Goal: Download file/media: Obtain a digital file from the website

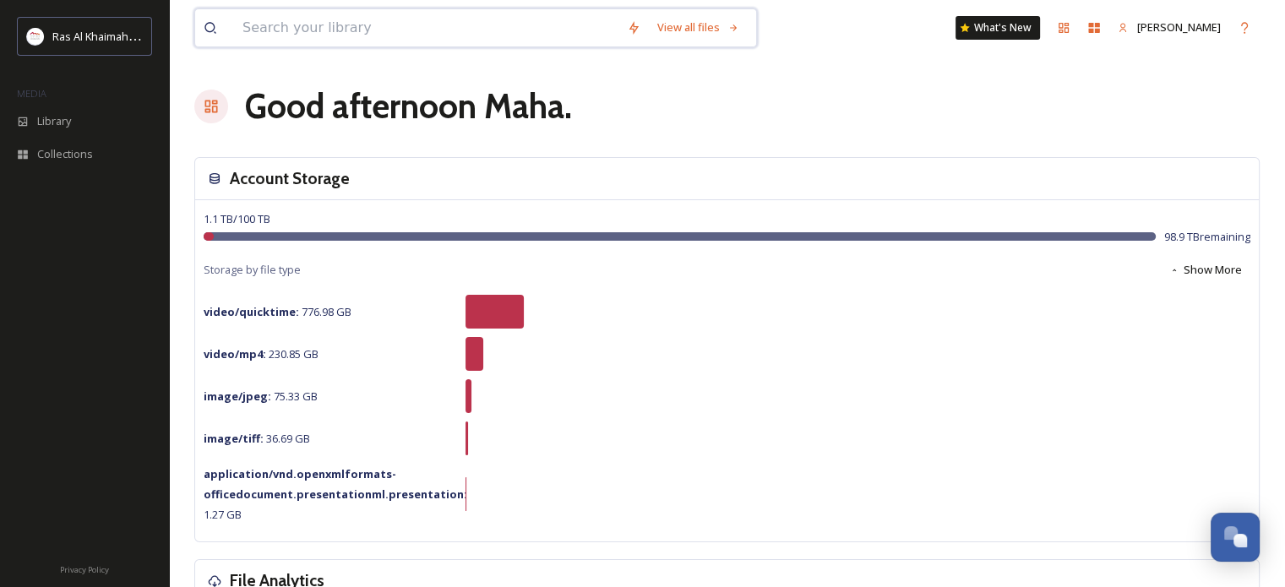
click at [537, 33] on input at bounding box center [426, 27] width 384 height 37
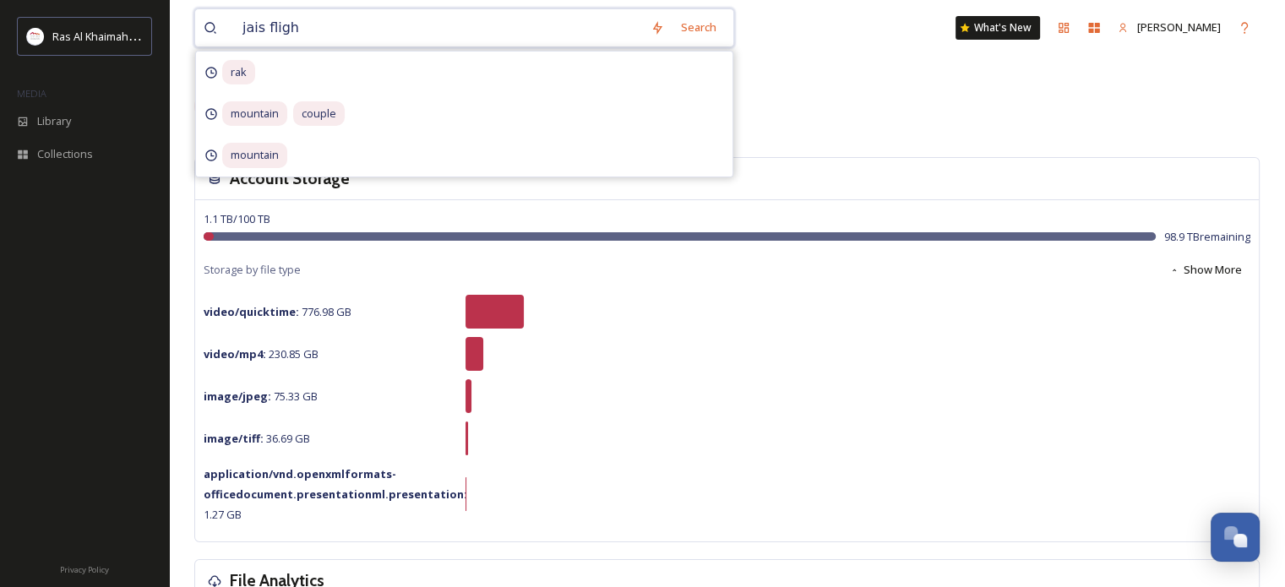
type input "jais flight"
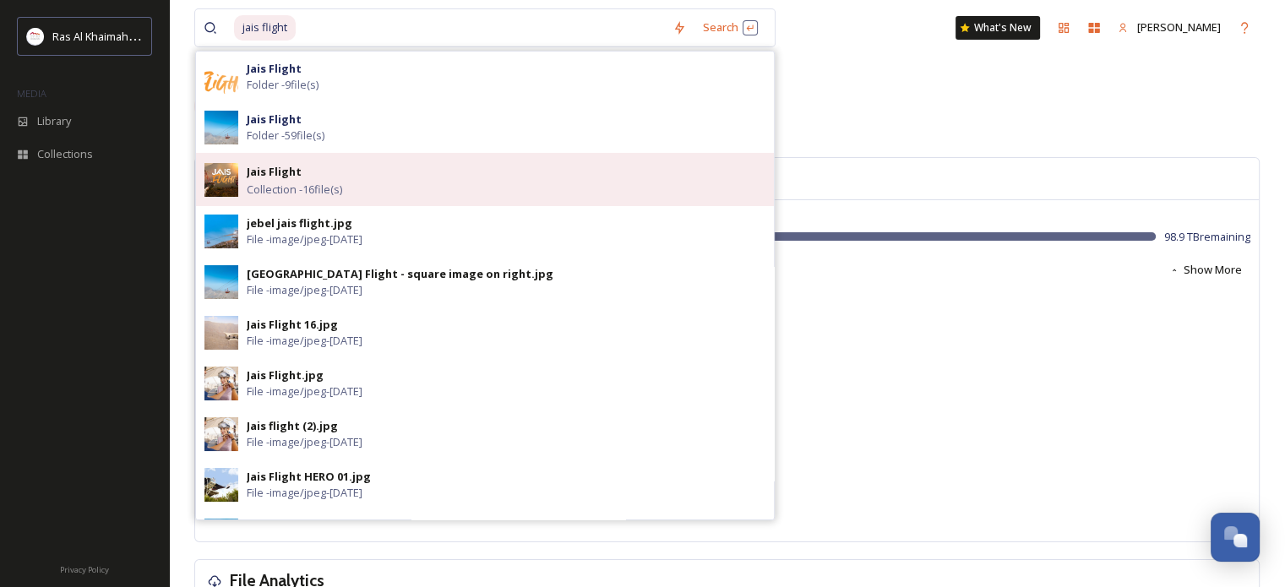
click at [385, 182] on div "Jais Flight Collection - 16 file(s)" at bounding box center [506, 179] width 519 height 36
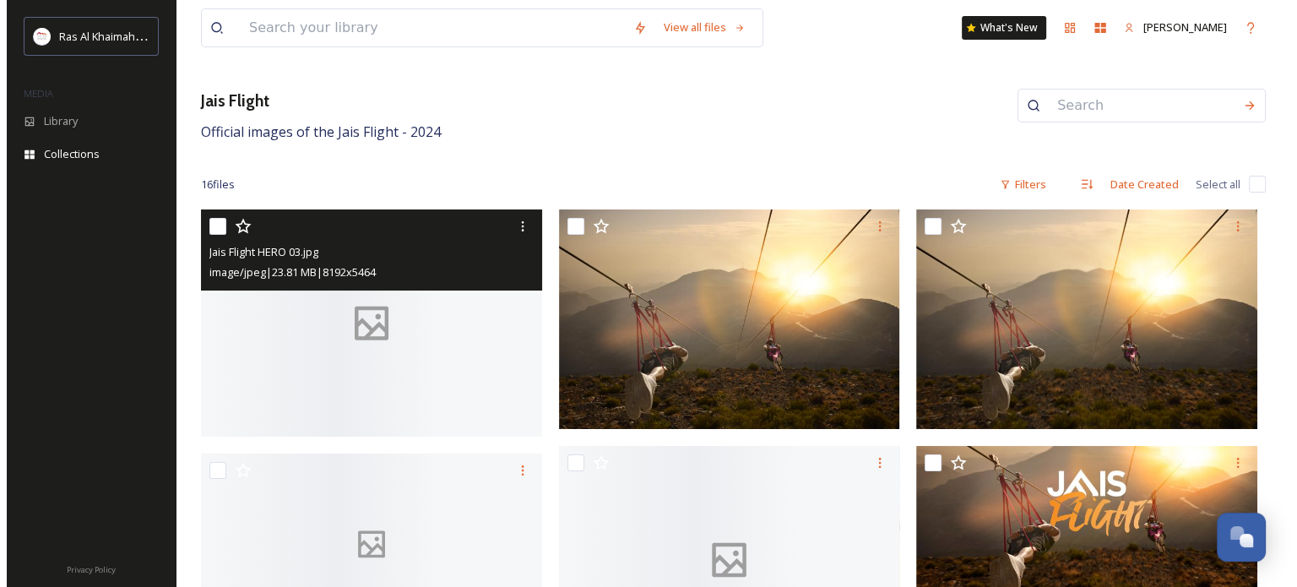
scroll to position [169, 0]
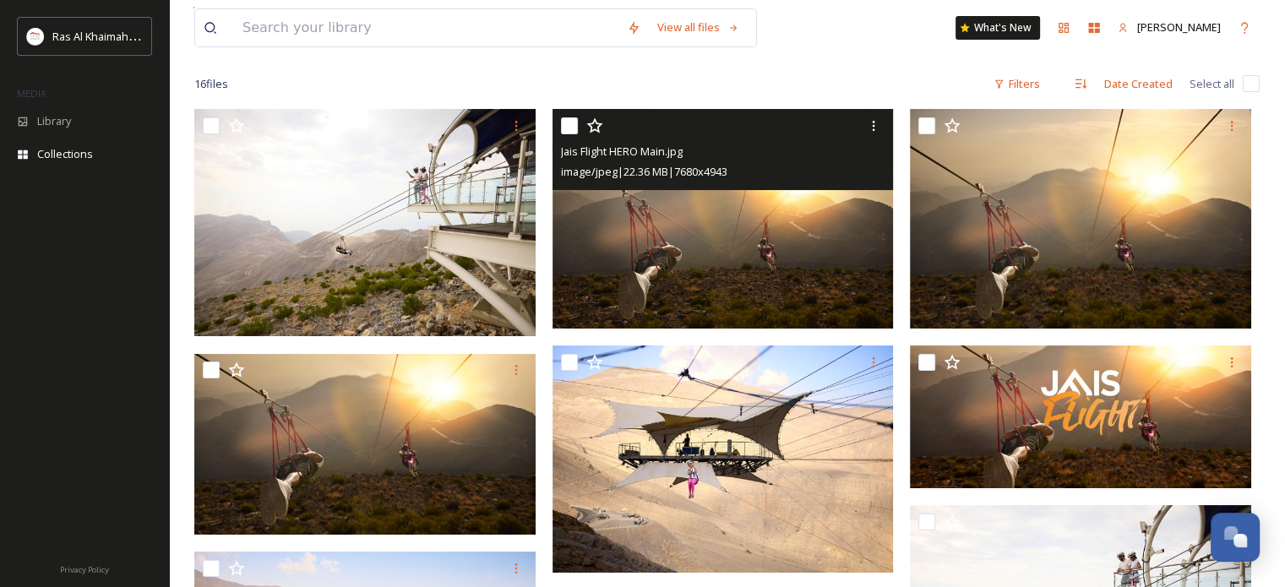
click at [796, 242] on img at bounding box center [722, 219] width 341 height 220
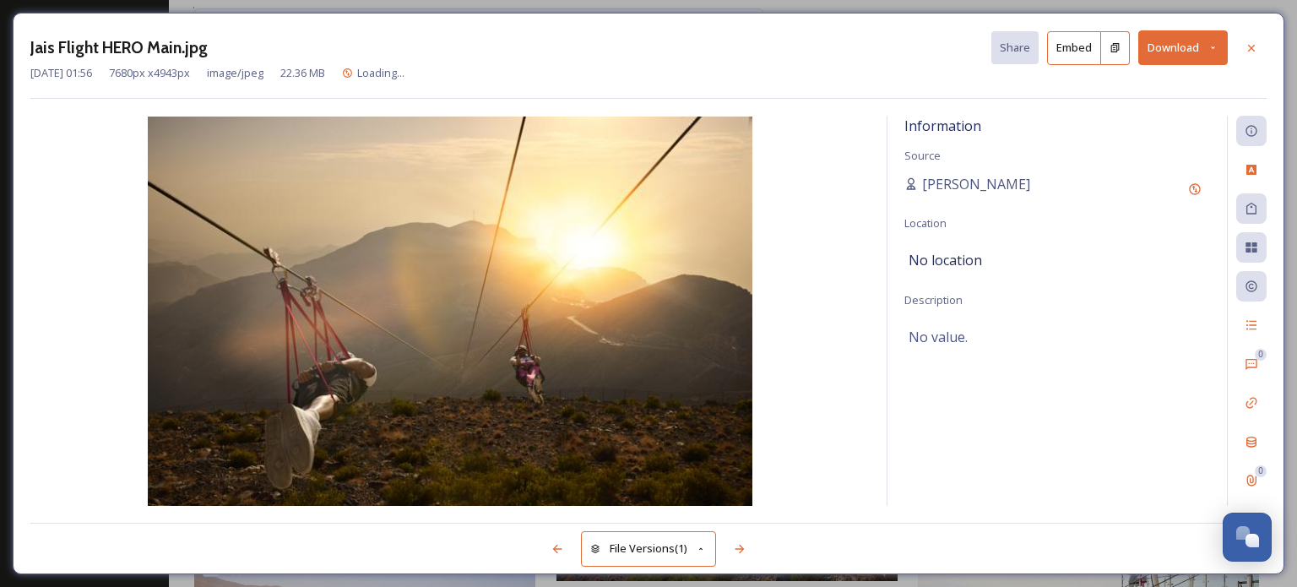
click at [1171, 46] on button "Download" at bounding box center [1184, 47] width 90 height 35
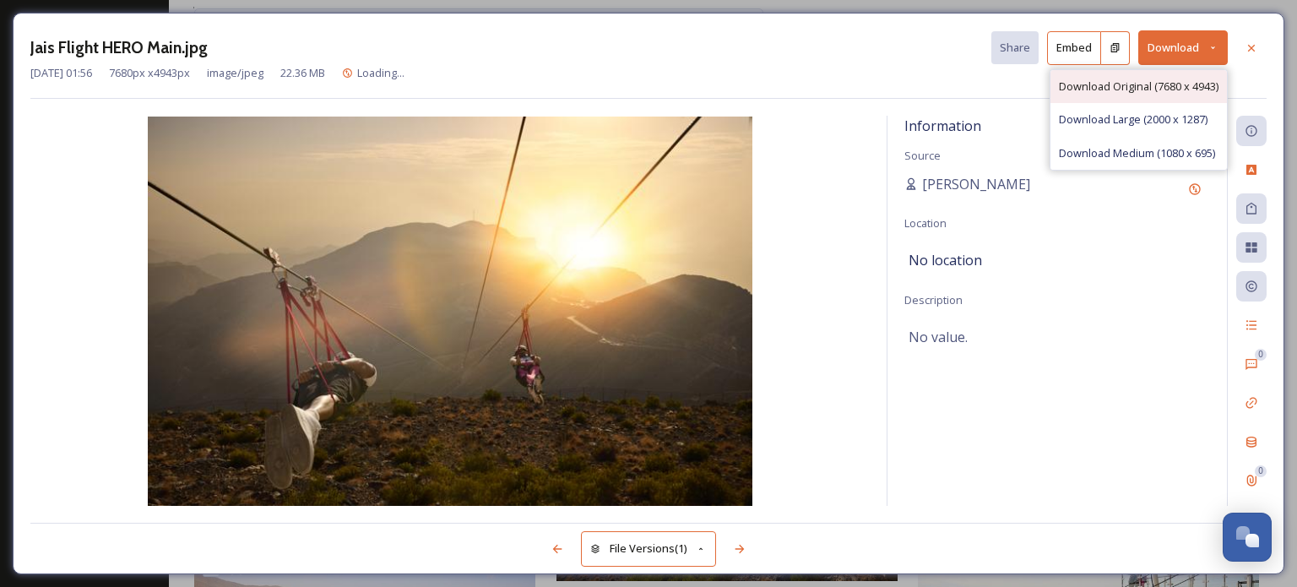
click at [1128, 74] on div "Download Original (7680 x 4943)" at bounding box center [1139, 86] width 177 height 33
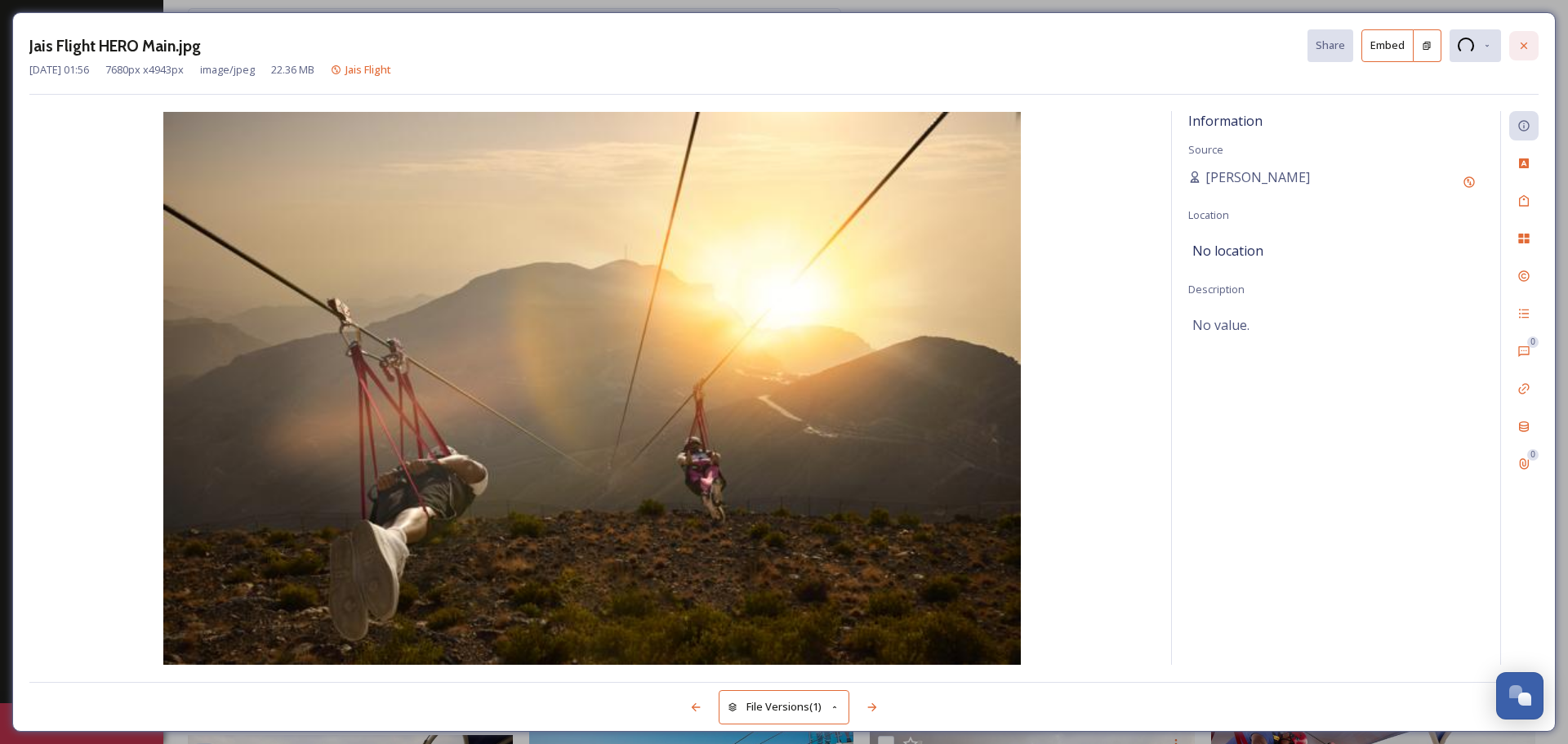
click at [1254, 47] on div at bounding box center [1524, 45] width 29 height 29
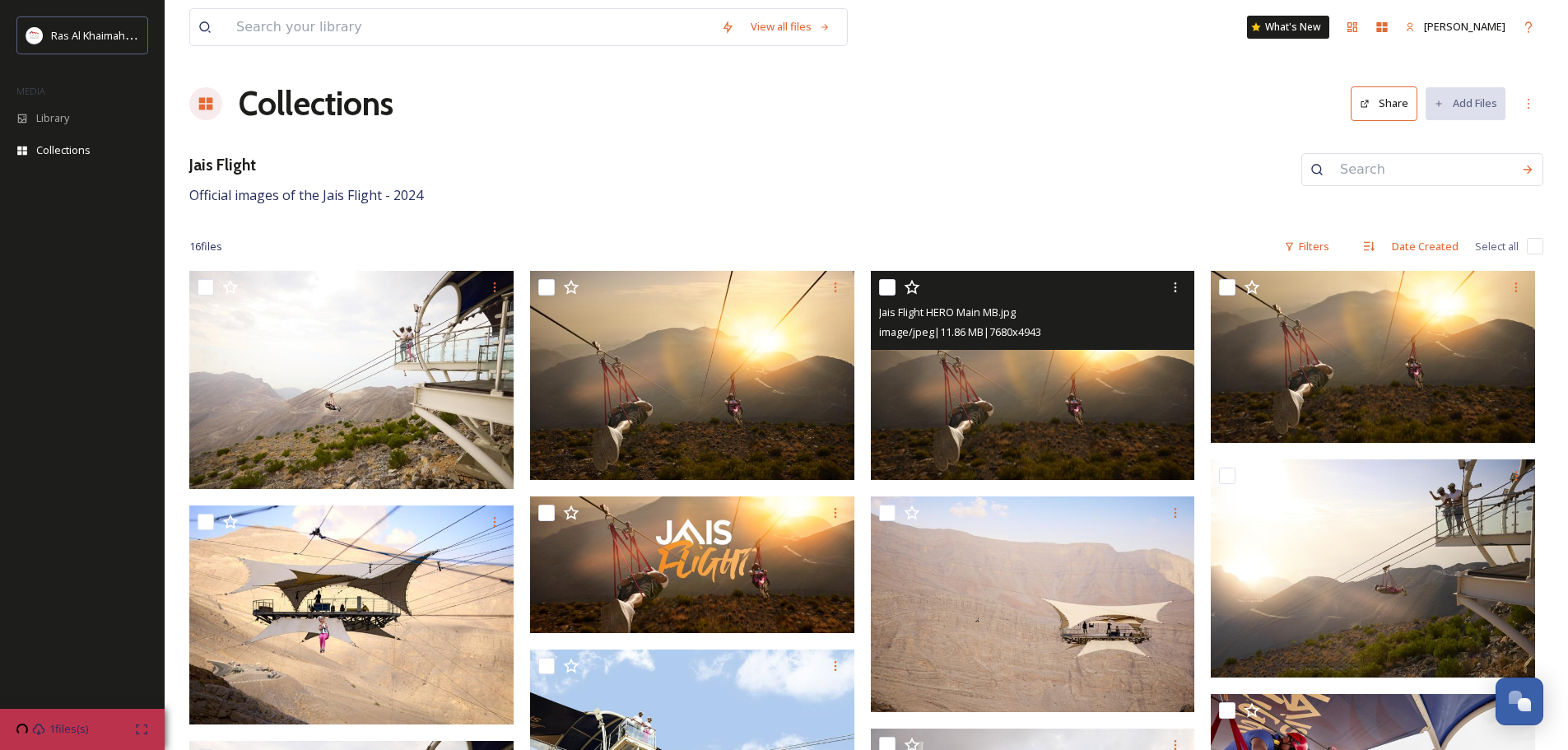
click at [973, 383] on img at bounding box center [1033, 375] width 325 height 209
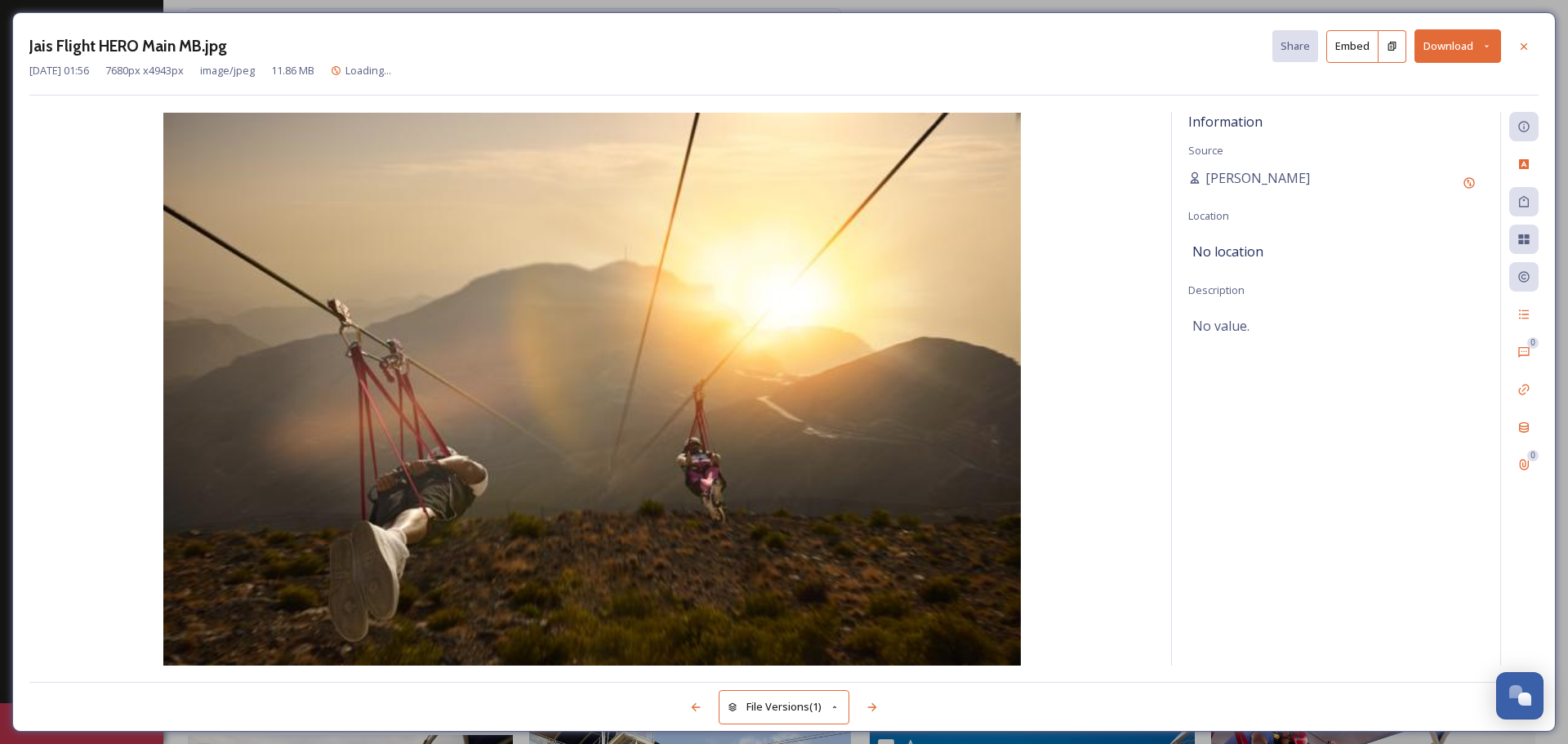
click at [1254, 44] on button "Download" at bounding box center [1458, 45] width 87 height 34
click at [1254, 86] on span "Download Original (7680 x 4943)" at bounding box center [1415, 84] width 155 height 15
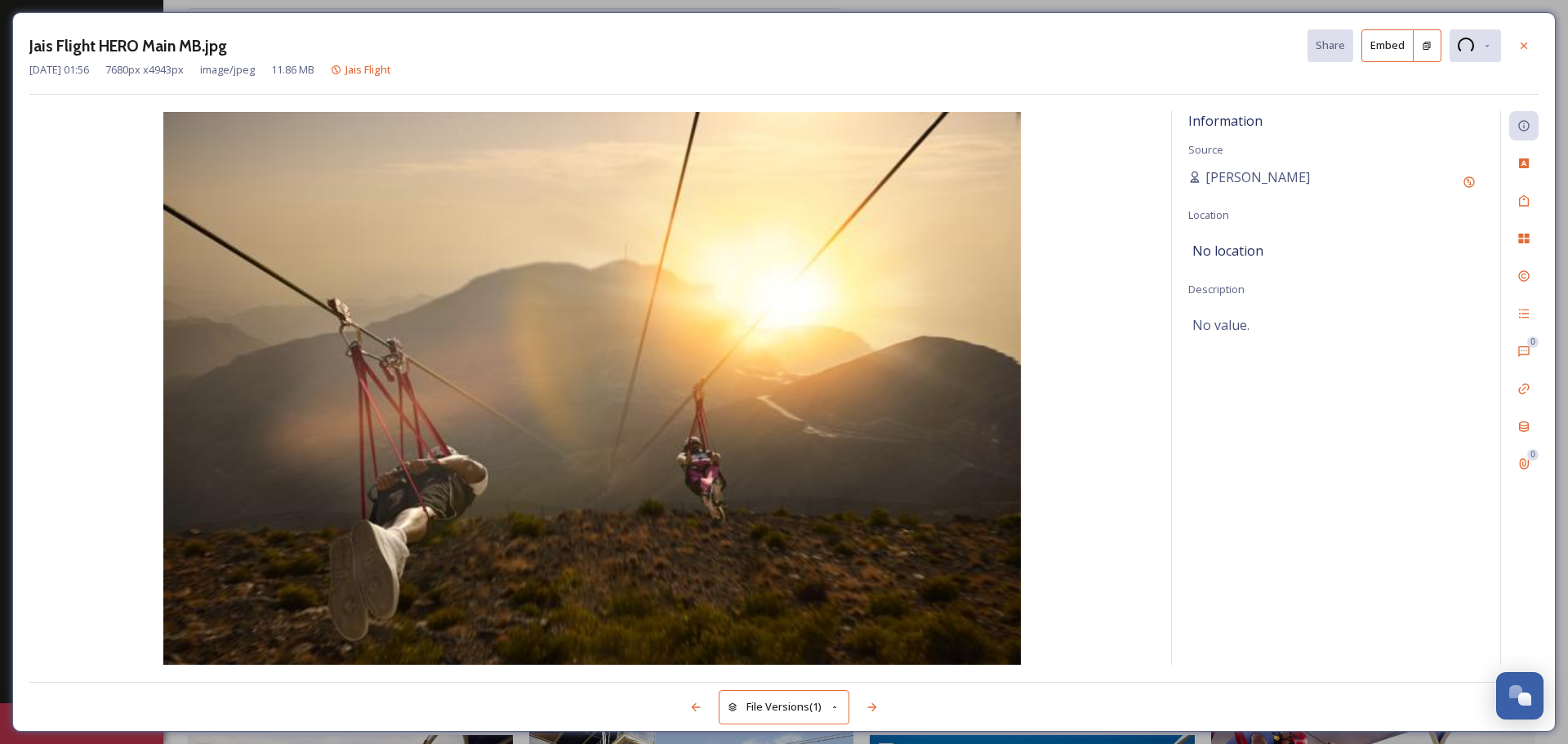
click at [1254, 42] on div at bounding box center [1524, 45] width 29 height 29
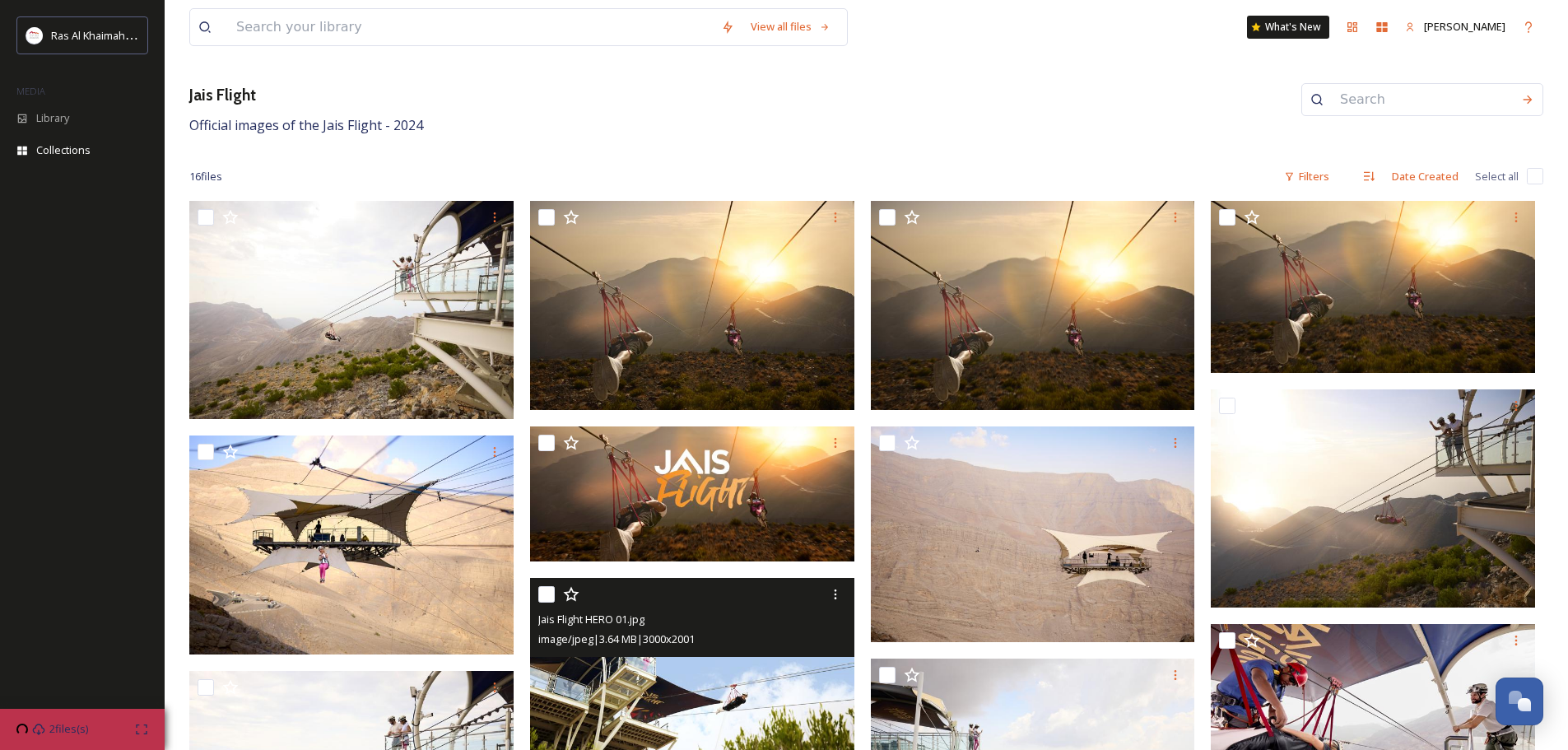
scroll to position [165, 0]
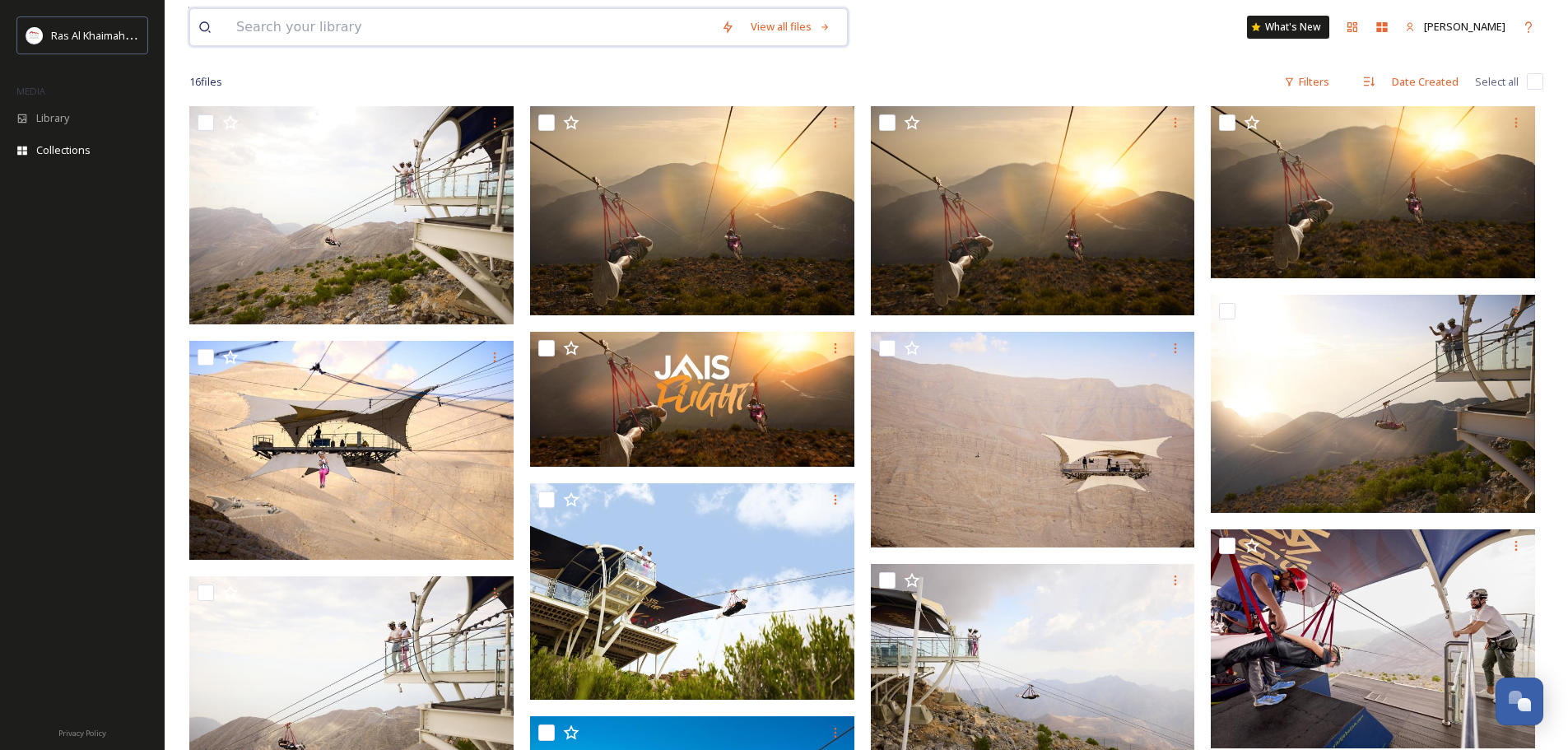
click at [415, 27] on input at bounding box center [471, 26] width 485 height 36
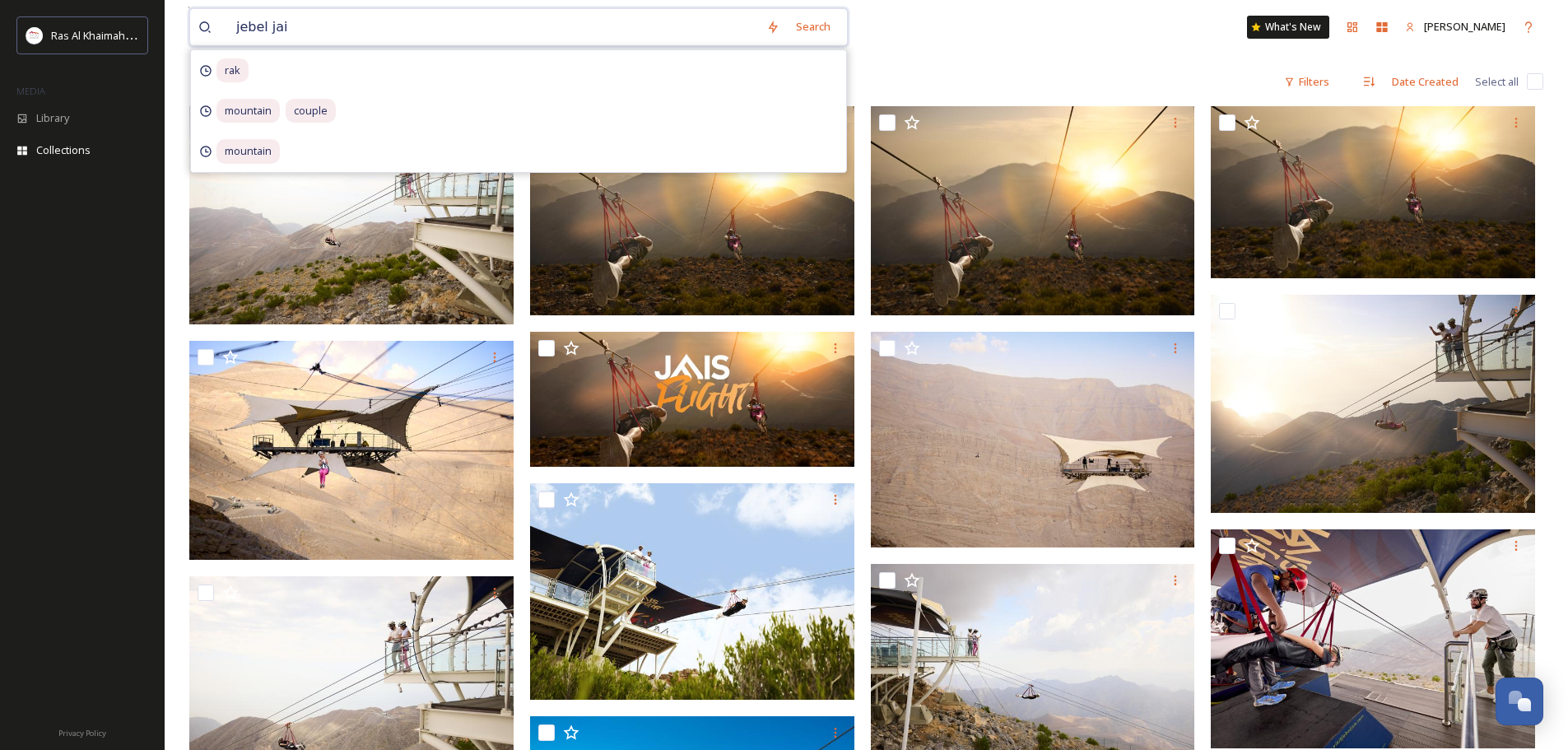
type input "jebel jais"
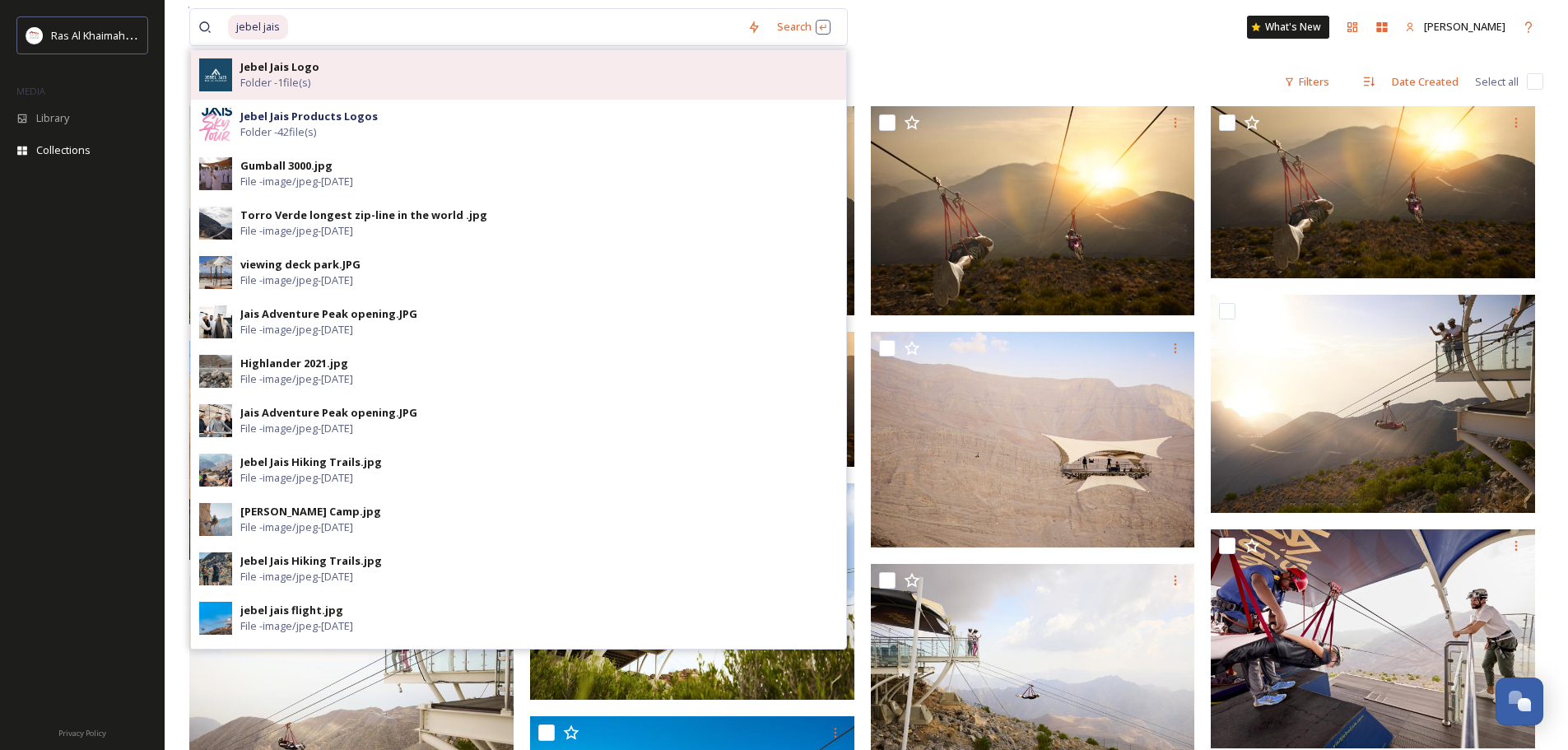
click at [389, 70] on div "Jebel Jais Logo Folder - 1 file(s)" at bounding box center [539, 75] width 597 height 31
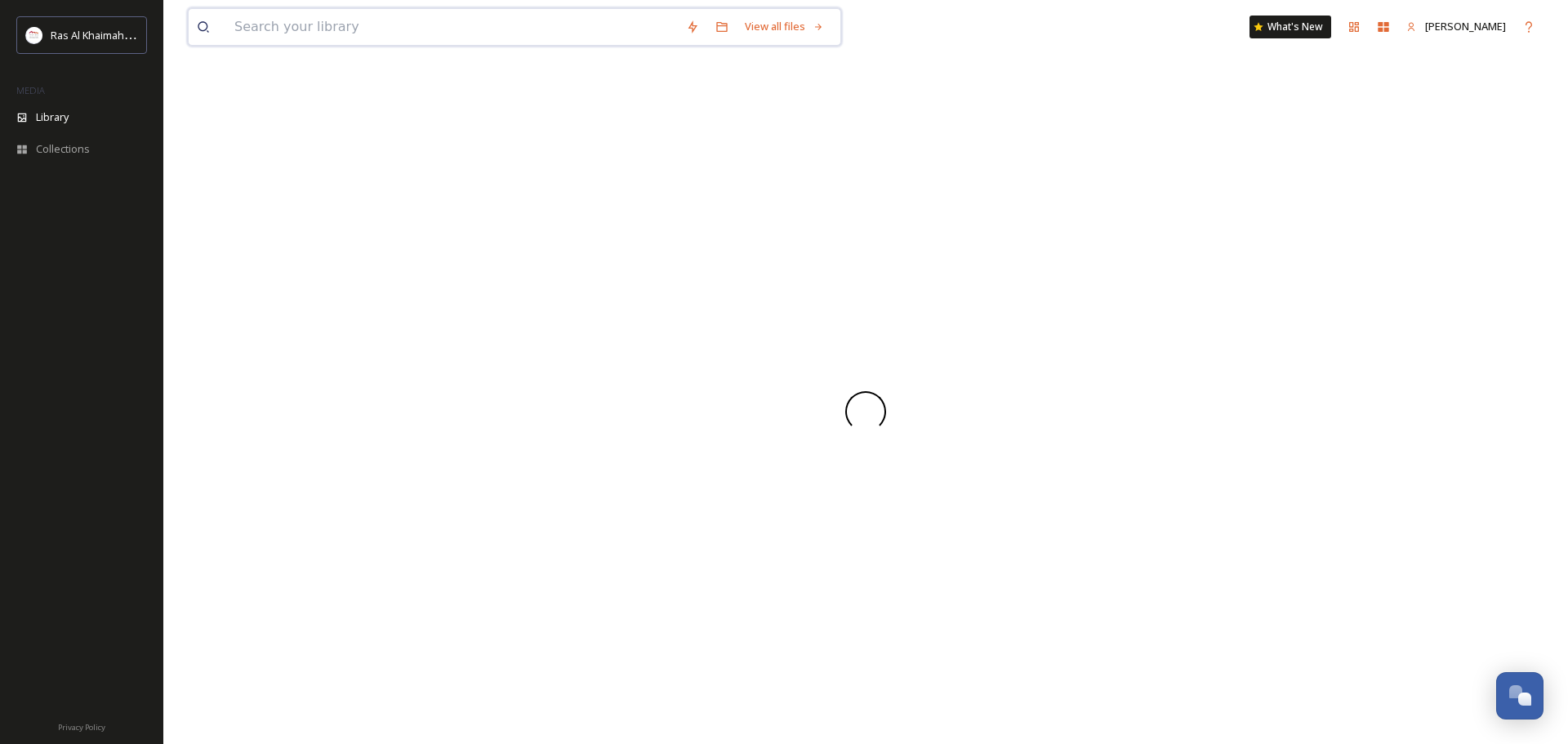
click at [365, 31] on input at bounding box center [451, 26] width 451 height 36
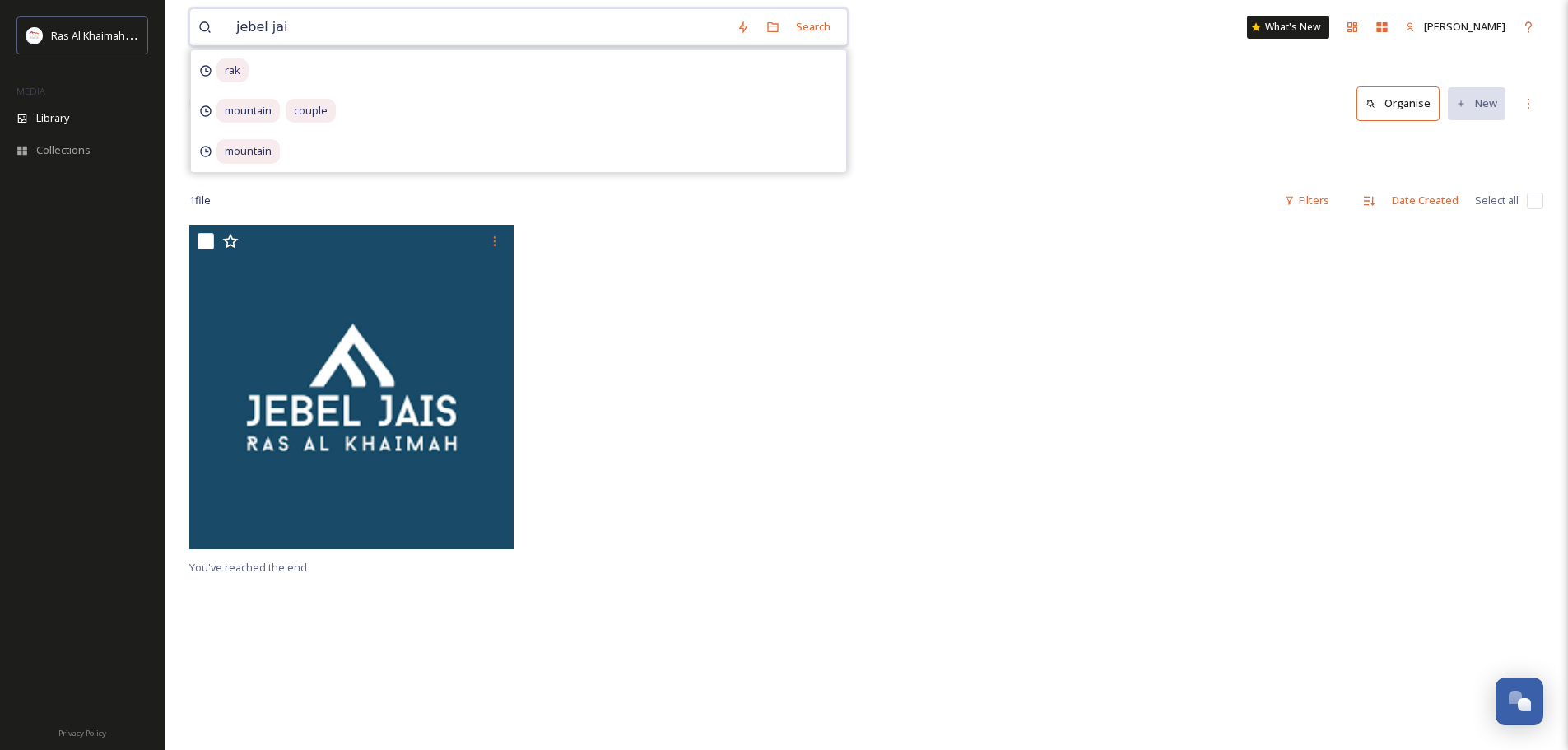
type input "jebel jais"
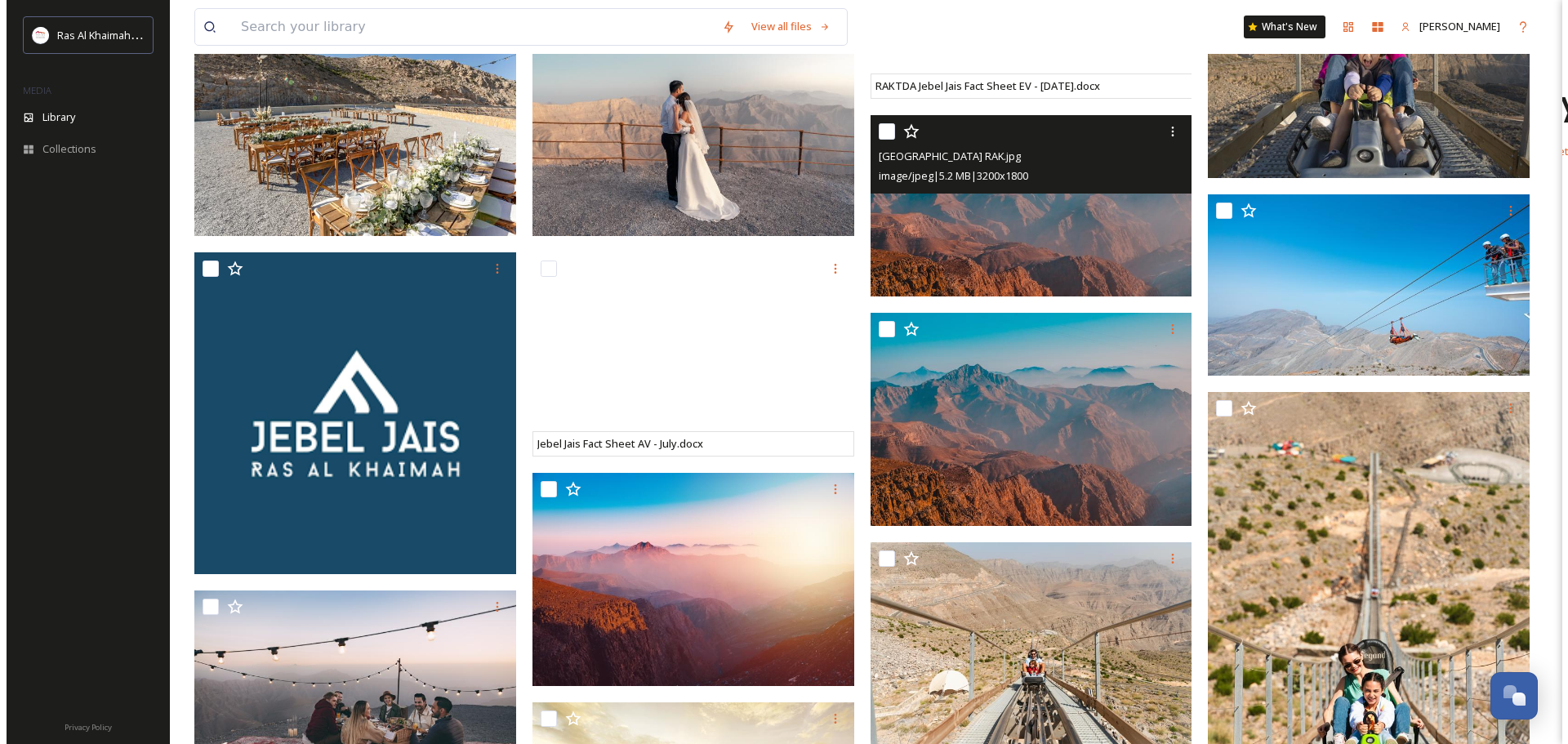
scroll to position [2856, 0]
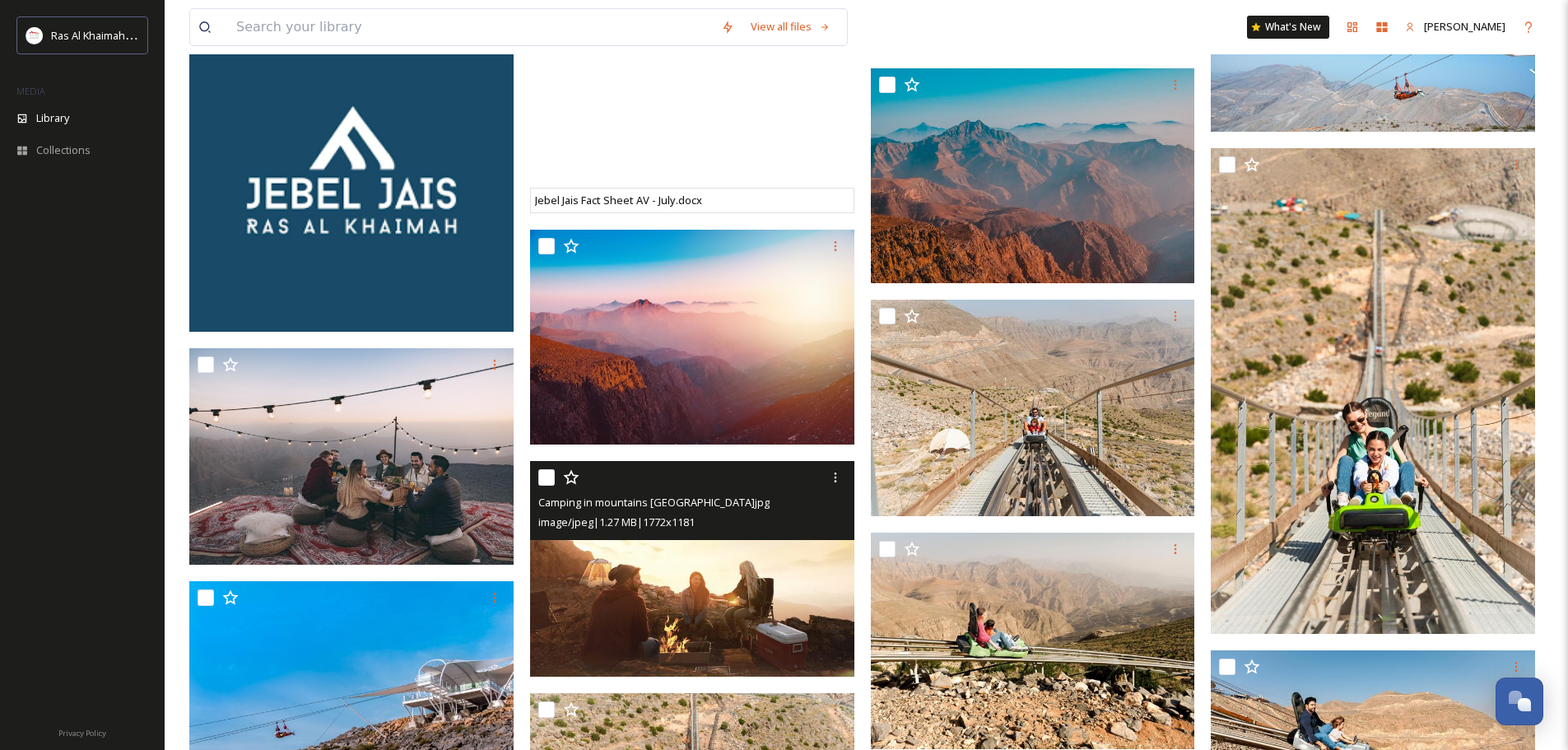
click at [631, 571] on img at bounding box center [692, 569] width 325 height 216
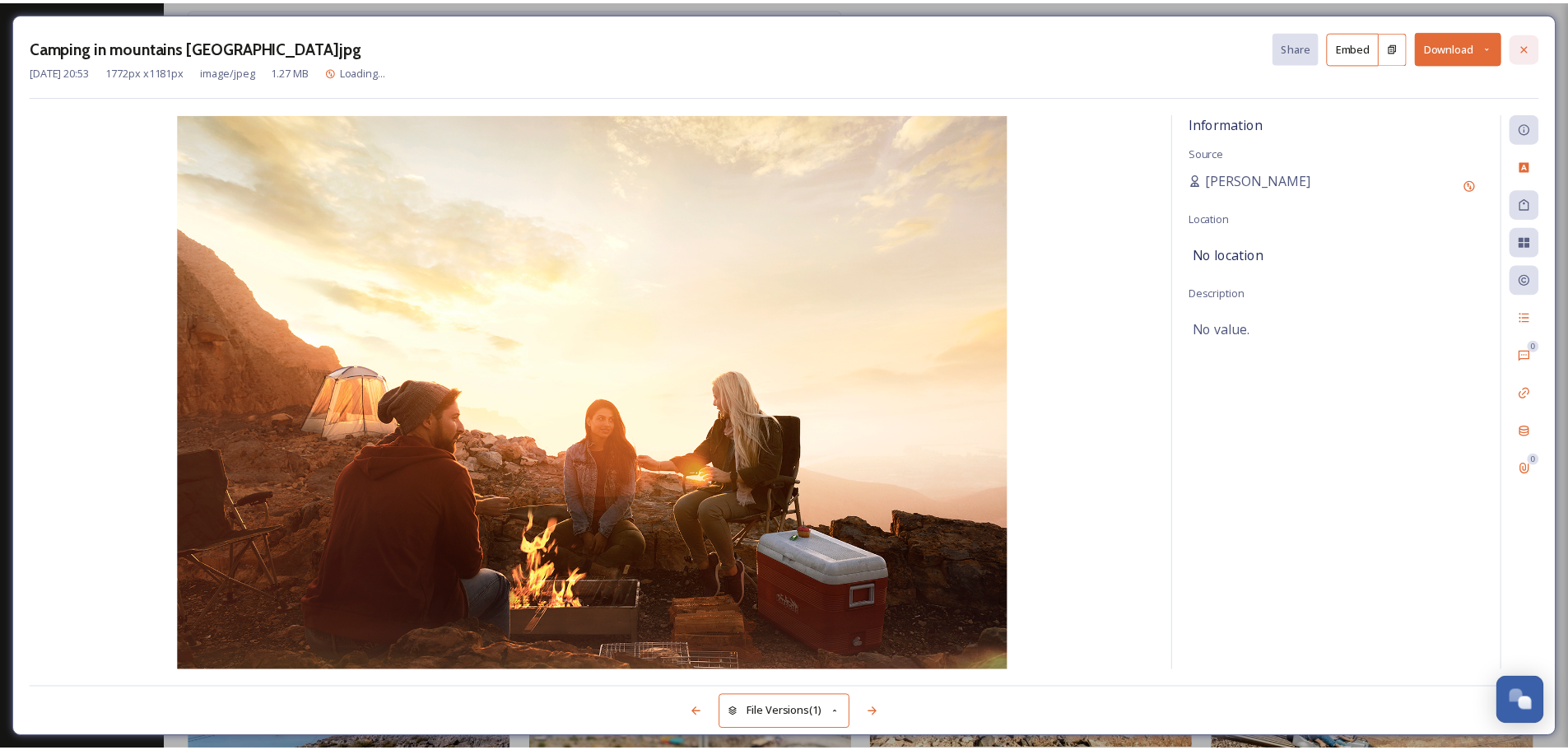
scroll to position [2905, 0]
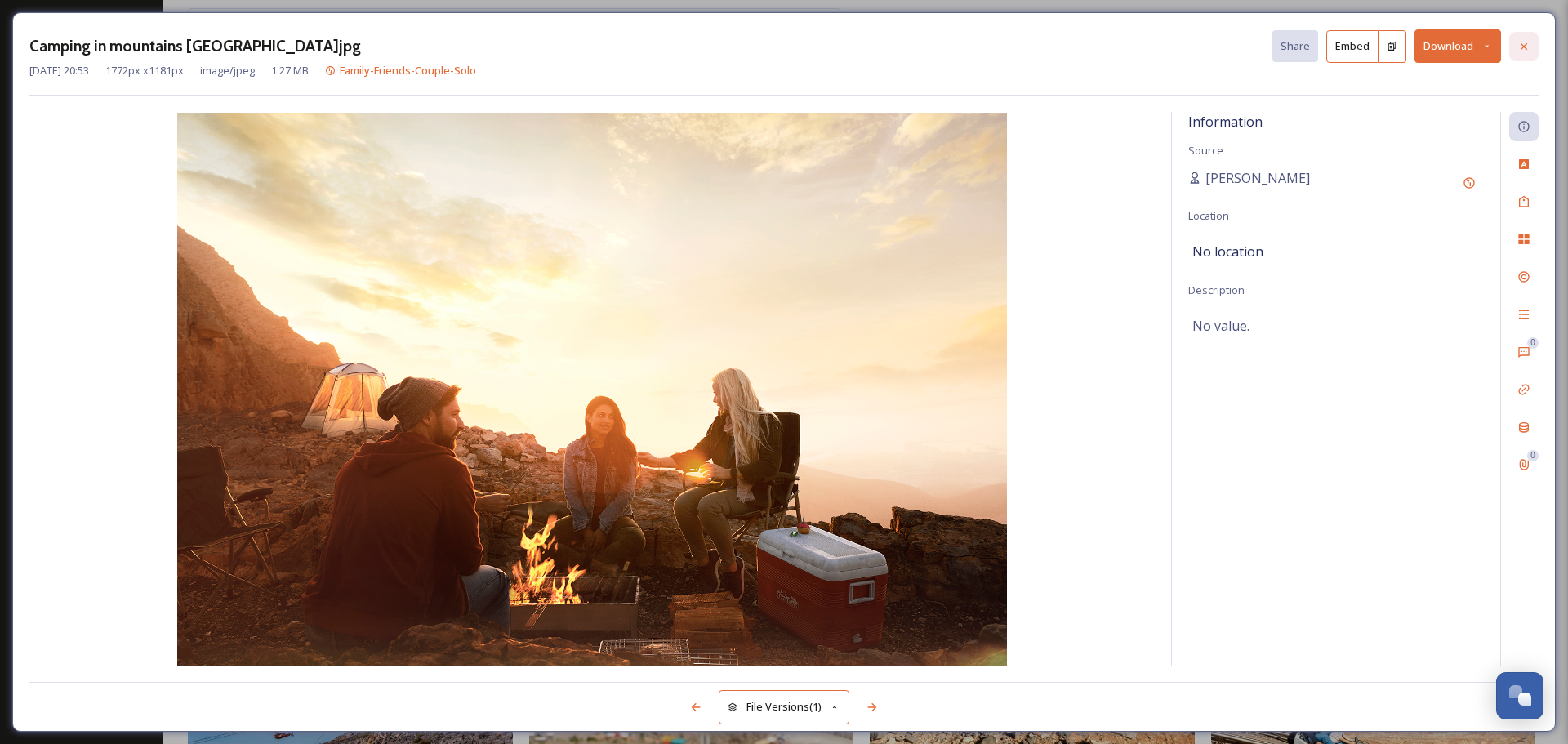
click at [1254, 48] on div at bounding box center [1524, 46] width 29 height 29
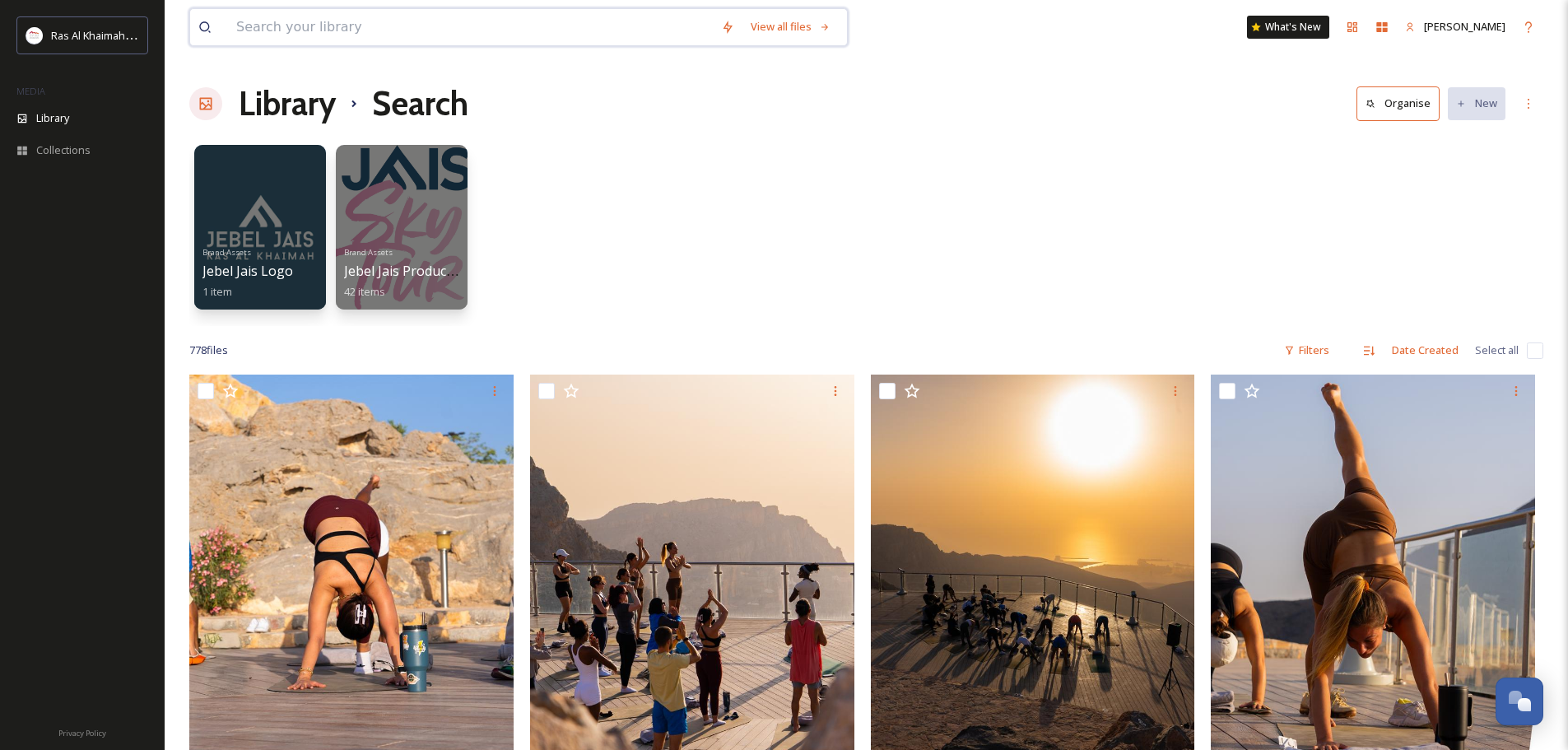
click at [279, 23] on input at bounding box center [471, 26] width 485 height 36
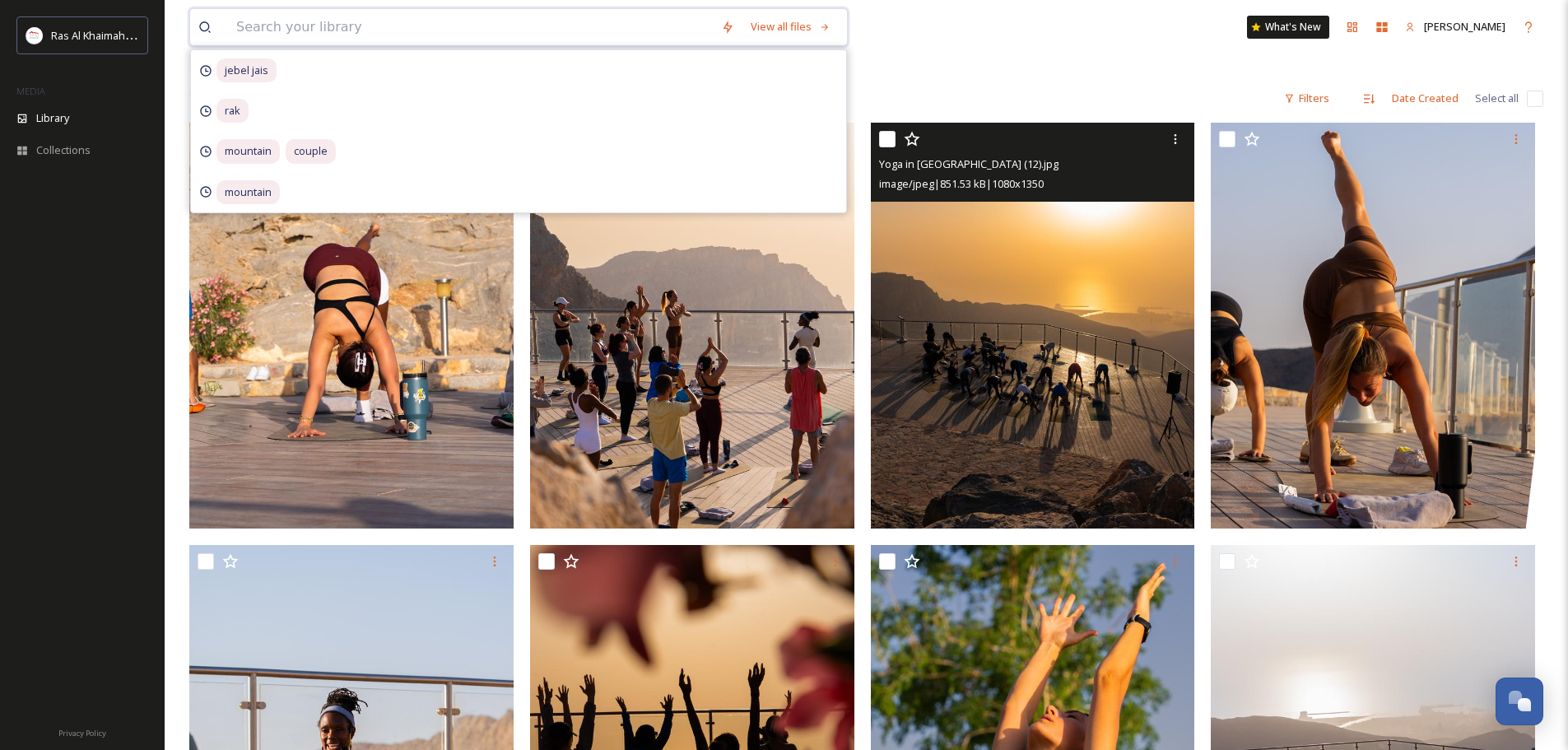
scroll to position [329, 0]
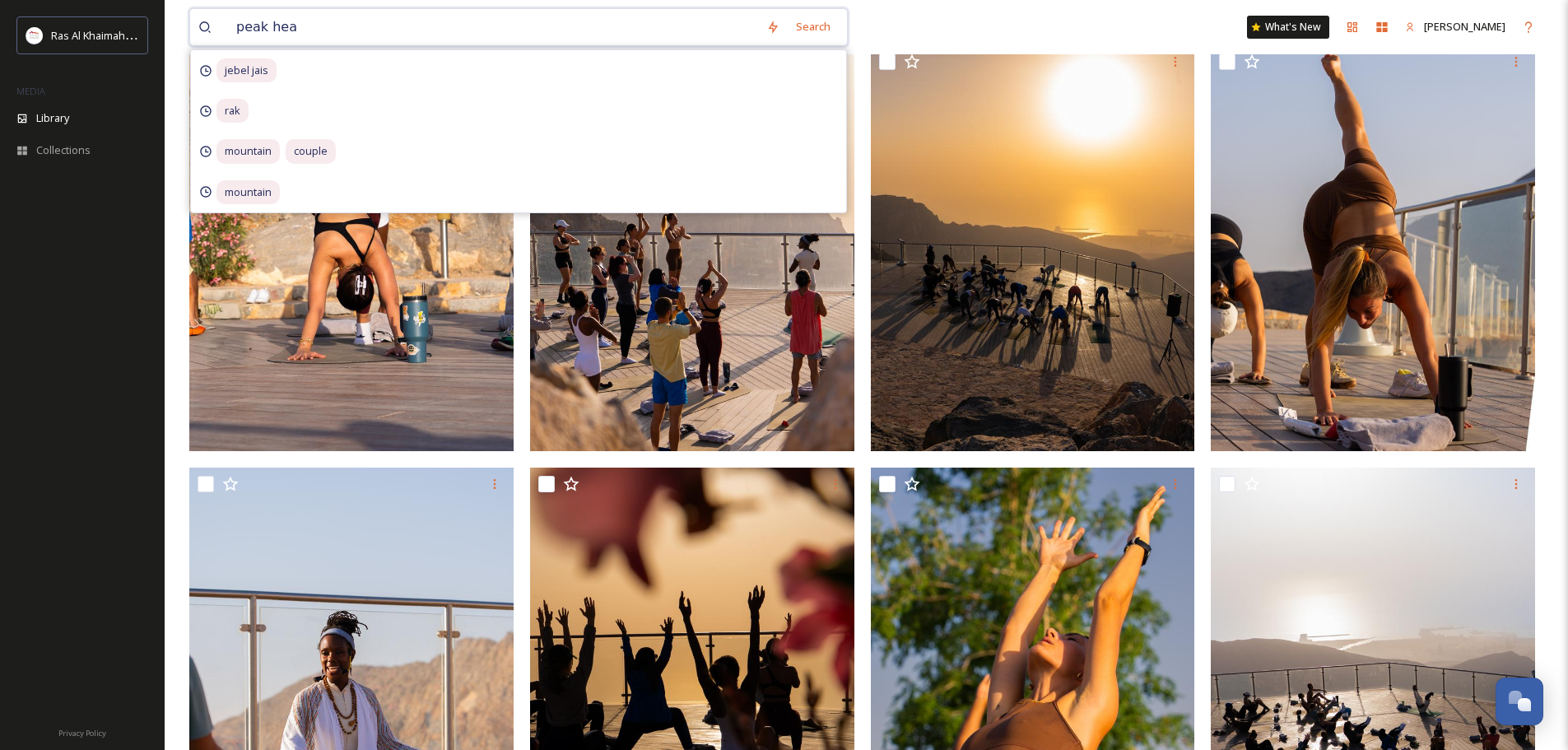
type input "peak heat"
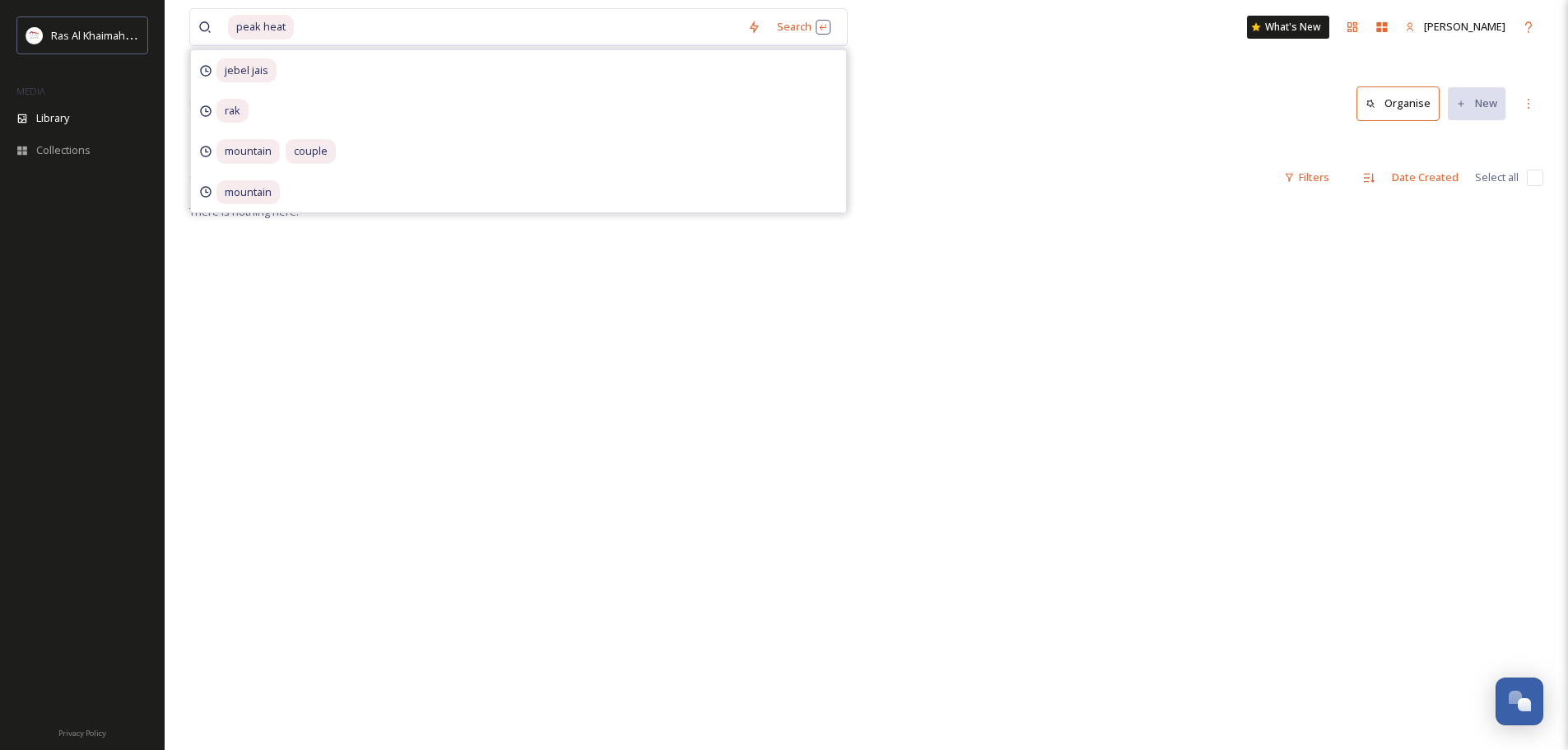
click at [962, 77] on div "peak heat Search jebel jais rak mountain couple mountain What's [GEOGRAPHIC_DAT…" at bounding box center [866, 475] width 1403 height 951
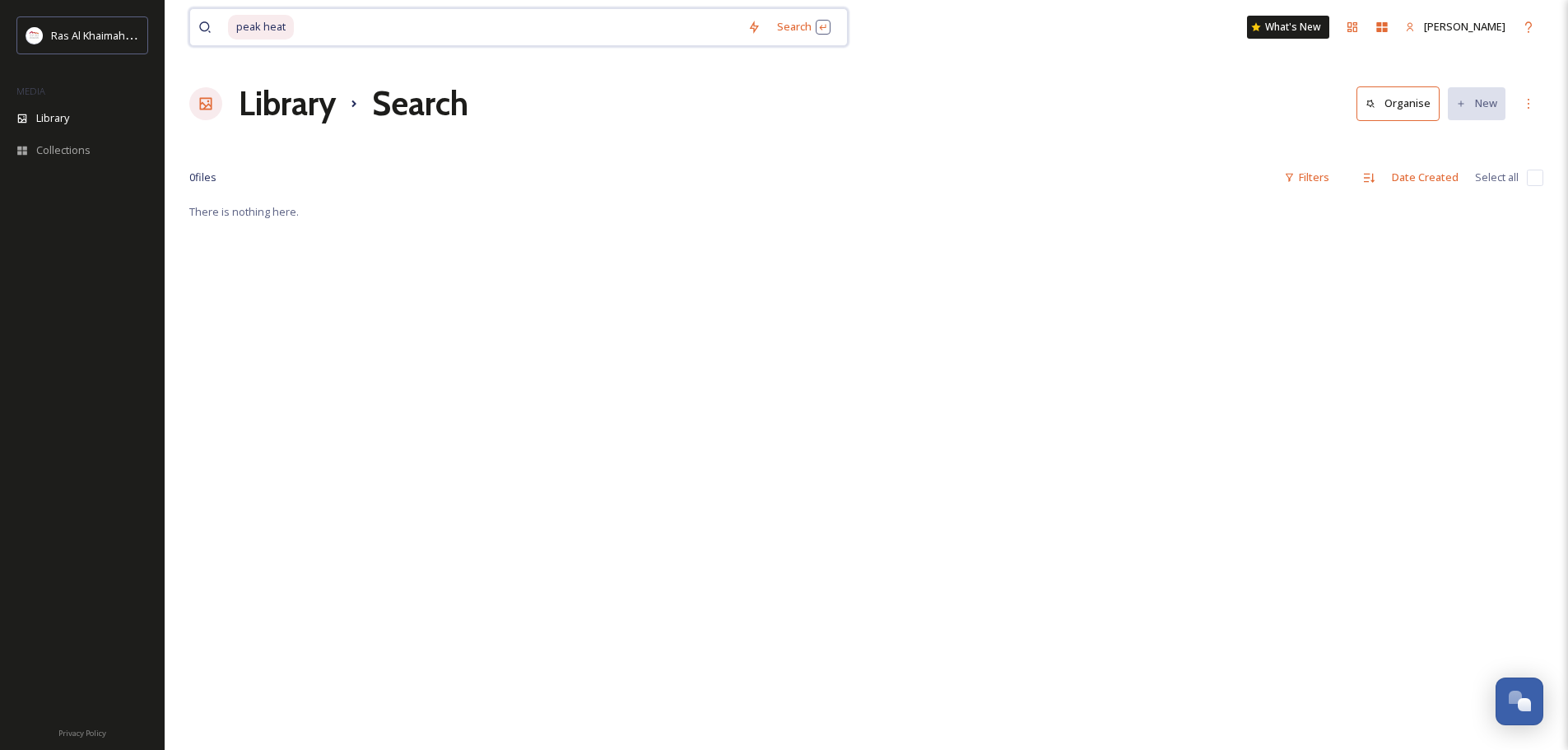
click at [304, 26] on input at bounding box center [516, 26] width 443 height 36
type input "p"
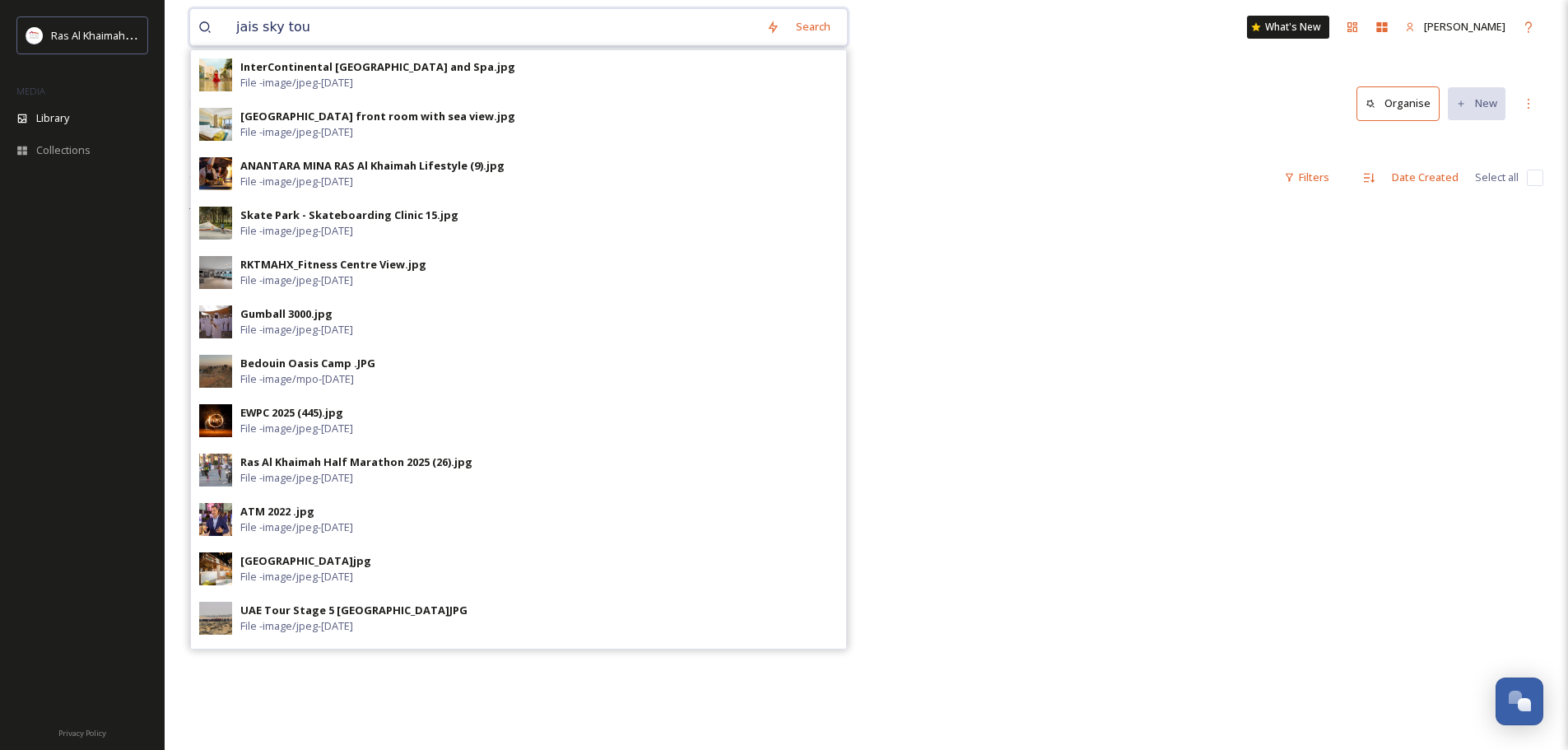
type input "jais sky tour"
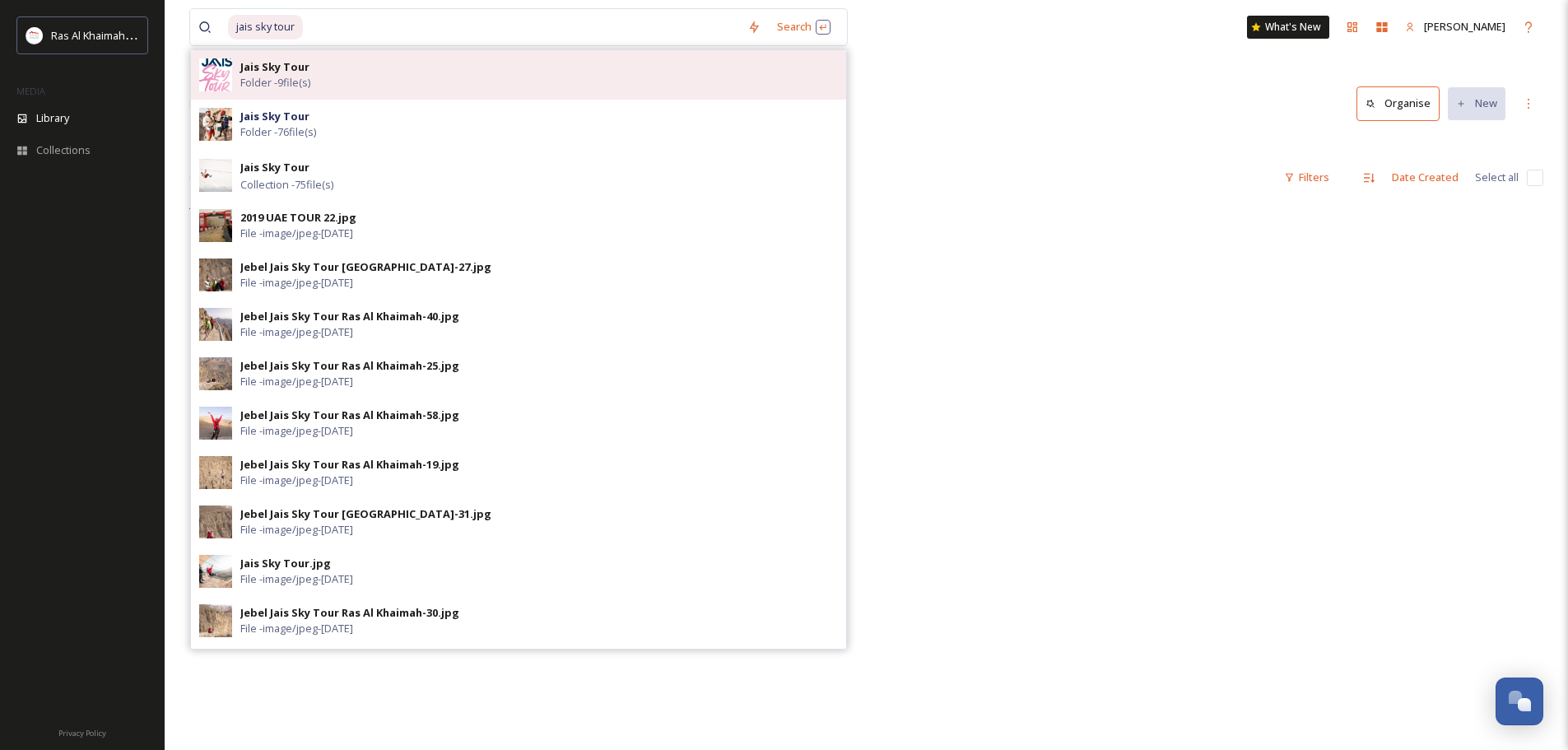
click at [323, 80] on div "Jais Sky Tour Folder - 9 file(s)" at bounding box center [539, 75] width 597 height 31
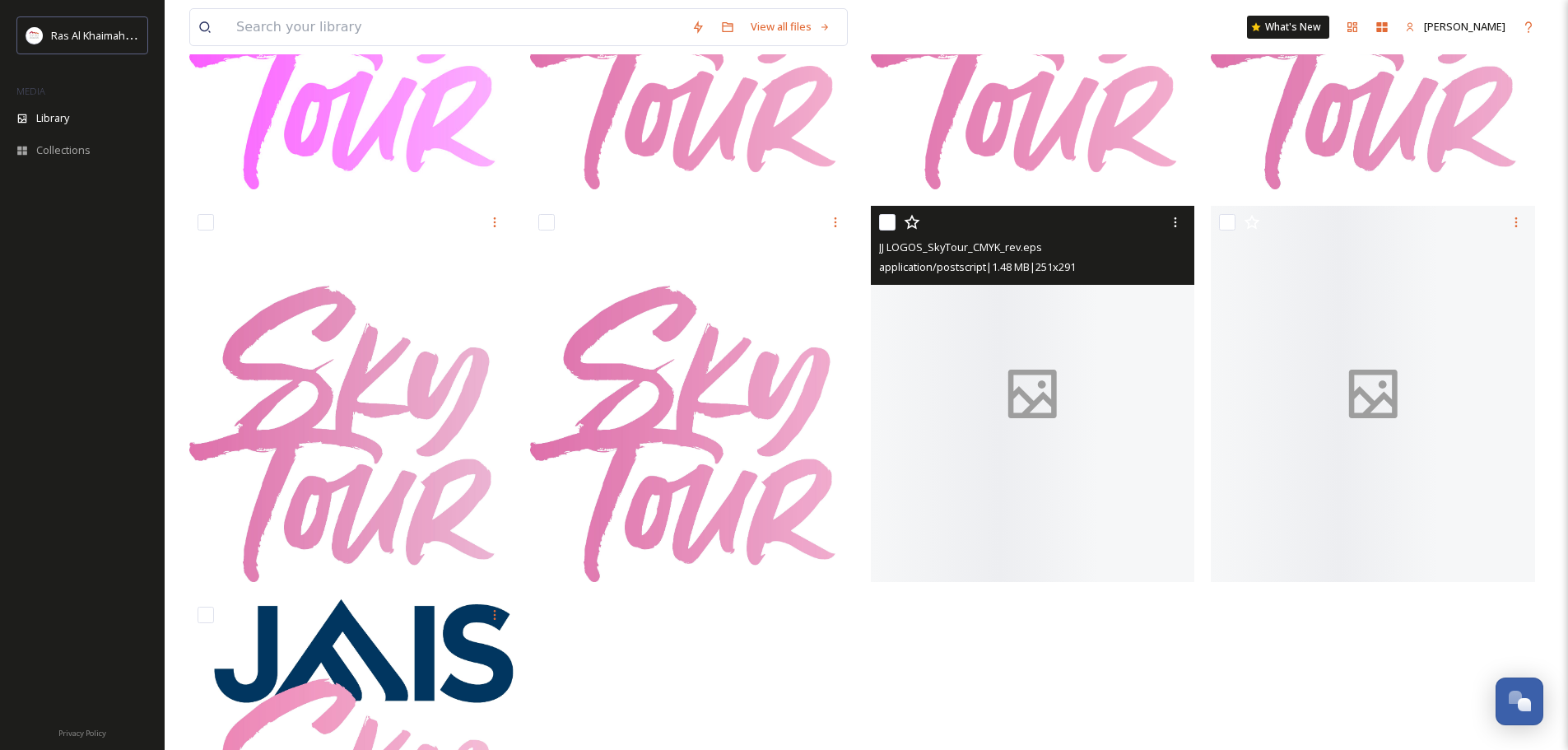
scroll to position [165, 0]
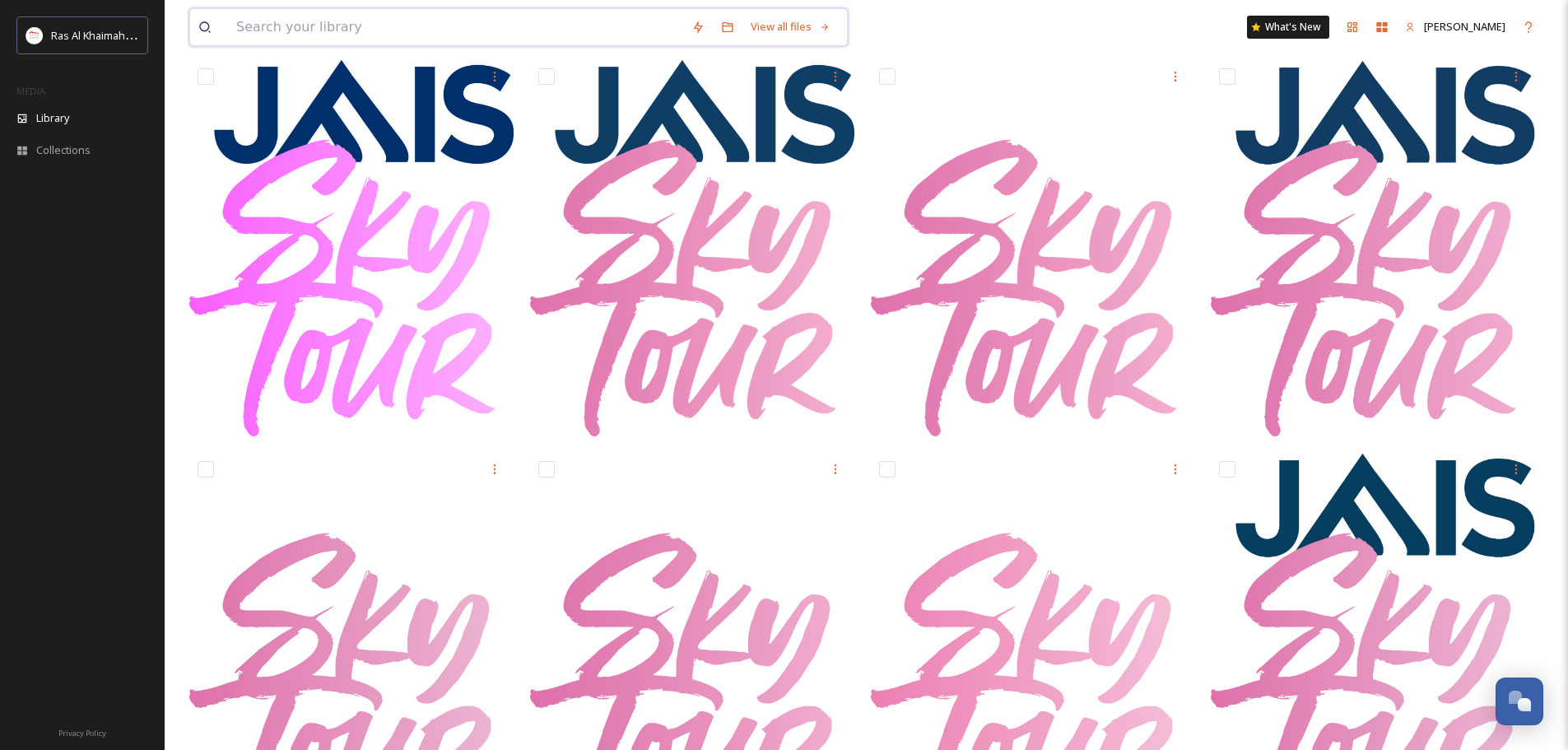
click at [364, 23] on input at bounding box center [455, 26] width 455 height 36
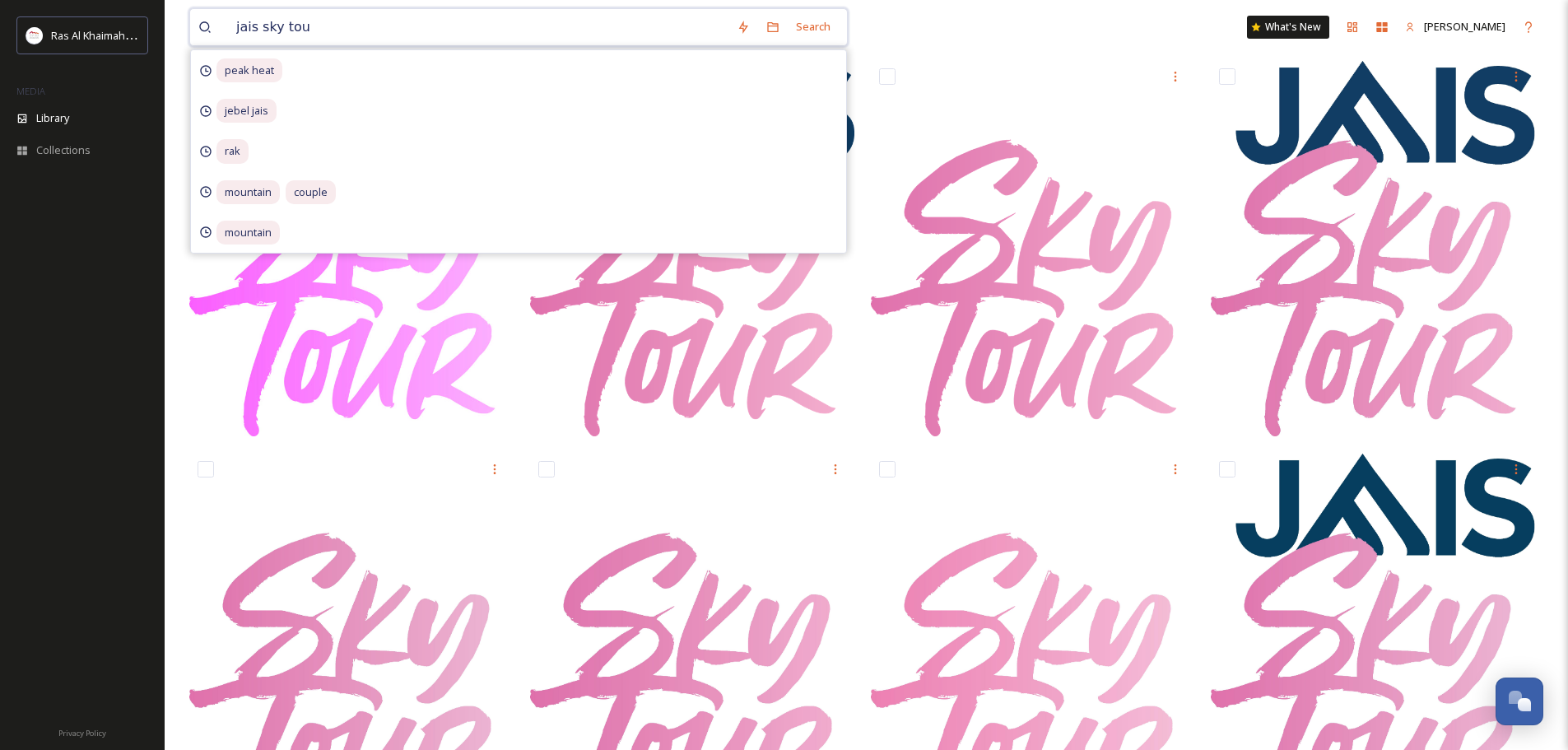
type input "jais sky tour"
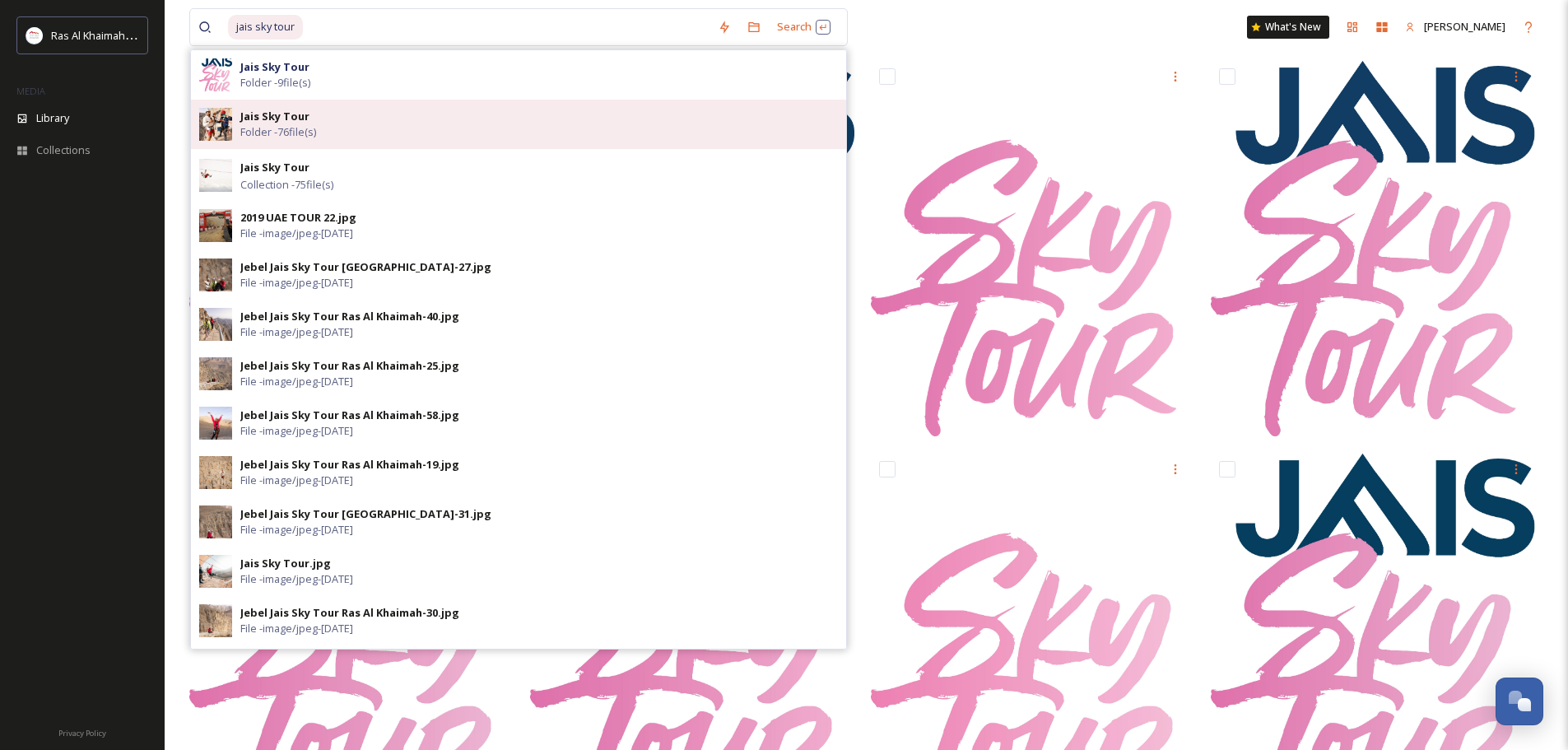
click at [375, 112] on div "Jais Sky Tour Folder - 76 file(s)" at bounding box center [539, 124] width 597 height 31
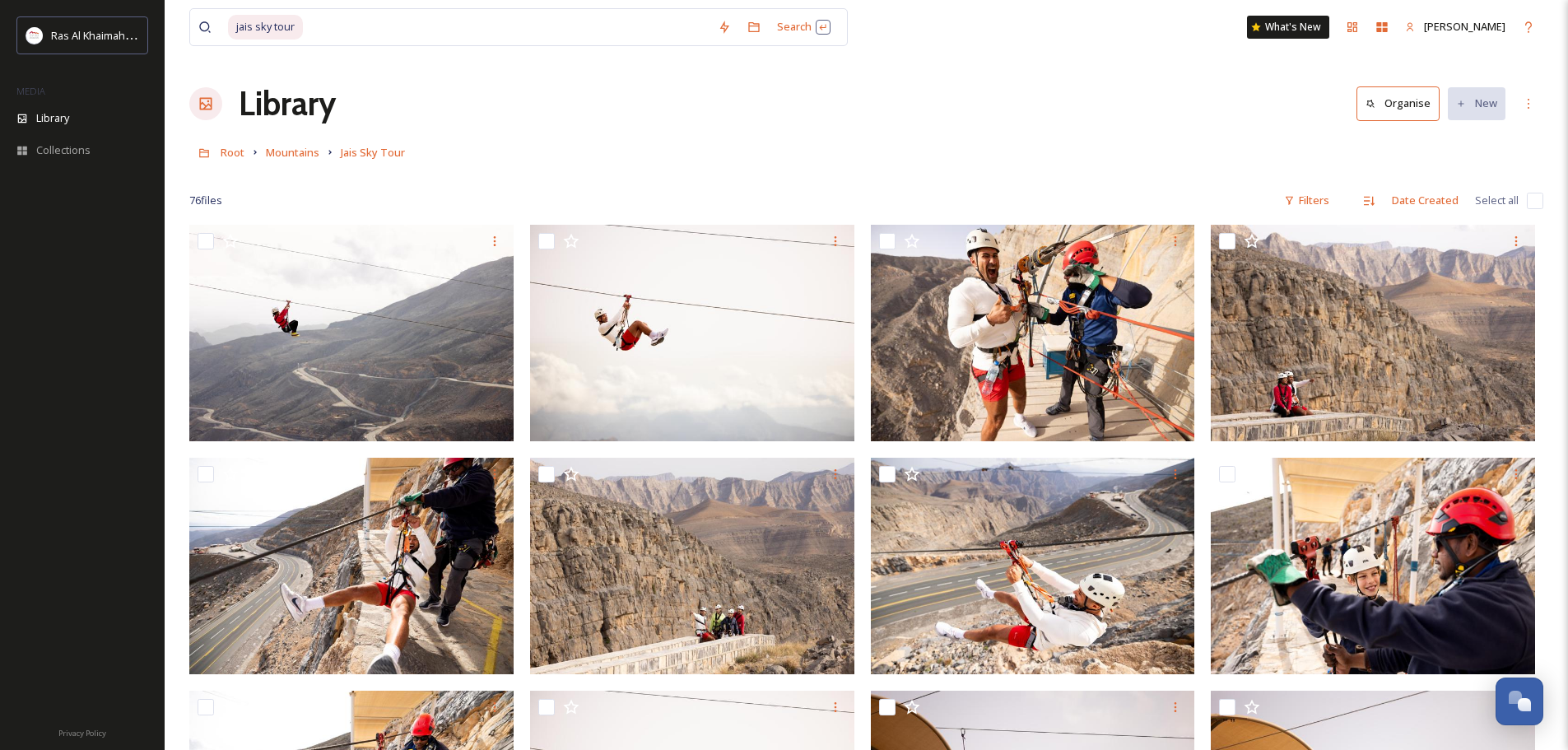
click at [1058, 99] on div "Library Organise New" at bounding box center [866, 103] width 1355 height 50
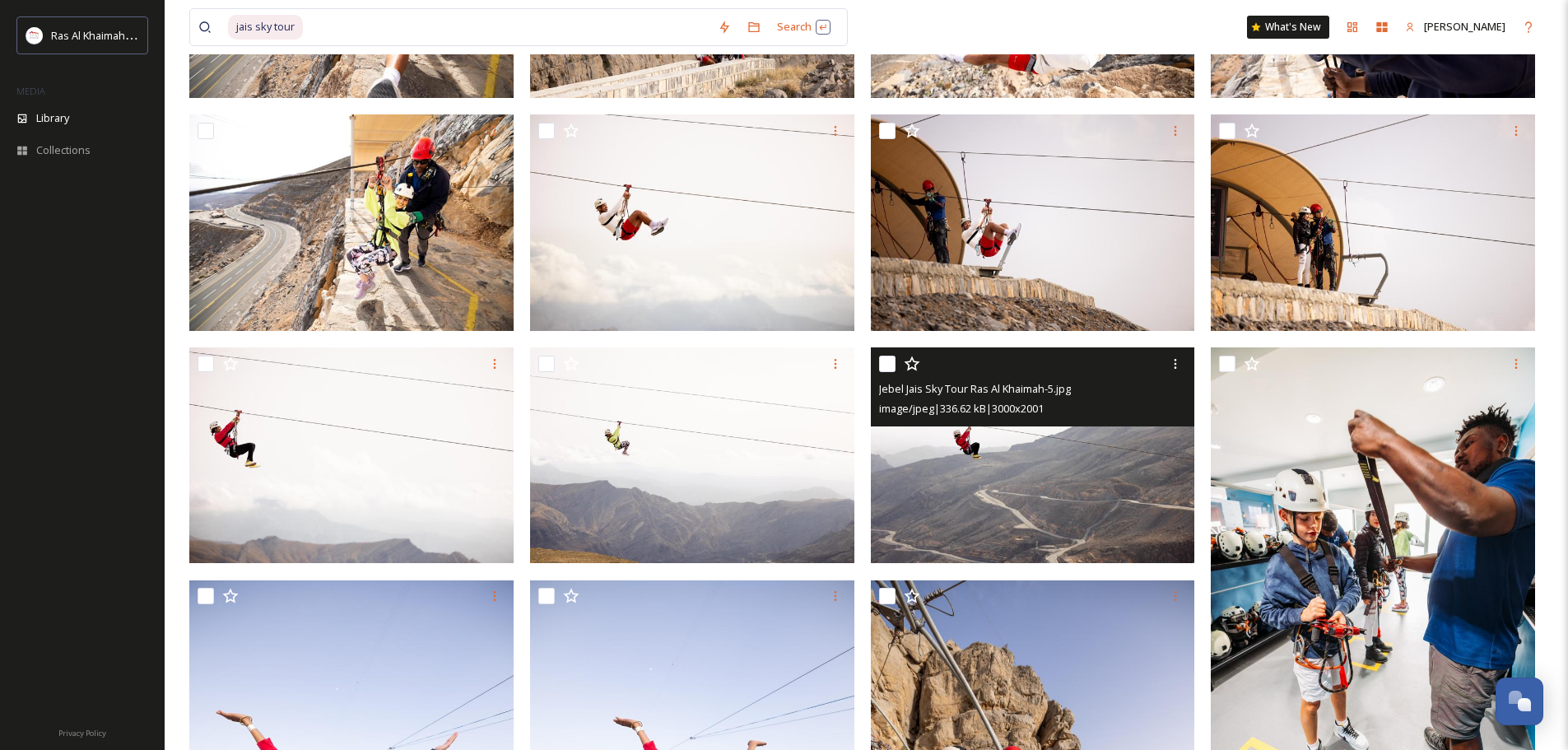
scroll to position [82, 0]
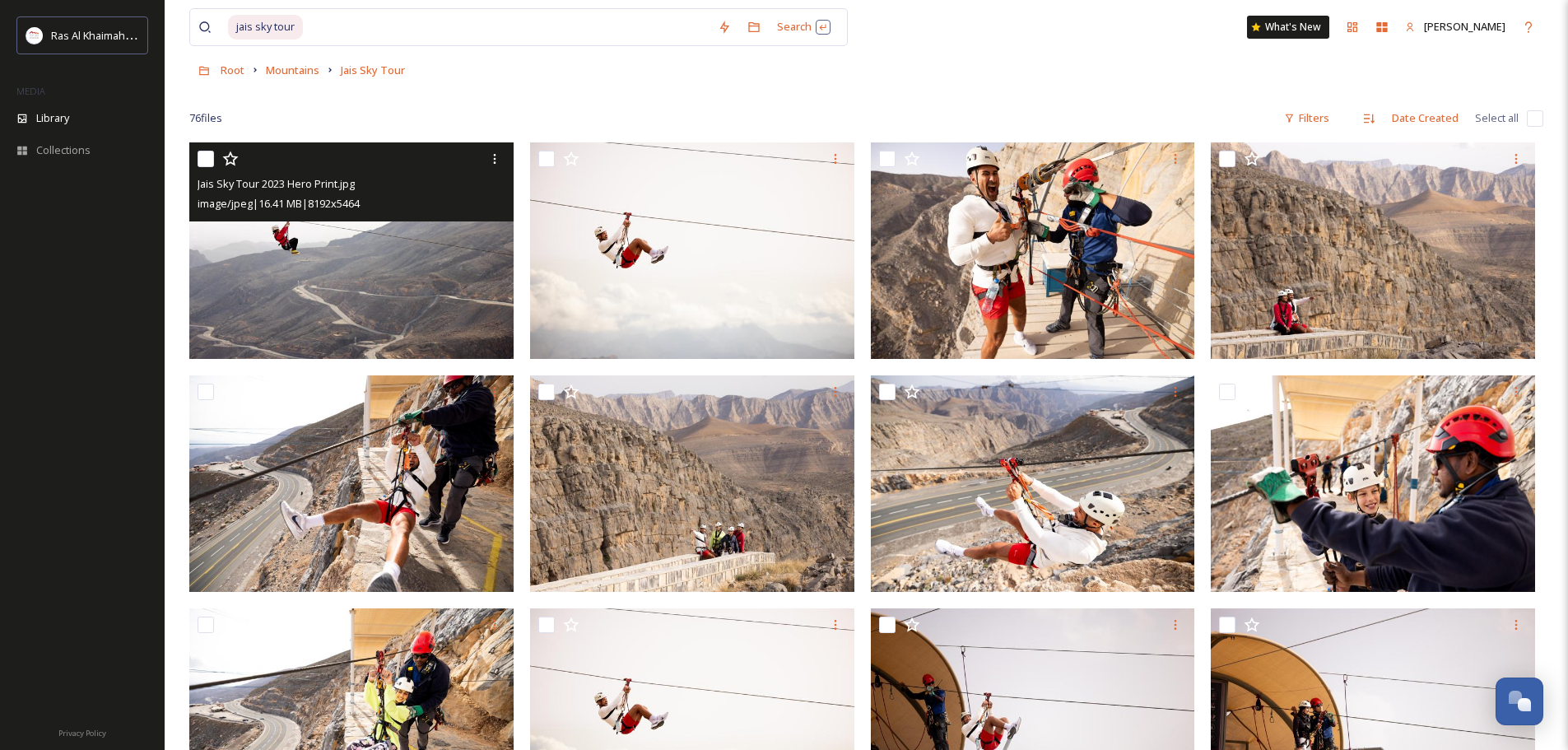
click at [433, 292] on img at bounding box center [351, 250] width 325 height 216
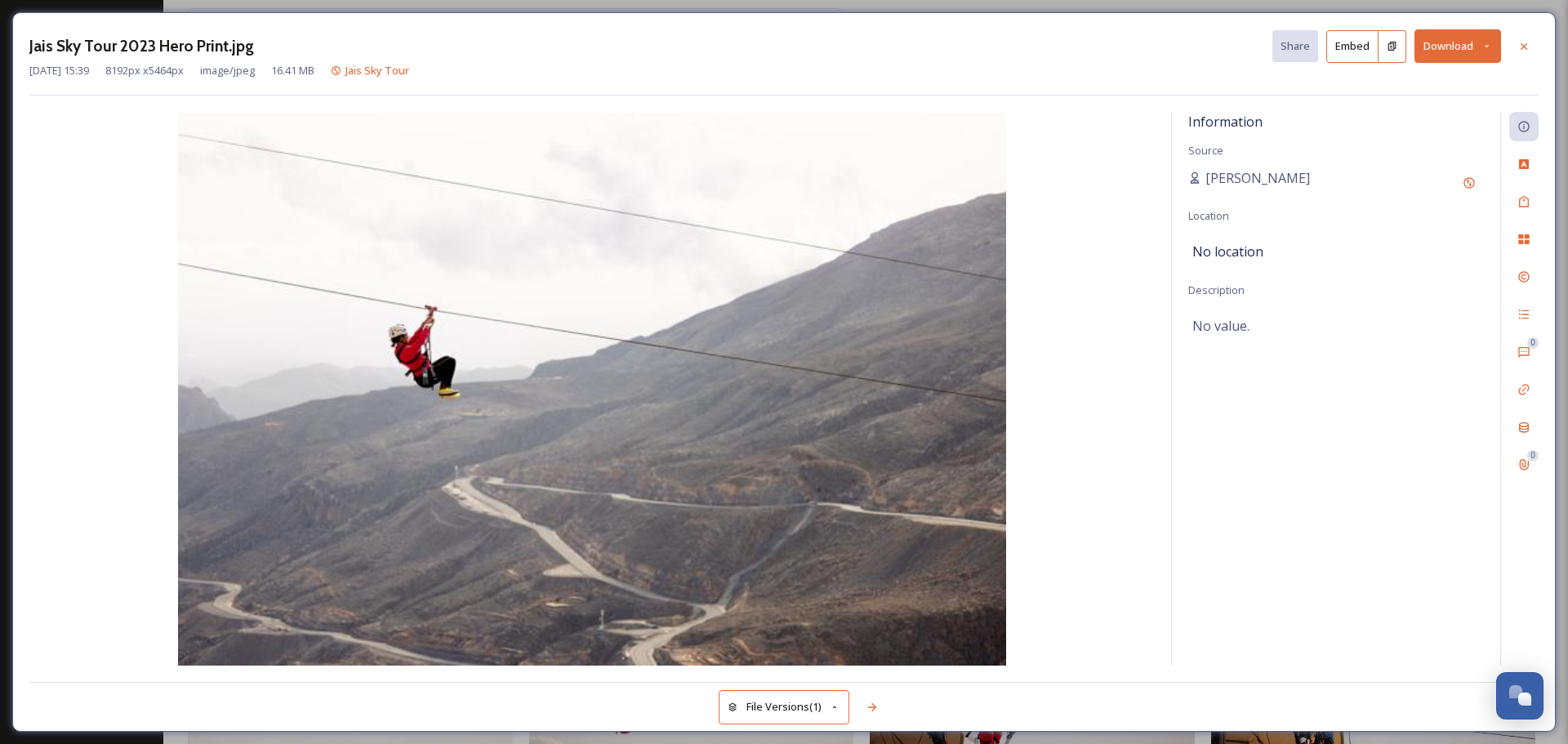
click at [1254, 53] on button "Download" at bounding box center [1458, 45] width 87 height 34
click at [1254, 85] on span "Download Original (8192 x 5464)" at bounding box center [1415, 84] width 155 height 15
click at [1254, 44] on icon at bounding box center [1524, 46] width 14 height 14
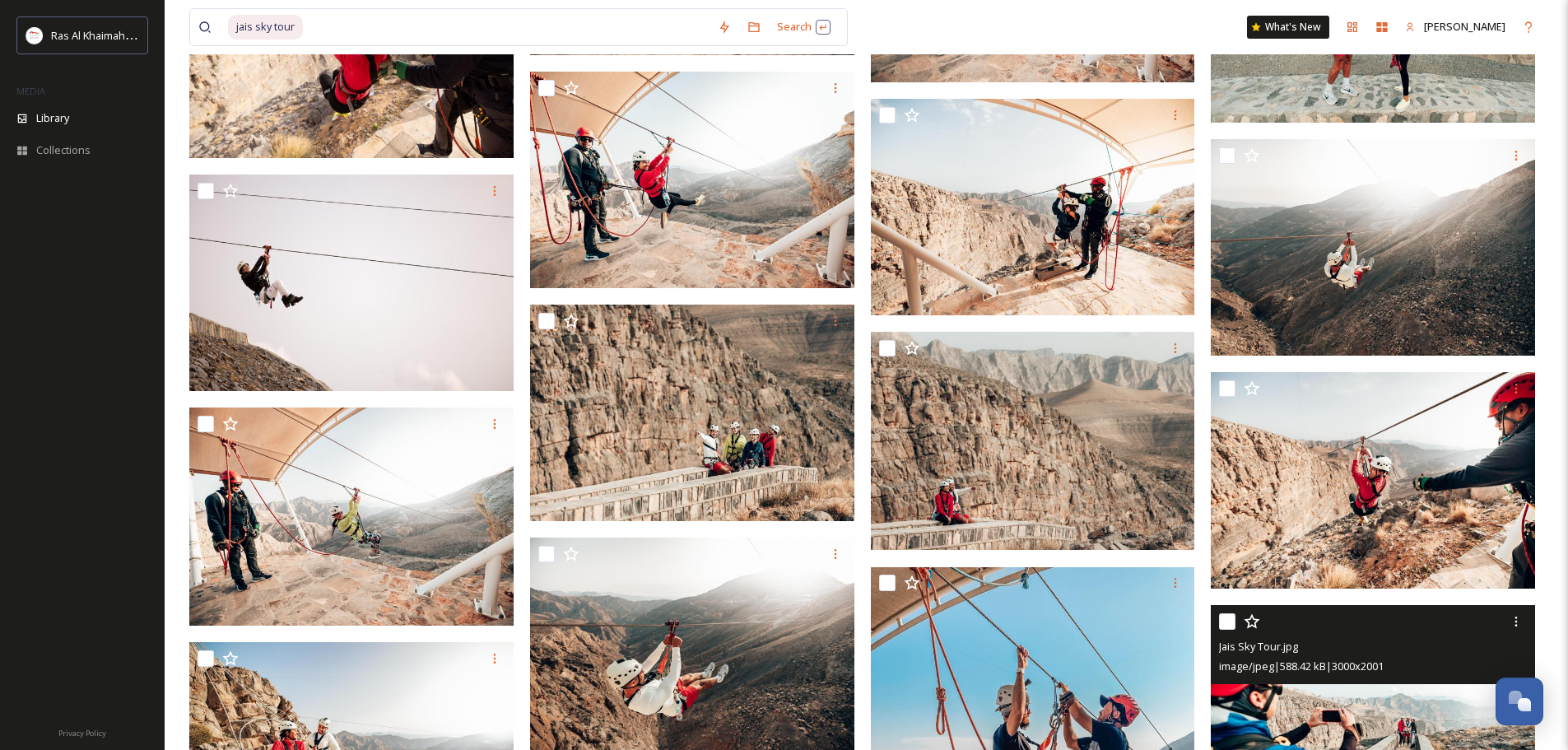
scroll to position [4936, 0]
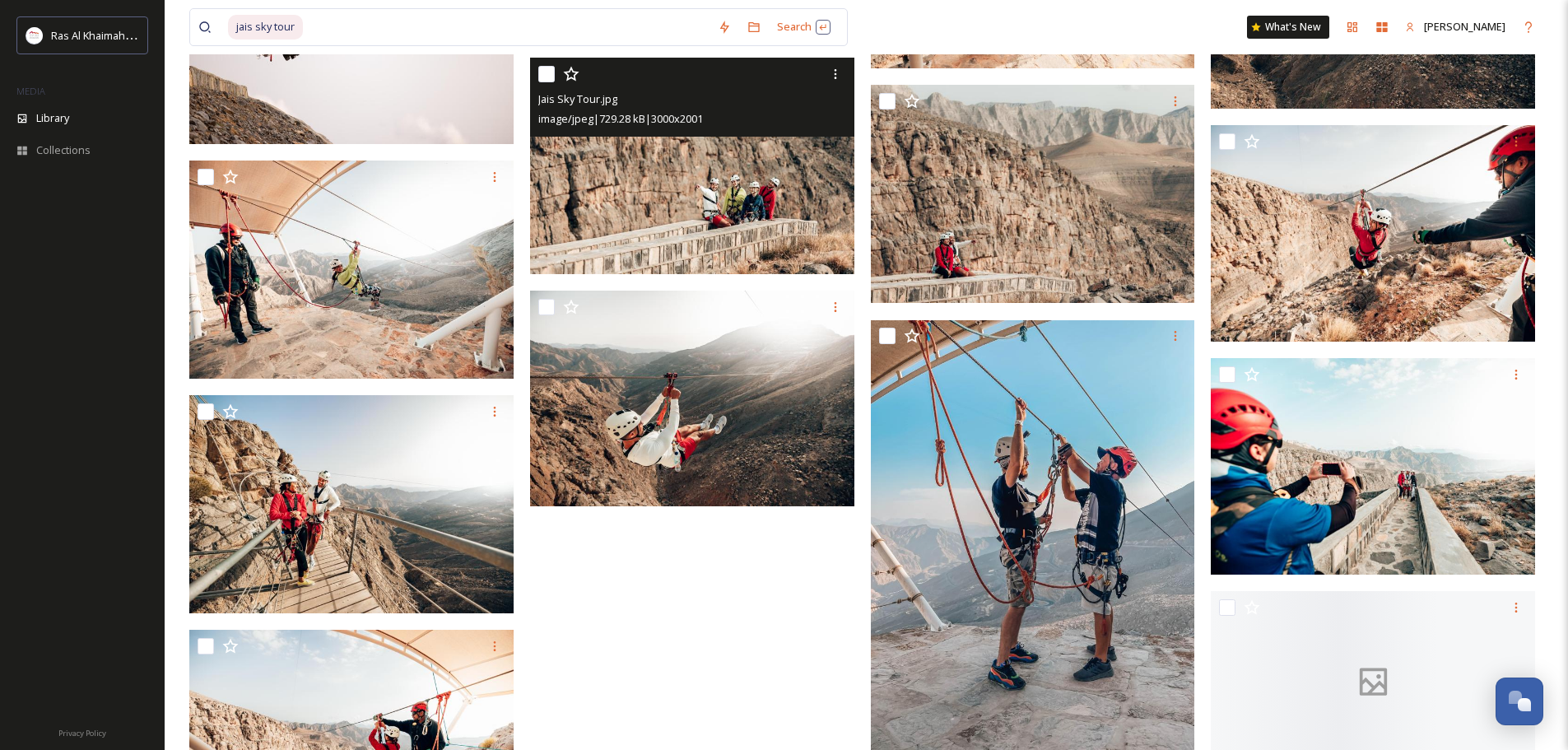
click at [744, 226] on img at bounding box center [692, 166] width 325 height 216
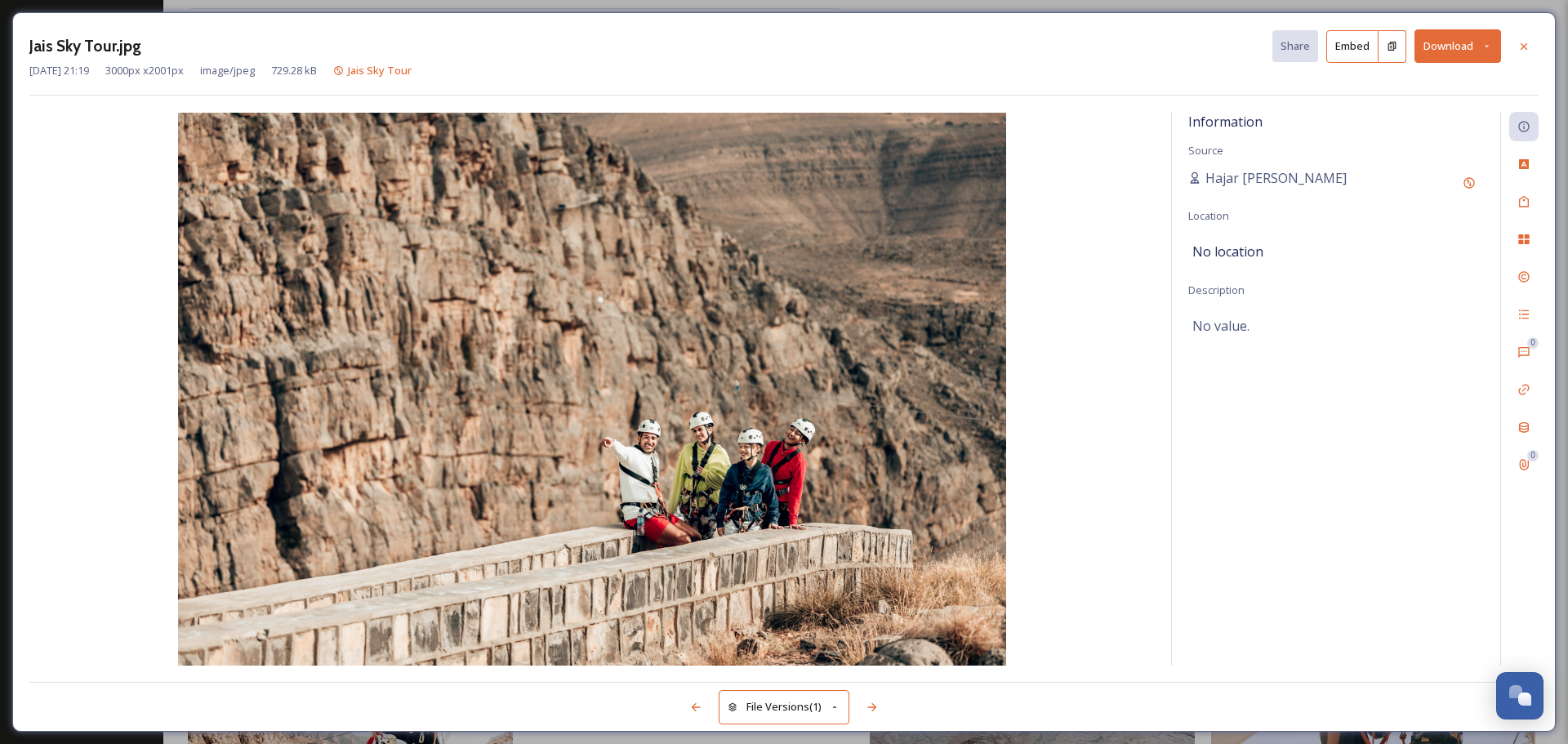
click at [1254, 48] on button "Download" at bounding box center [1458, 45] width 87 height 34
drag, startPoint x: 1415, startPoint y: 84, endPoint x: 1461, endPoint y: 92, distance: 46.7
click at [1254, 86] on span "Download Original (3000 x 2001)" at bounding box center [1415, 84] width 155 height 15
click at [1254, 49] on div at bounding box center [1524, 46] width 29 height 29
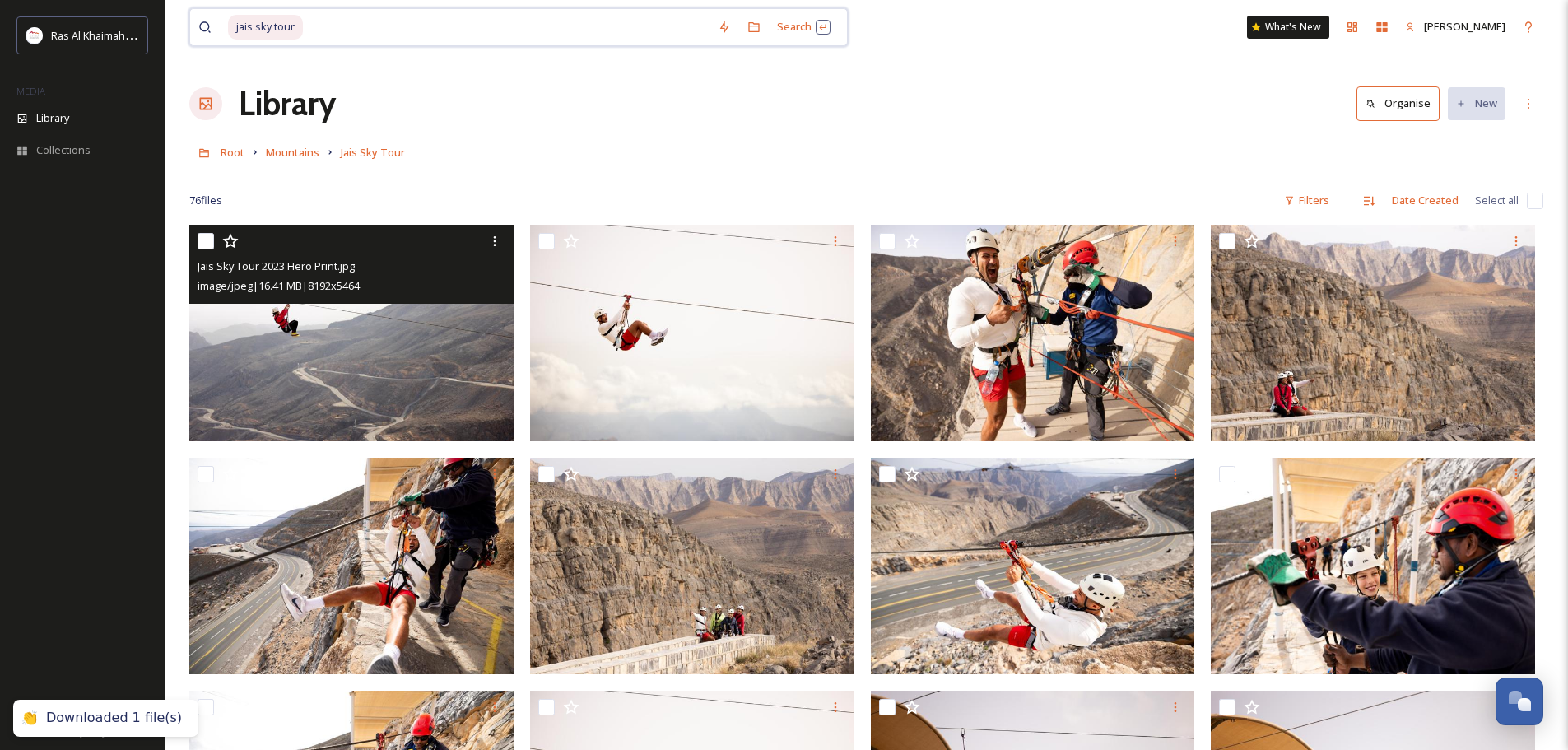
click at [305, 30] on input at bounding box center [508, 26] width 405 height 36
type input "j"
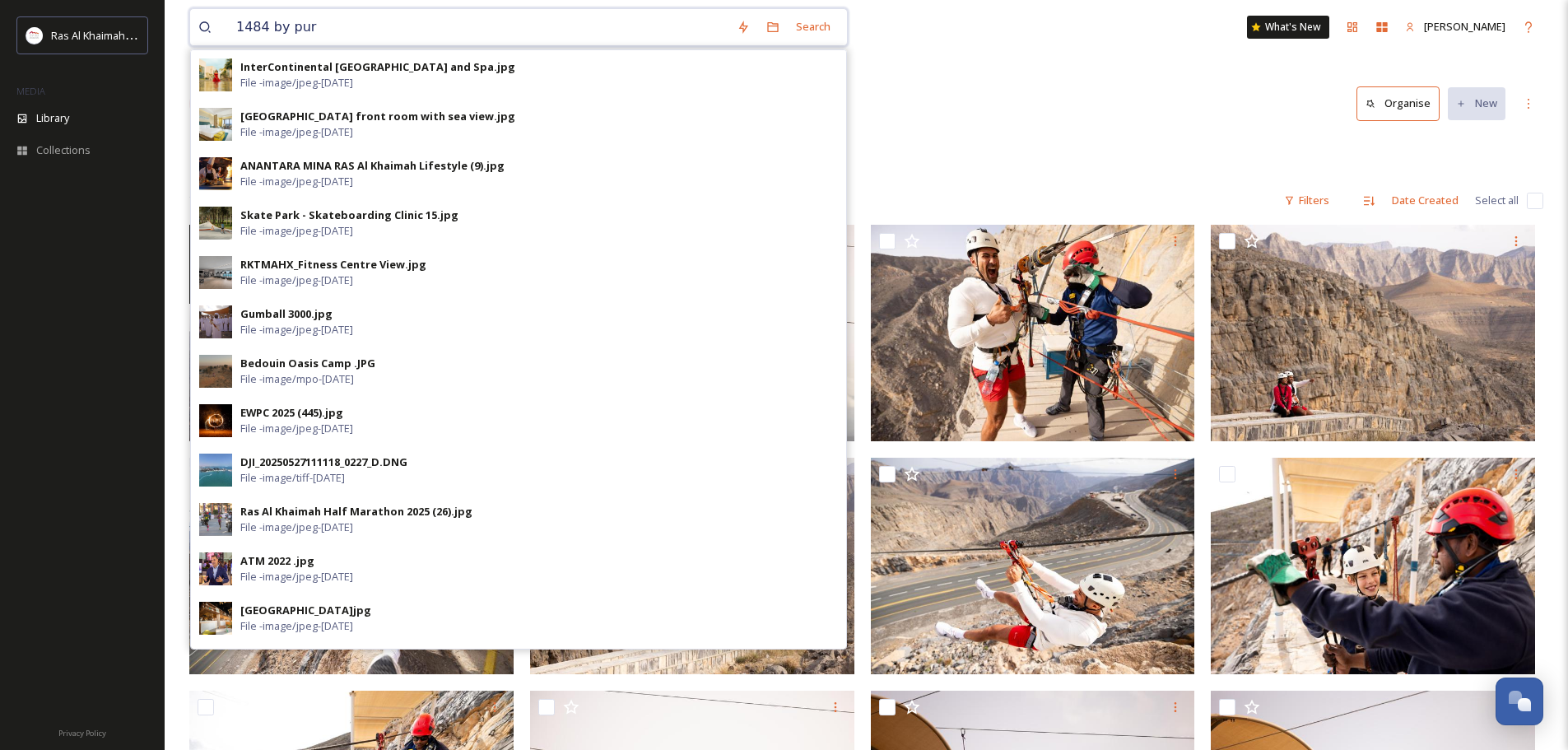
type input "1484 by puro"
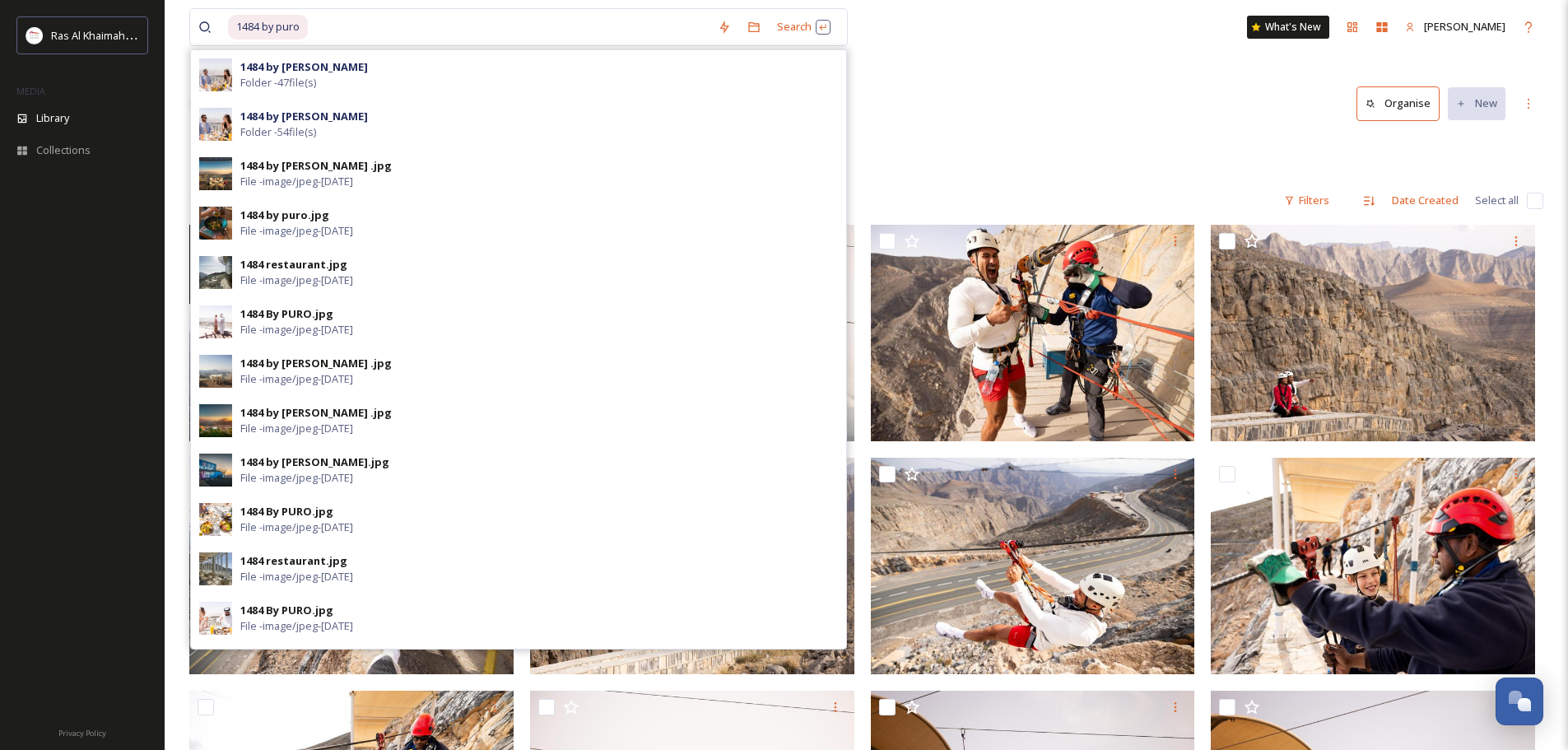
click at [331, 84] on div "1484 by [PERSON_NAME] - 47 file(s)" at bounding box center [539, 75] width 597 height 31
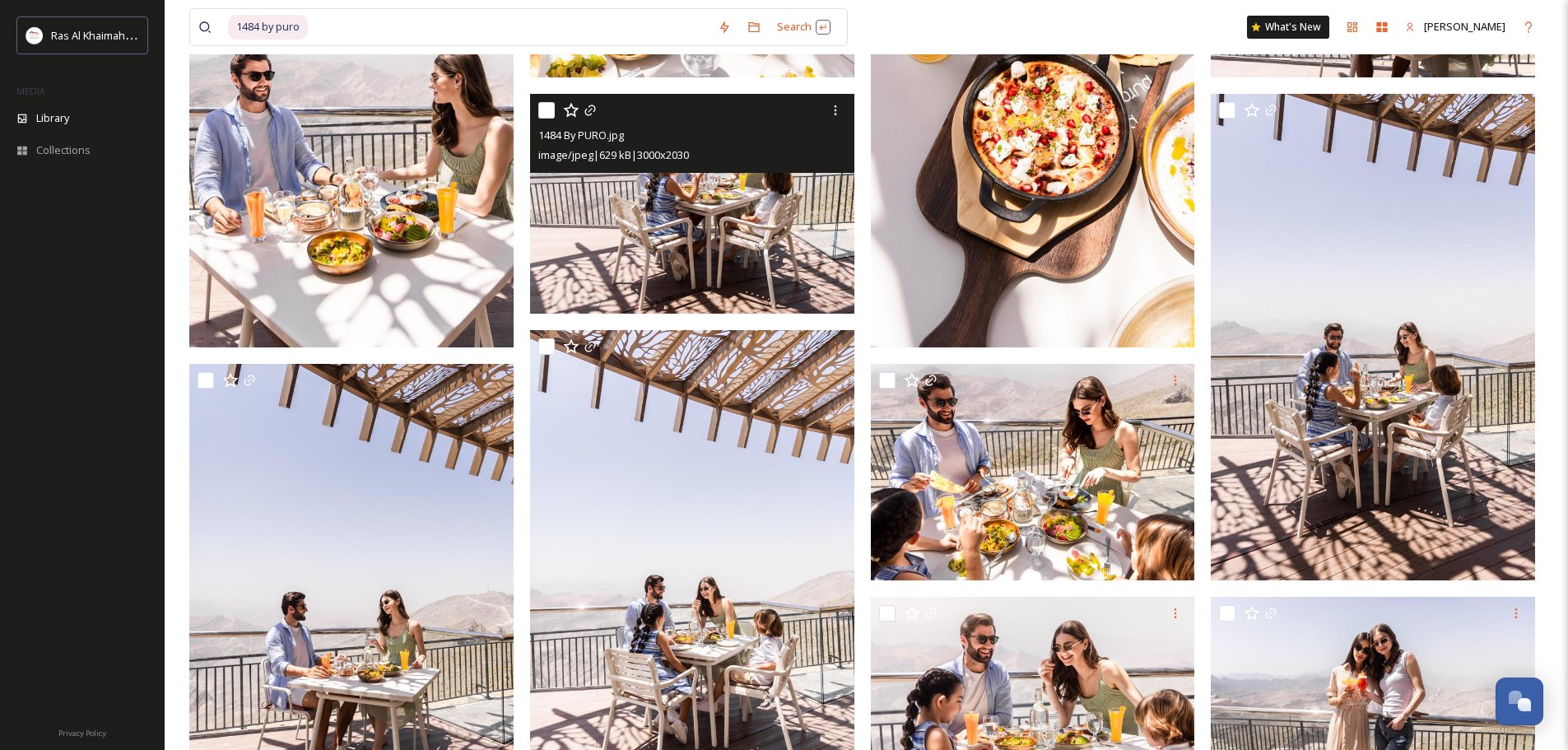
scroll to position [165, 0]
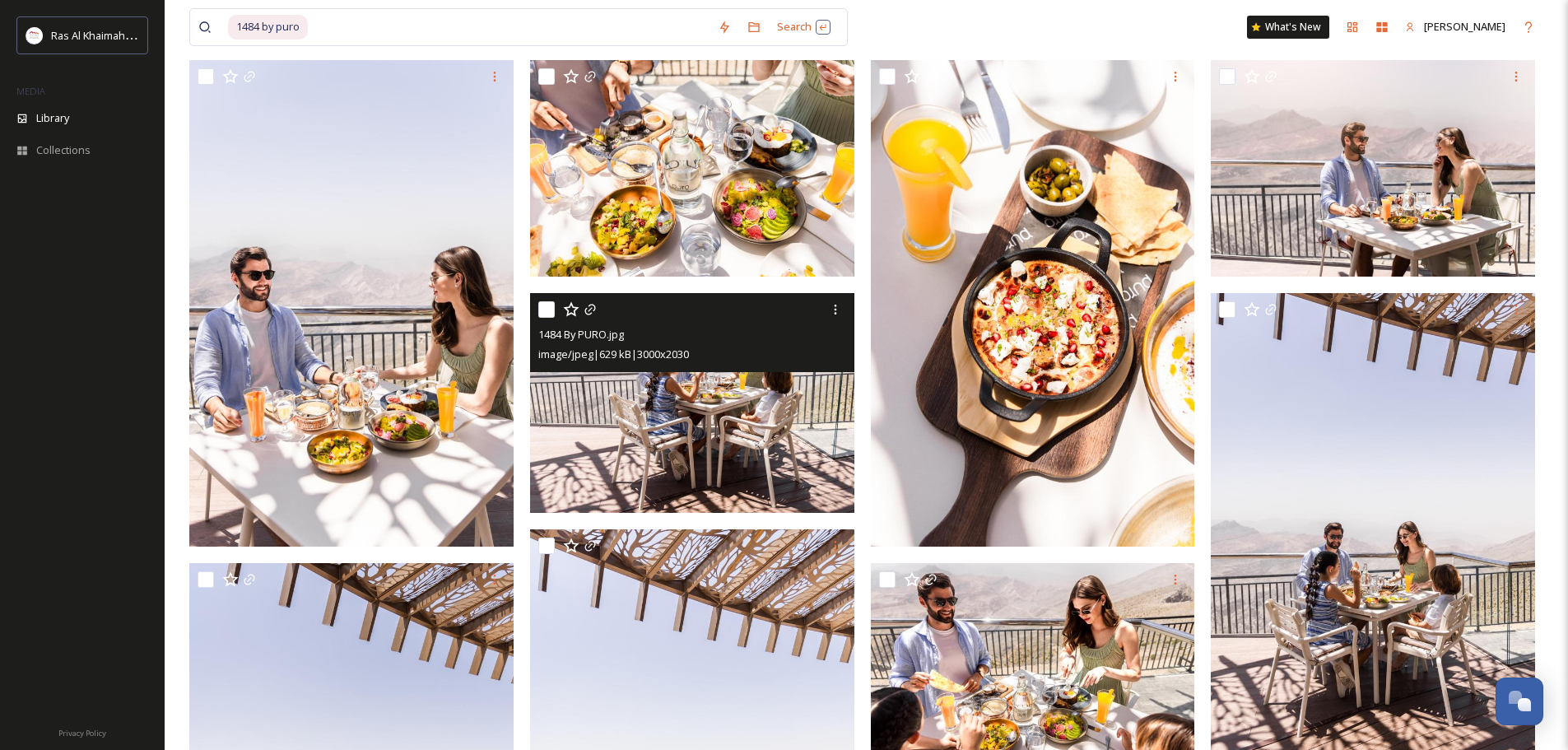
click at [723, 444] on img at bounding box center [692, 403] width 325 height 220
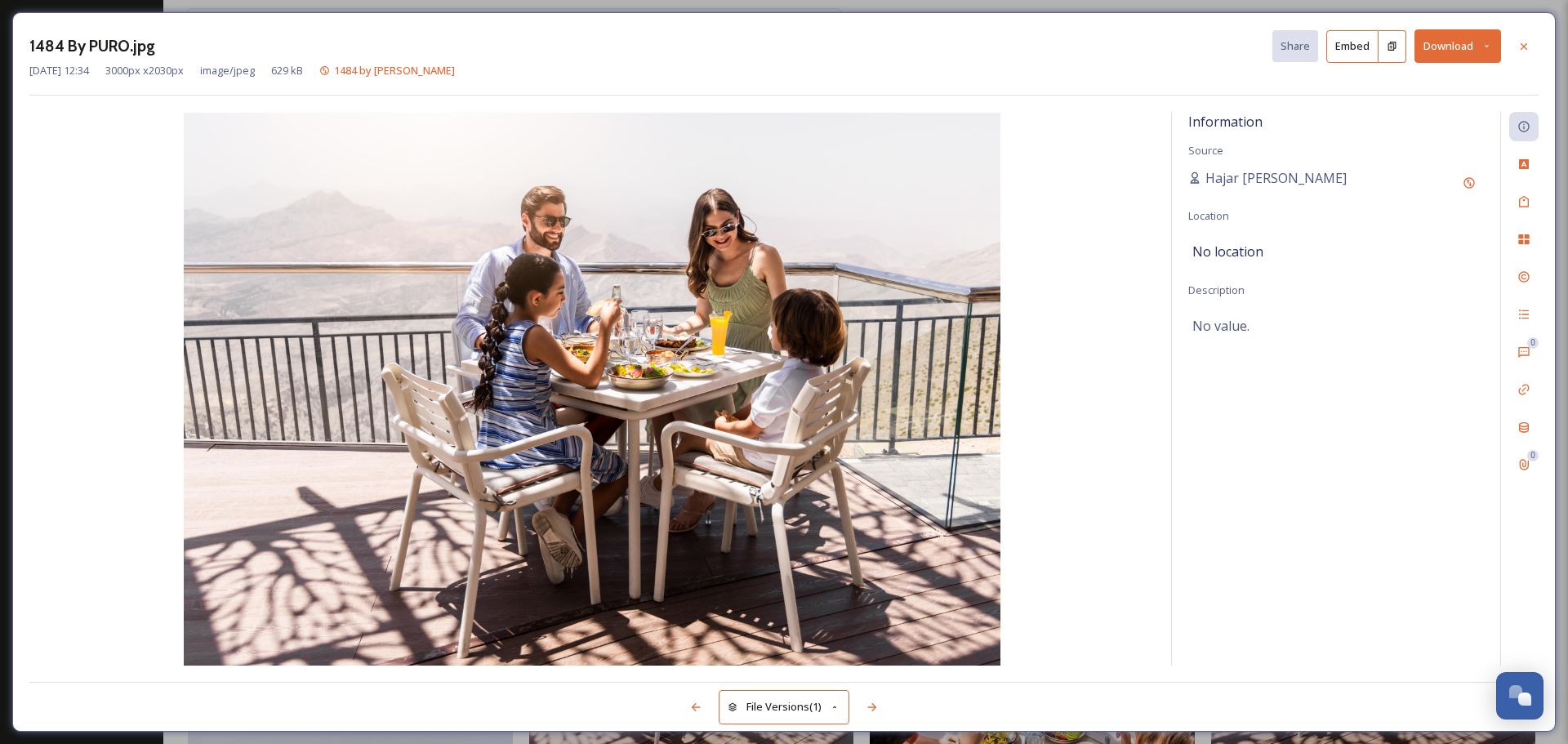
click at [1254, 45] on div at bounding box center [1524, 46] width 29 height 29
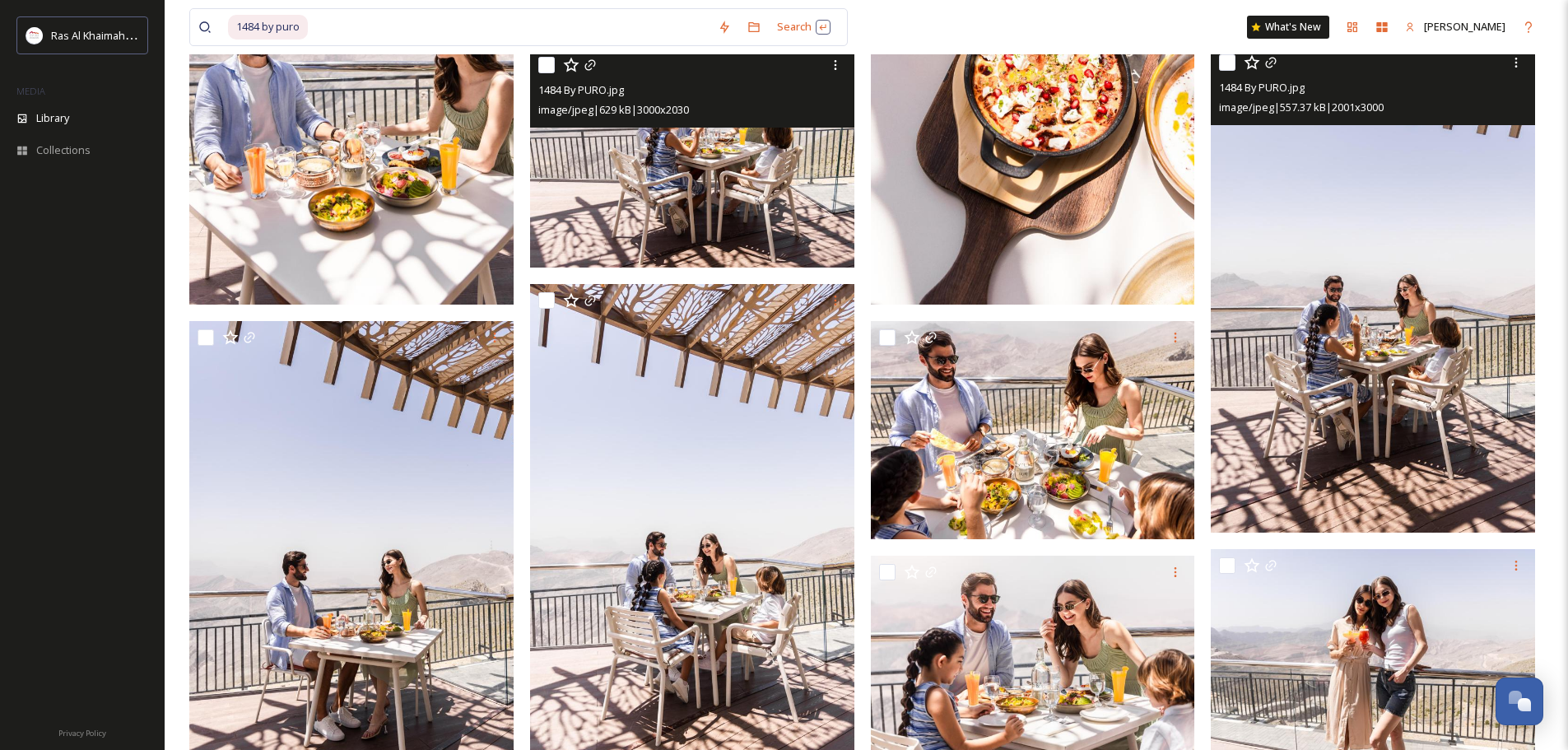
scroll to position [576, 0]
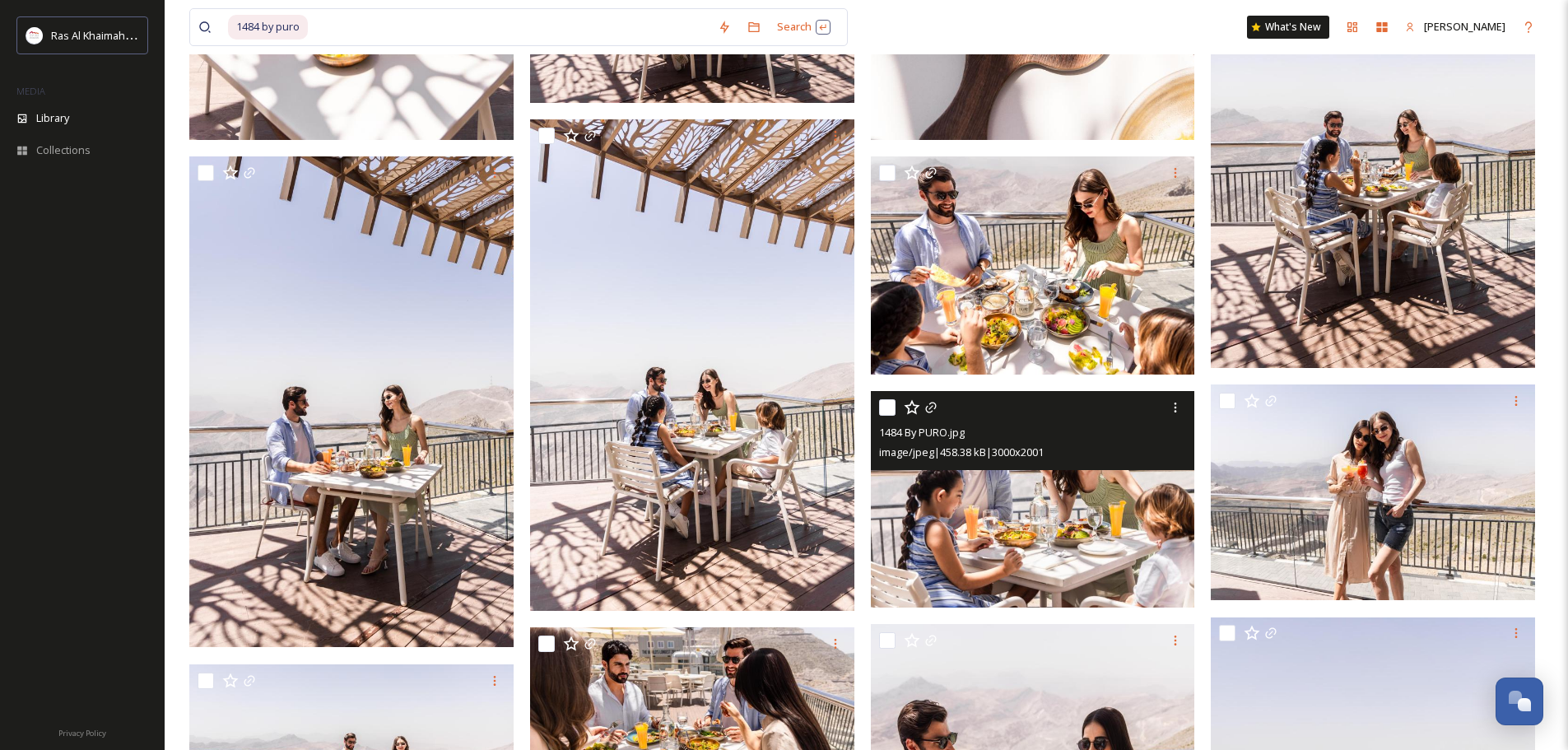
click at [1060, 503] on img at bounding box center [1033, 499] width 325 height 216
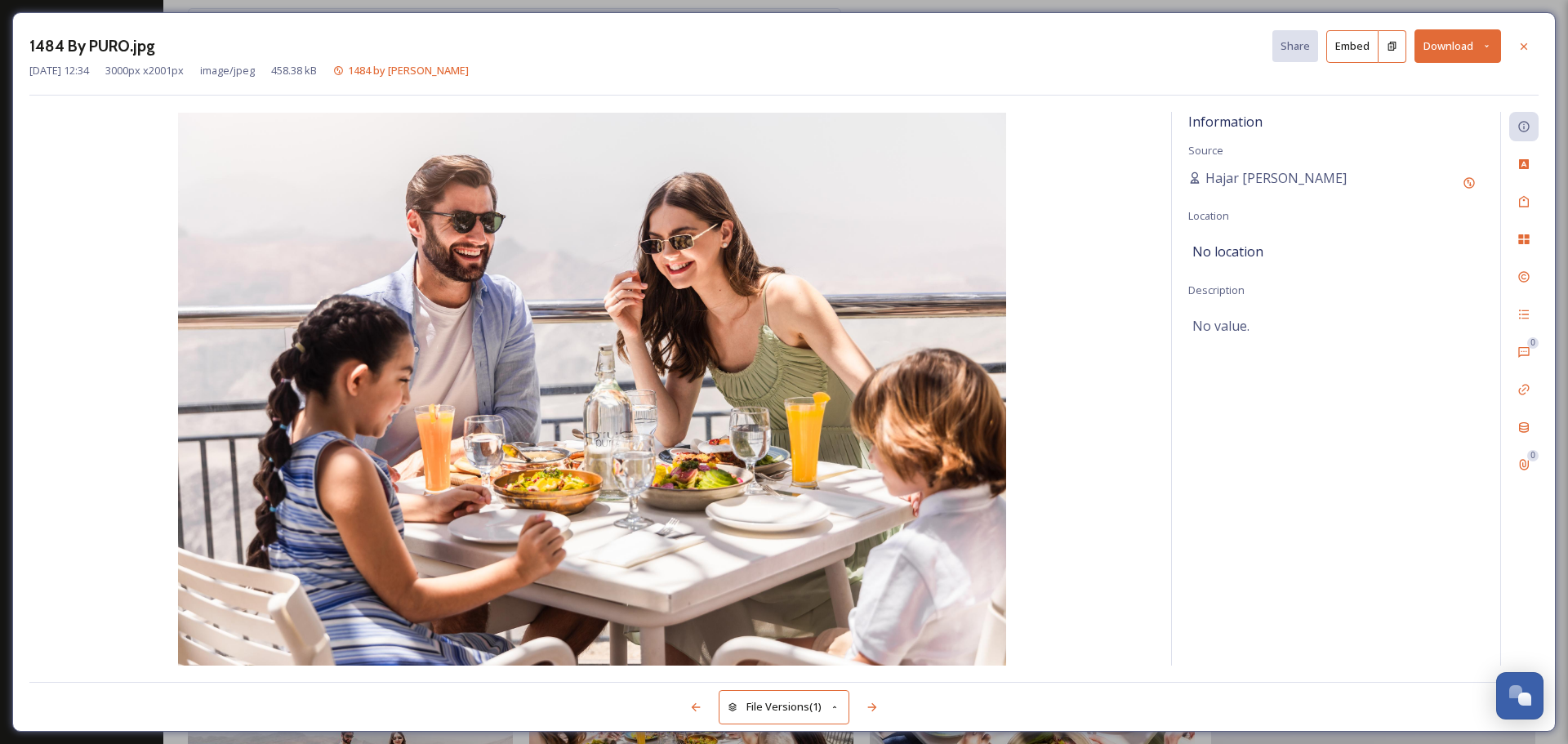
click at [1254, 50] on button "Download" at bounding box center [1458, 45] width 87 height 34
click at [1254, 78] on span "Download Original (3000 x 2001)" at bounding box center [1415, 84] width 155 height 15
click at [1254, 44] on icon at bounding box center [1524, 46] width 14 height 14
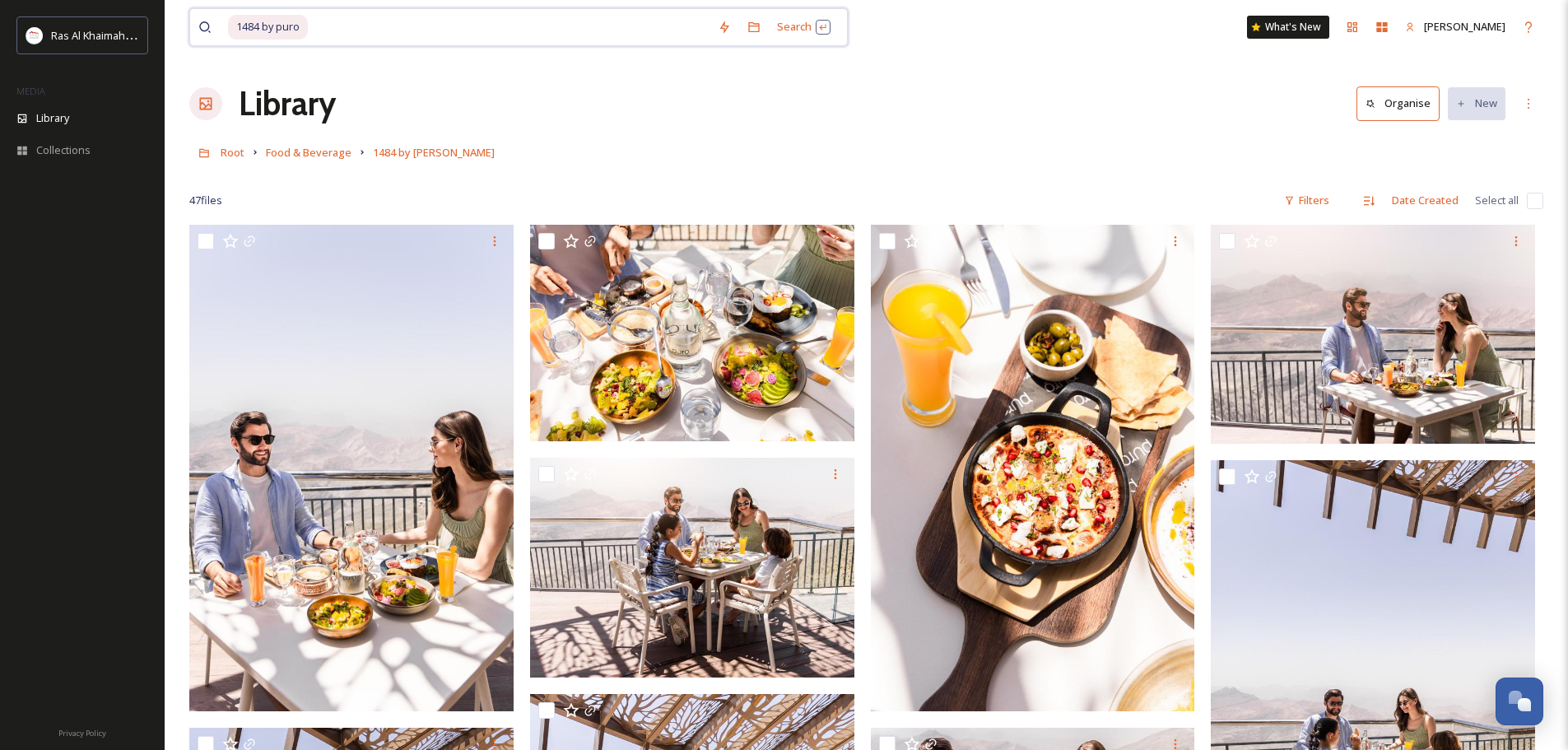
click at [335, 34] on input at bounding box center [510, 26] width 401 height 36
type input "1"
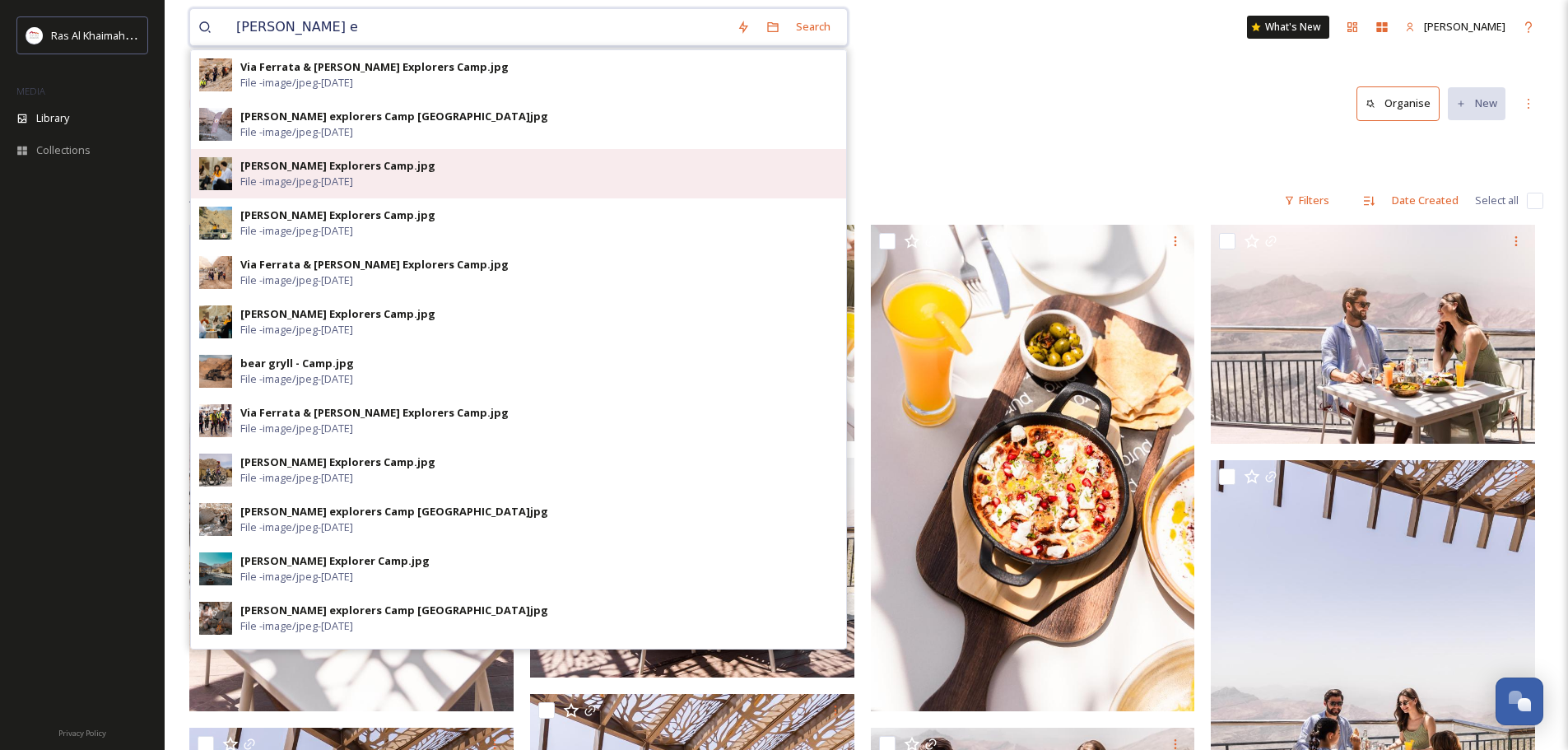
type input "[PERSON_NAME] e"
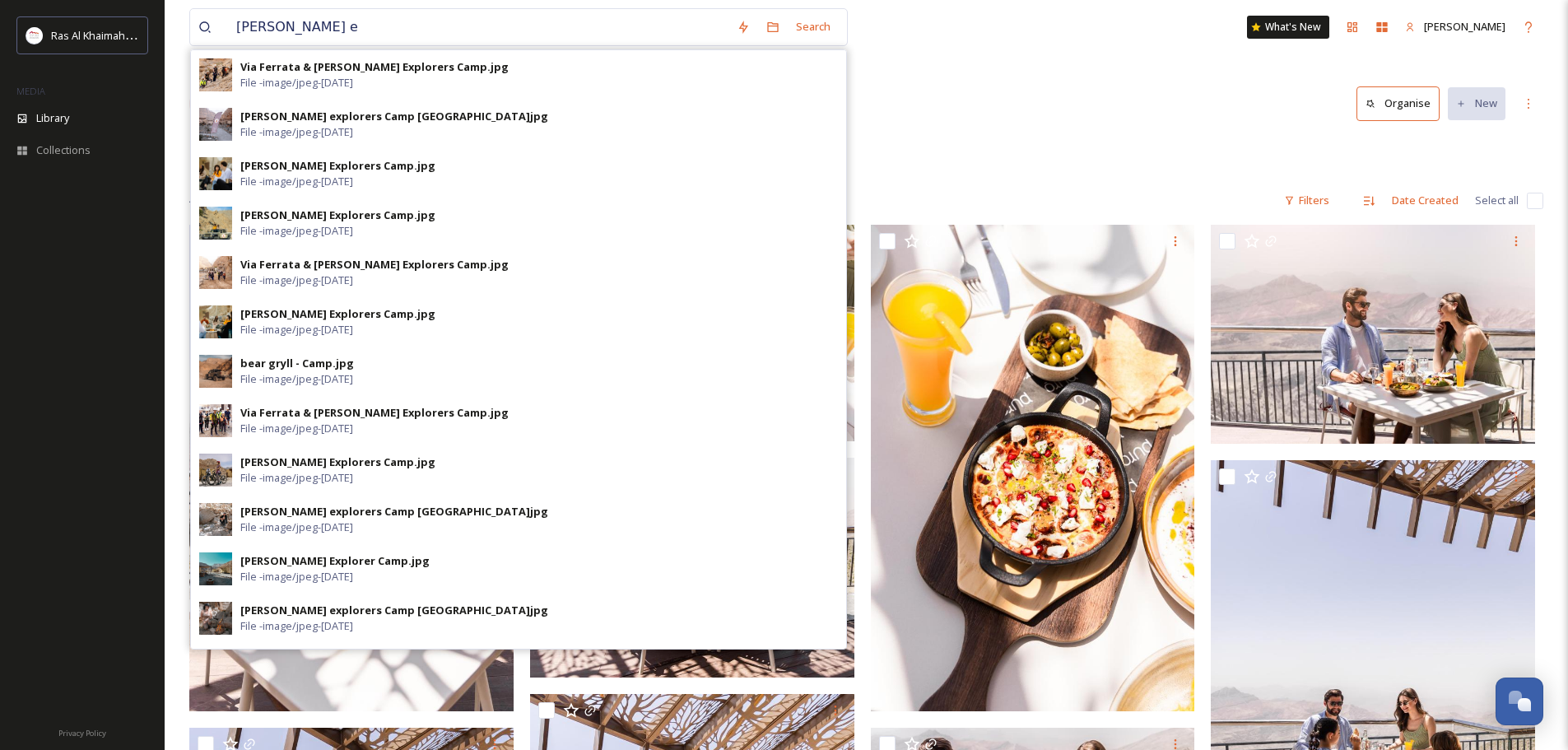
click at [410, 171] on div "[PERSON_NAME] Explorers Camp.jpg File - image/jpeg - [DATE]" at bounding box center [539, 173] width 597 height 31
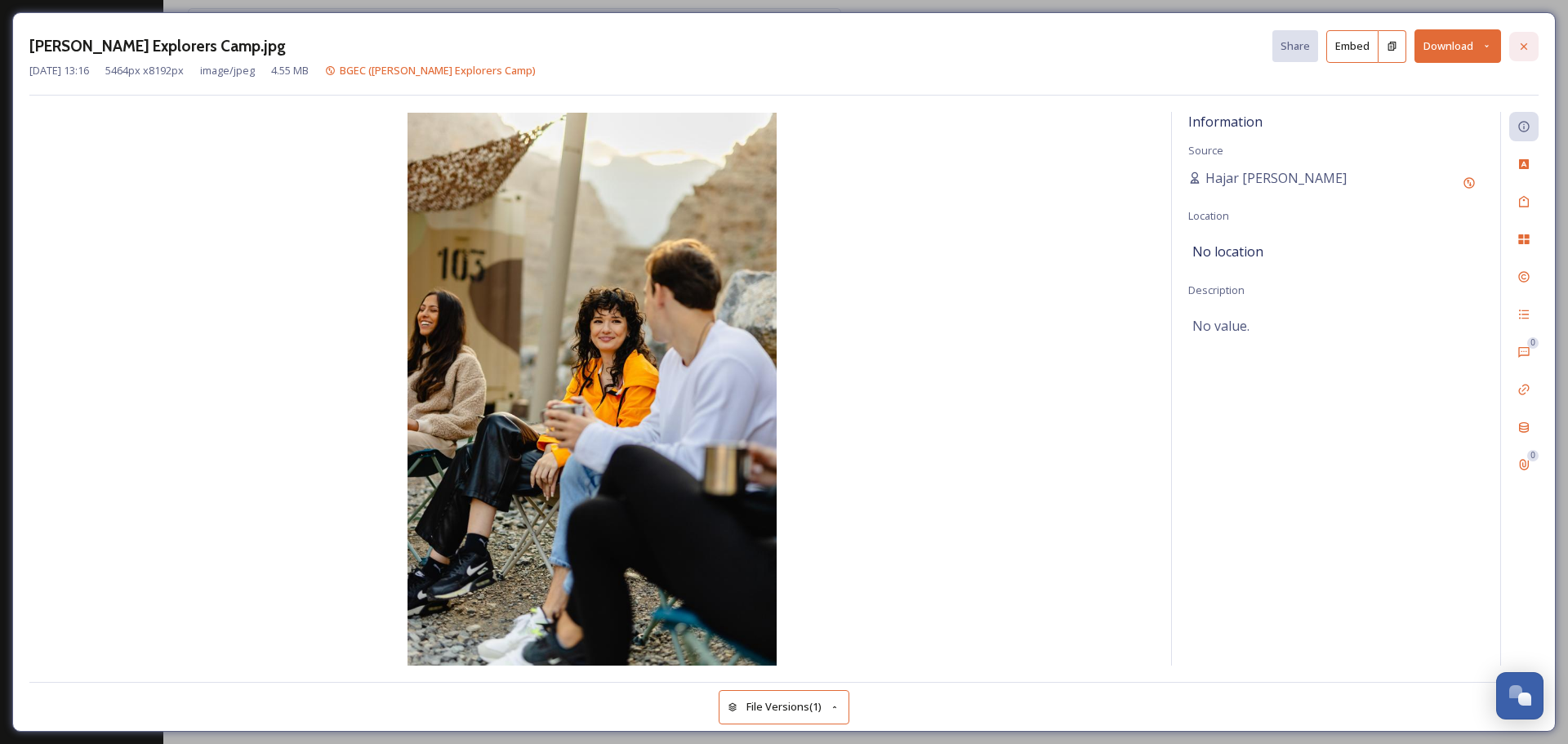
click at [1254, 41] on icon at bounding box center [1524, 46] width 14 height 14
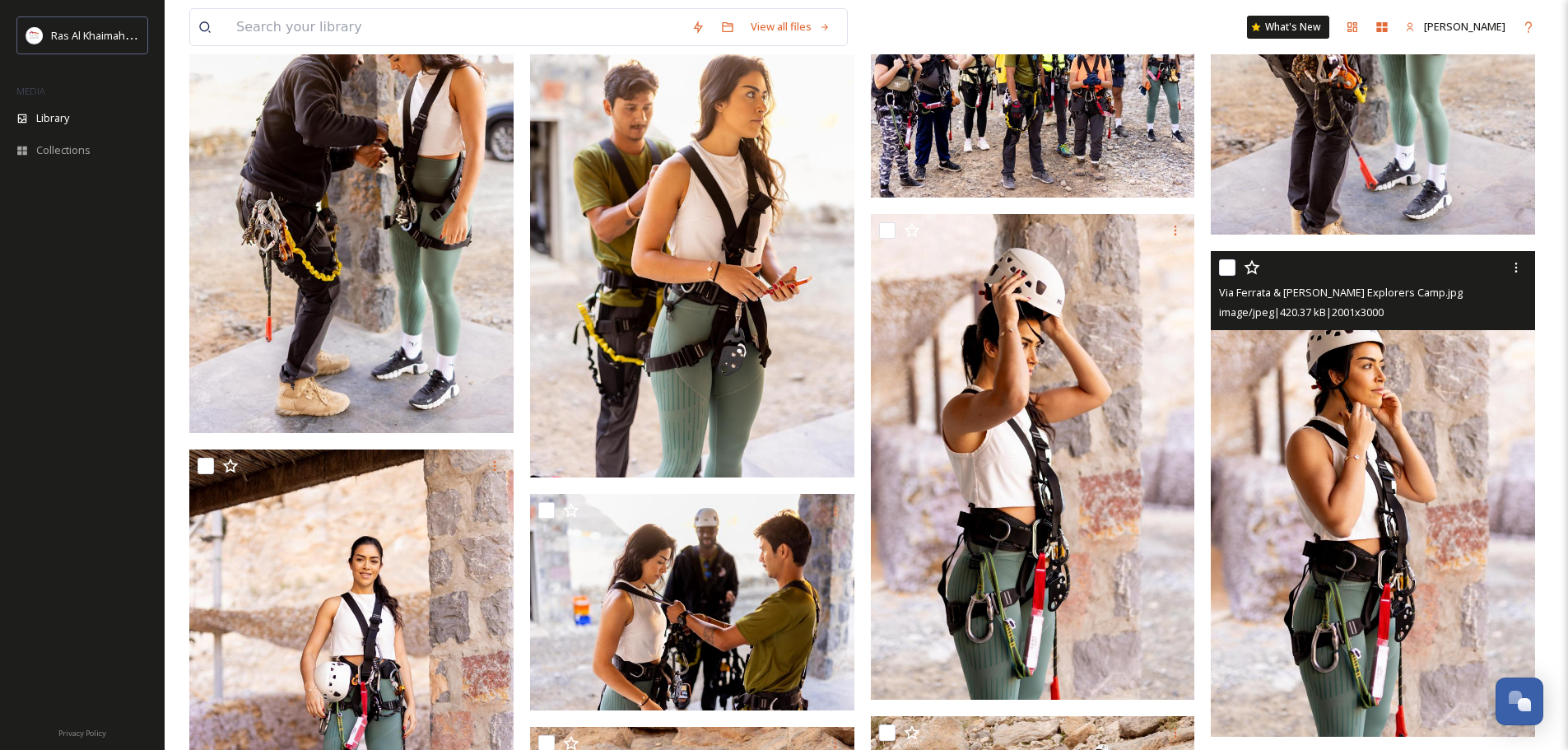
scroll to position [505, 0]
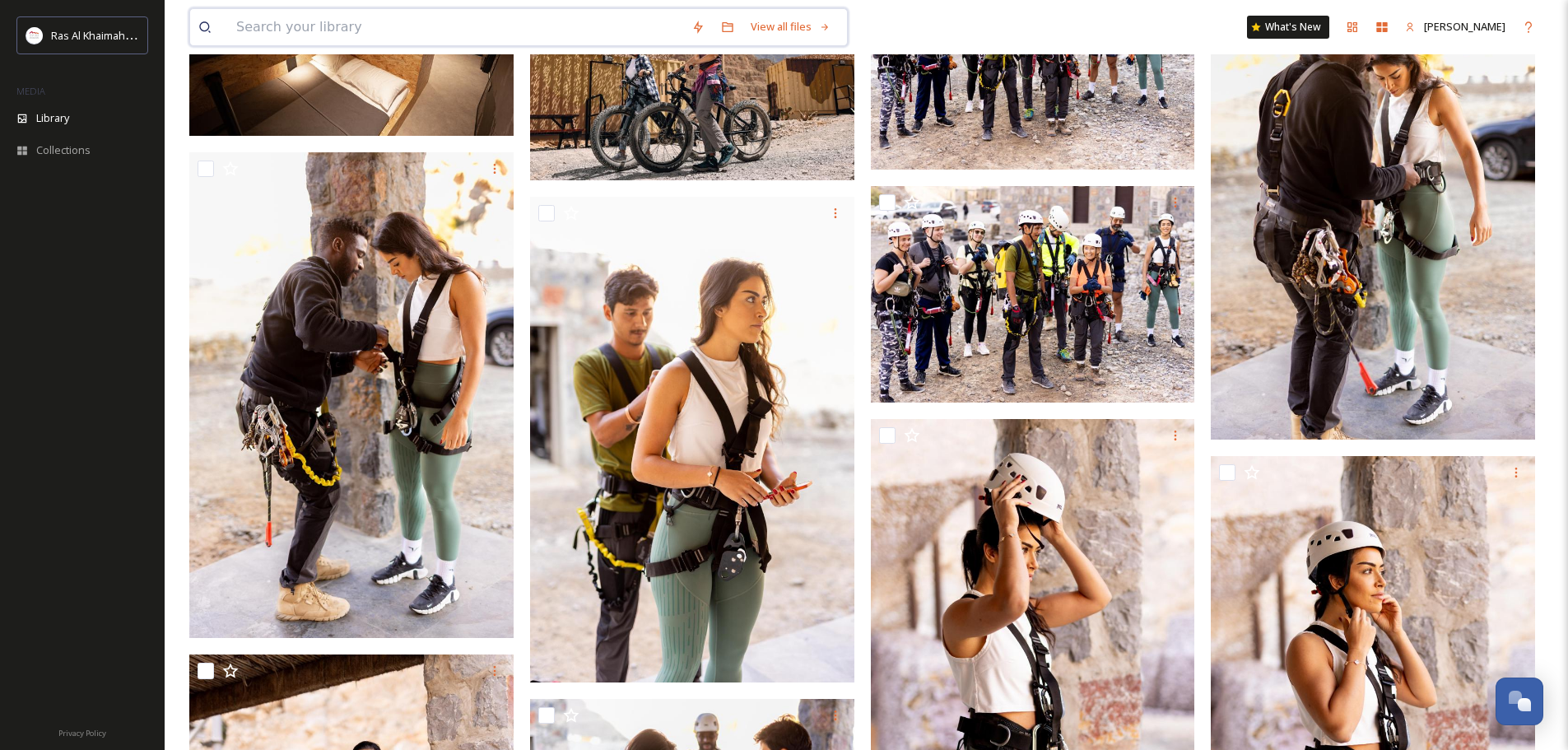
click at [294, 25] on input at bounding box center [455, 26] width 455 height 36
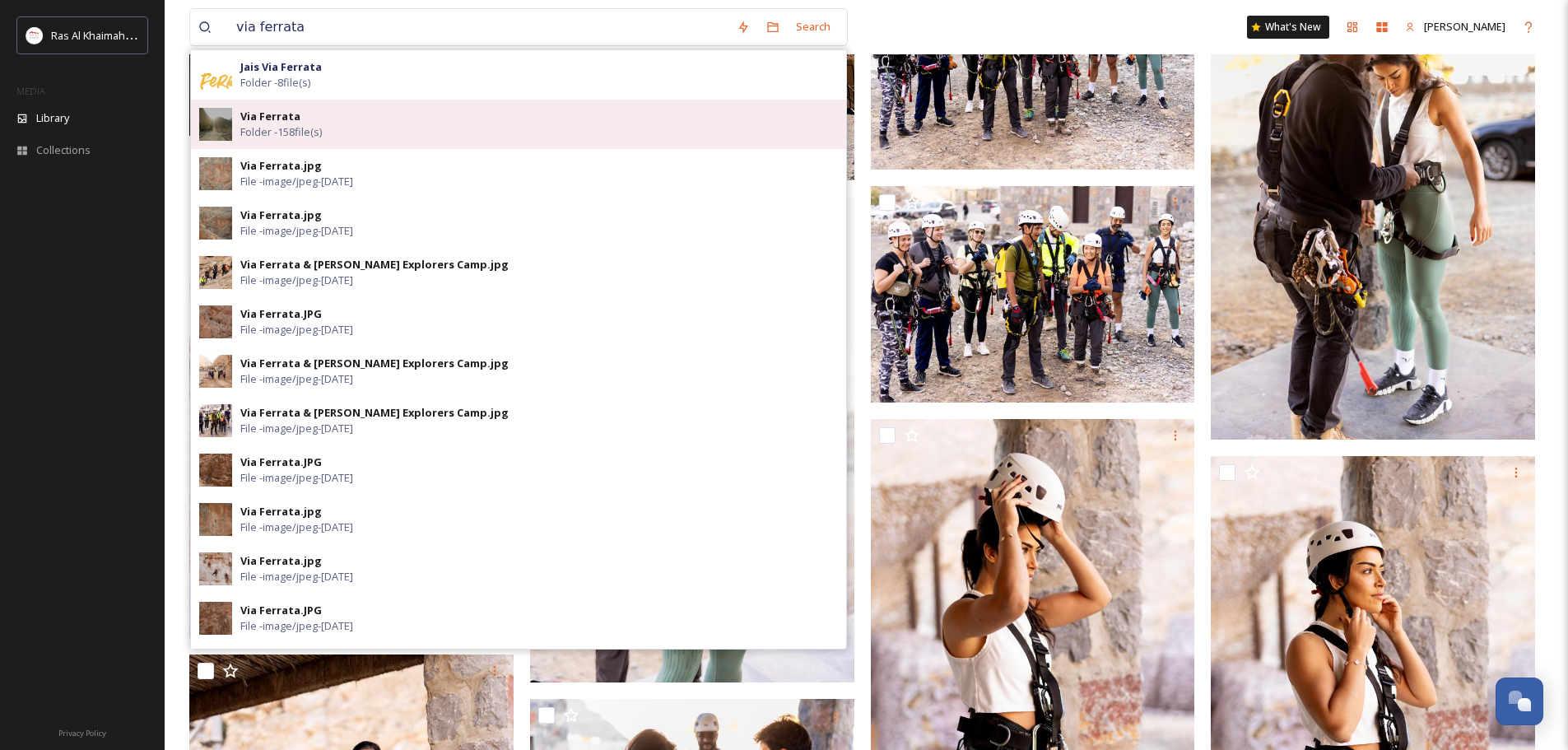
click at [376, 133] on div "Via Ferrata Folder - 158 file(s)" at bounding box center [539, 124] width 597 height 31
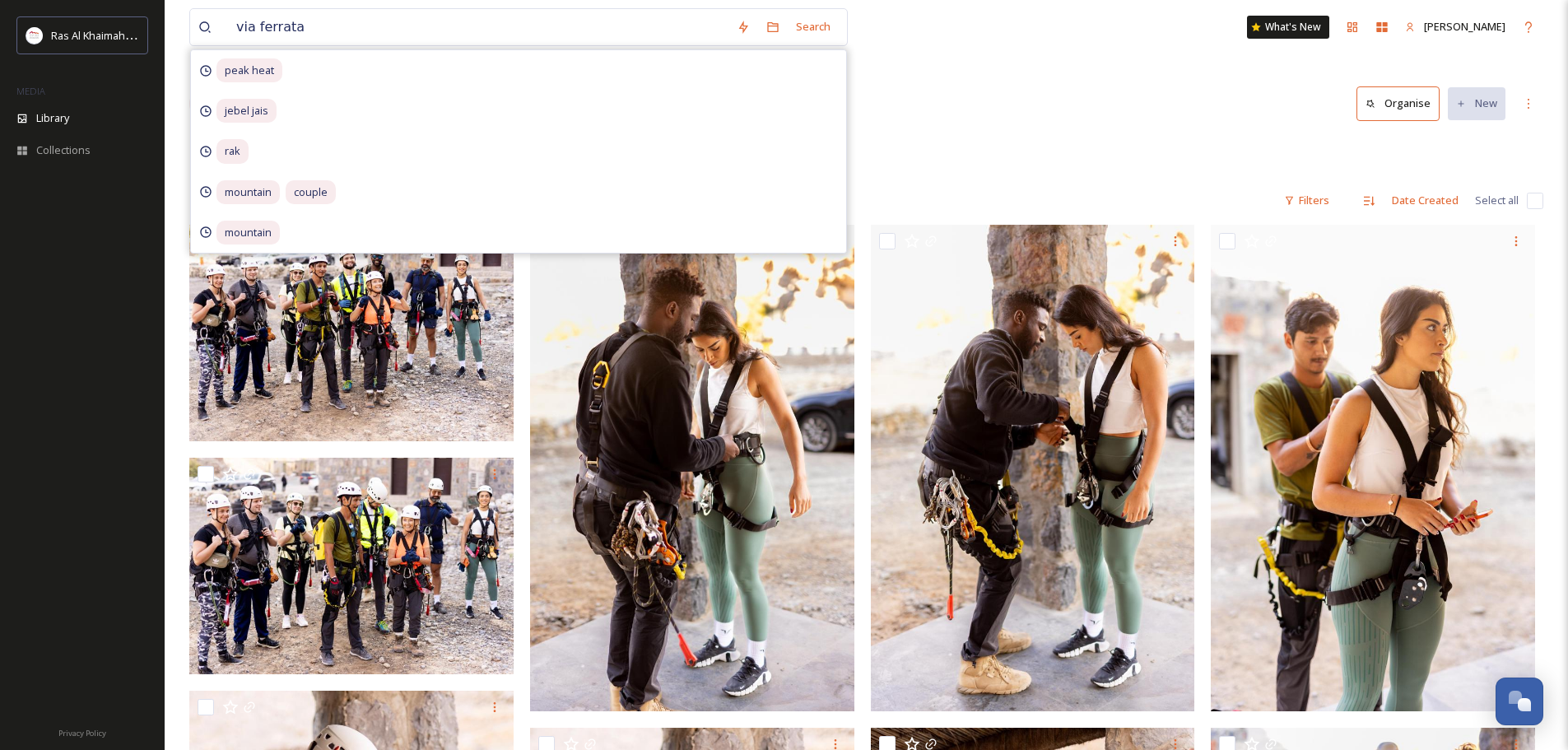
click at [1008, 93] on div "Library Organise New" at bounding box center [866, 103] width 1355 height 50
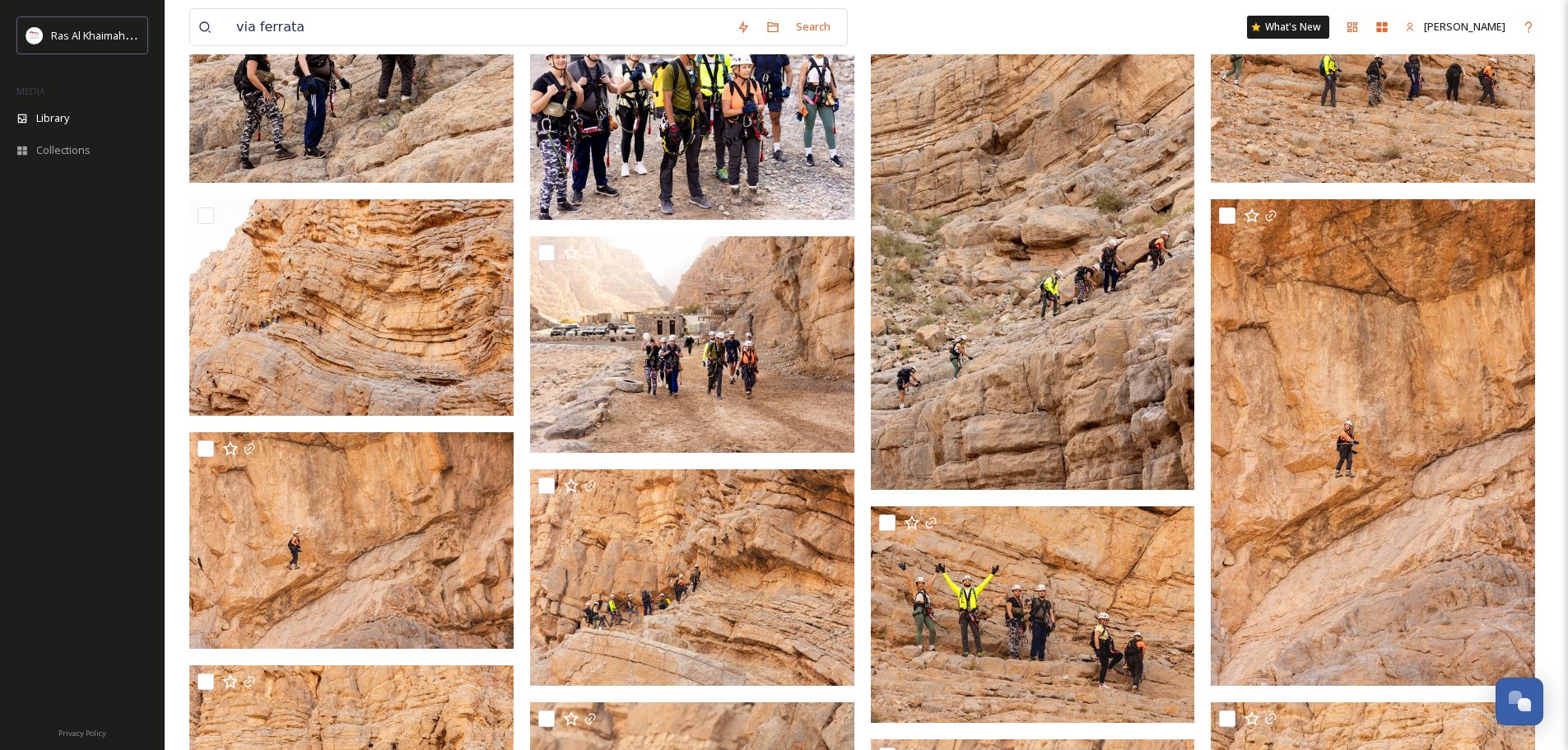
scroll to position [1317, 0]
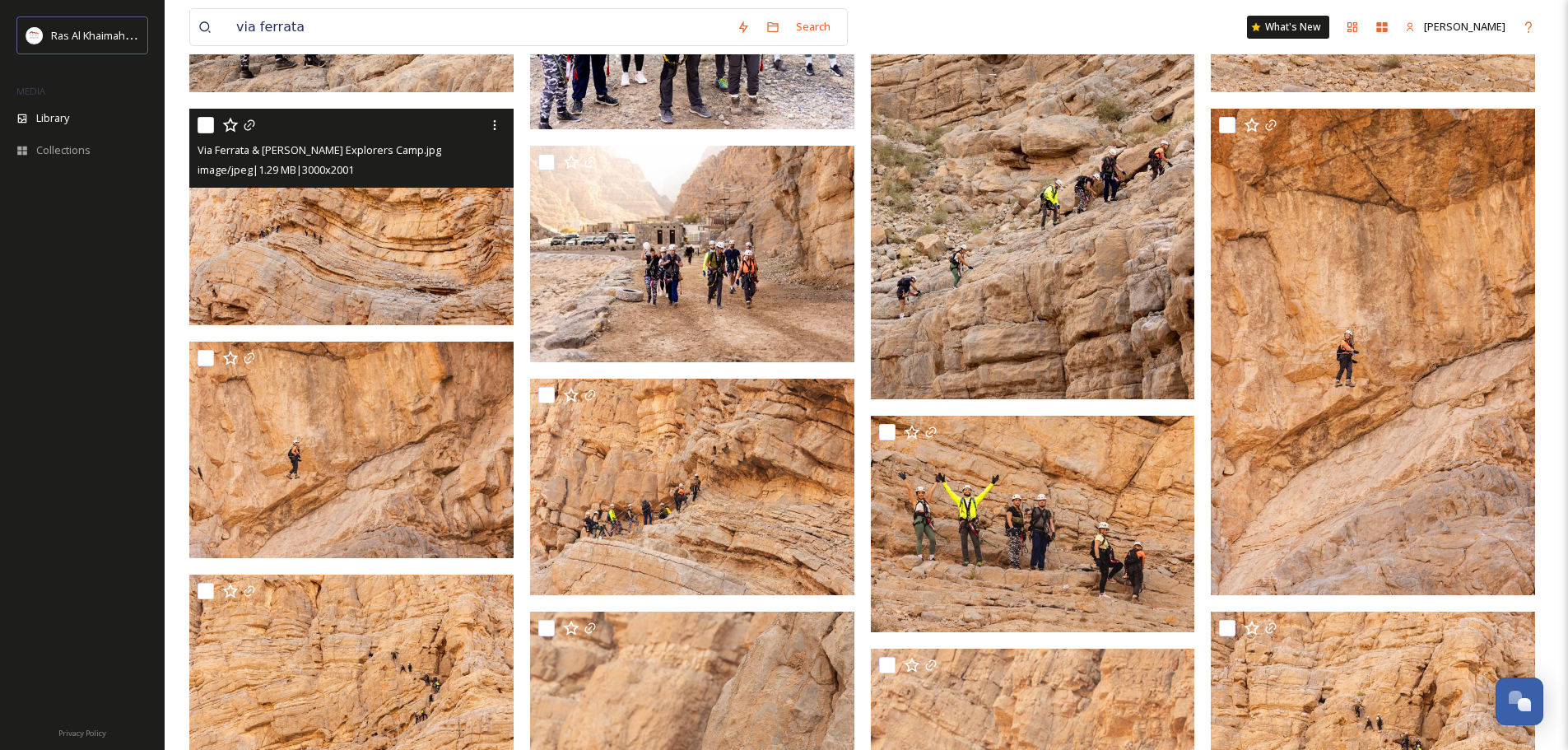
click at [395, 257] on img at bounding box center [351, 216] width 325 height 216
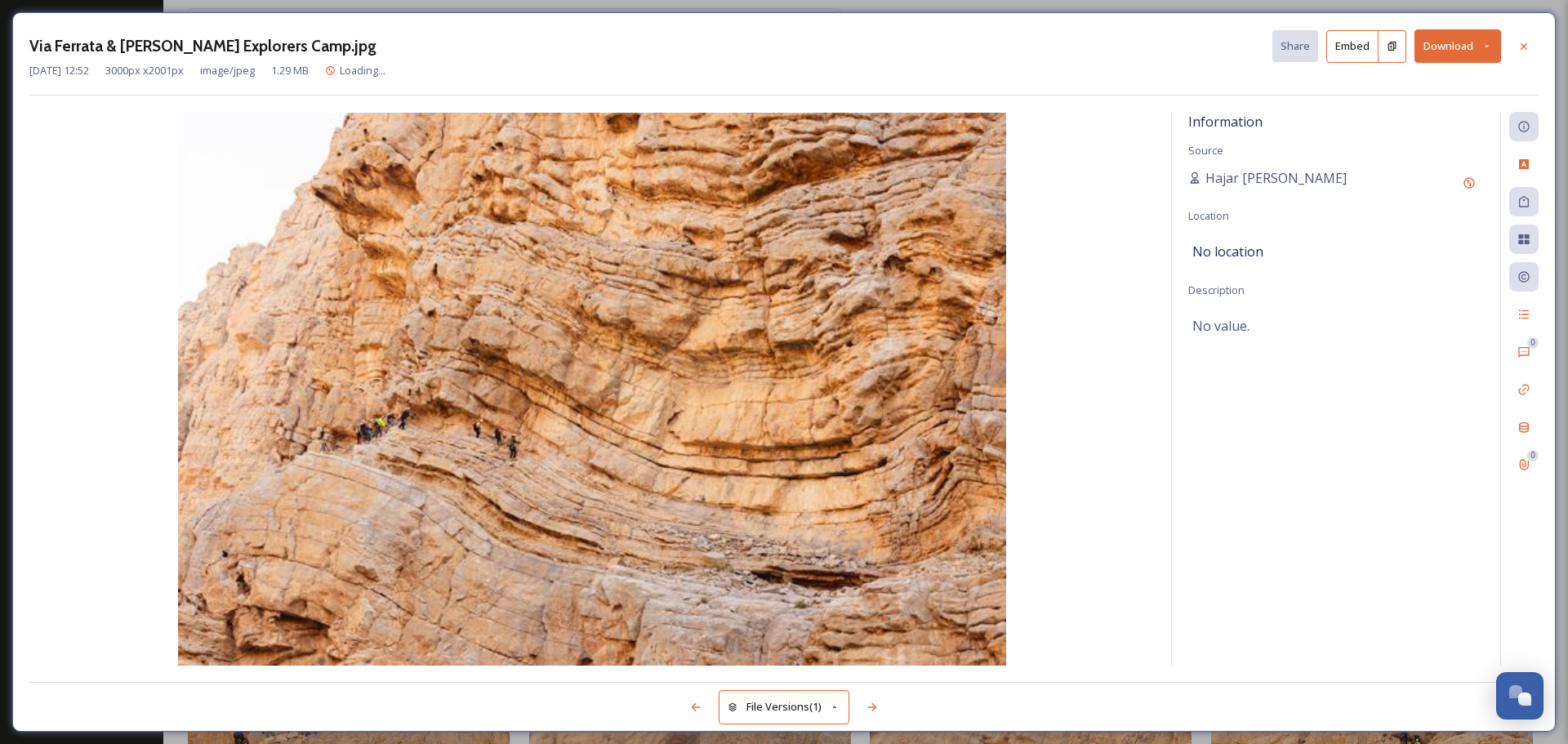
click at [1254, 44] on button "Download" at bounding box center [1458, 45] width 87 height 34
click at [1254, 81] on span "Download Original (3000 x 2001)" at bounding box center [1415, 84] width 155 height 15
click at [1254, 46] on icon at bounding box center [1524, 46] width 14 height 14
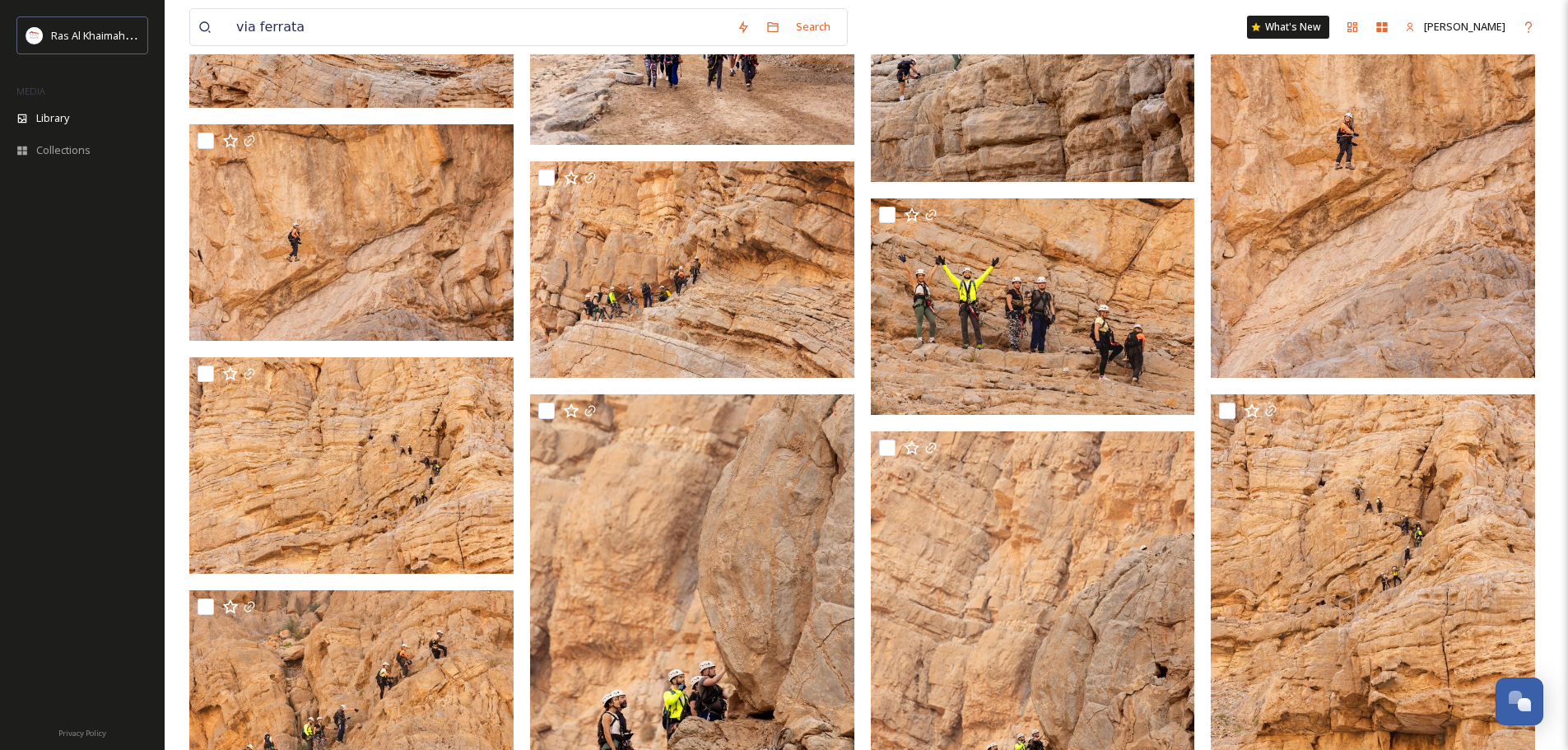
scroll to position [1399, 0]
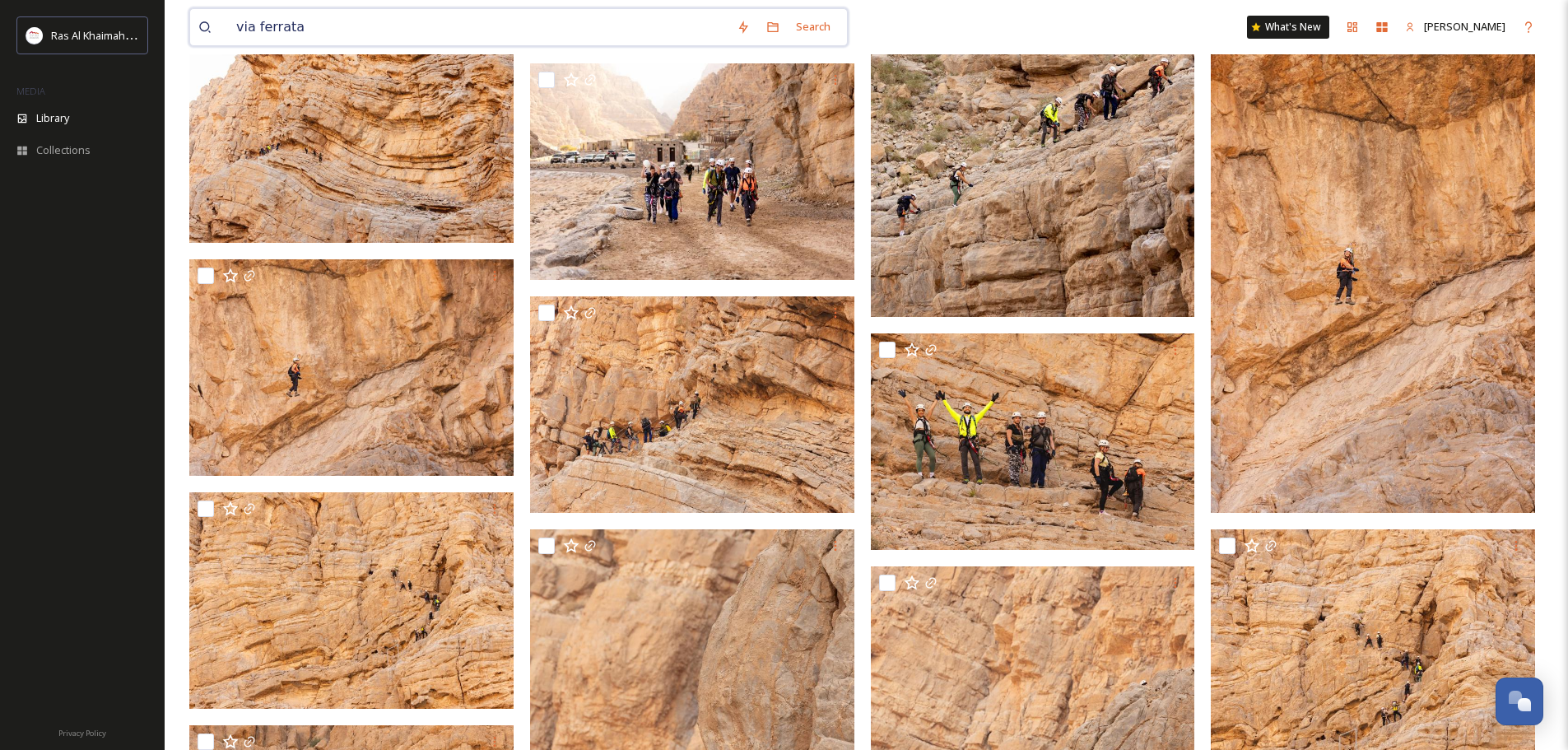
drag, startPoint x: 351, startPoint y: 26, endPoint x: 226, endPoint y: 26, distance: 125.0
click at [226, 26] on div "via ferrata" at bounding box center [464, 26] width 530 height 36
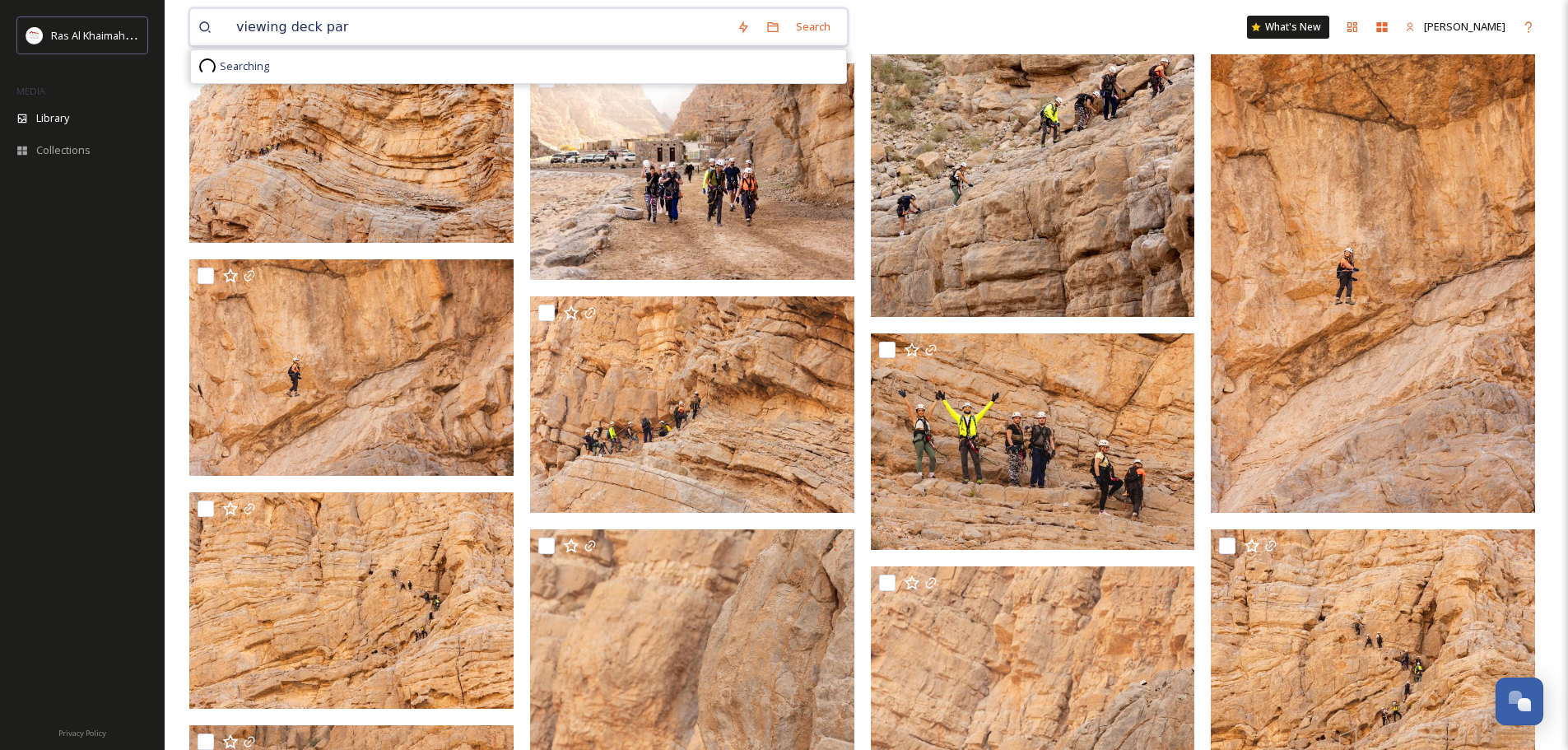
type input "viewing deck park"
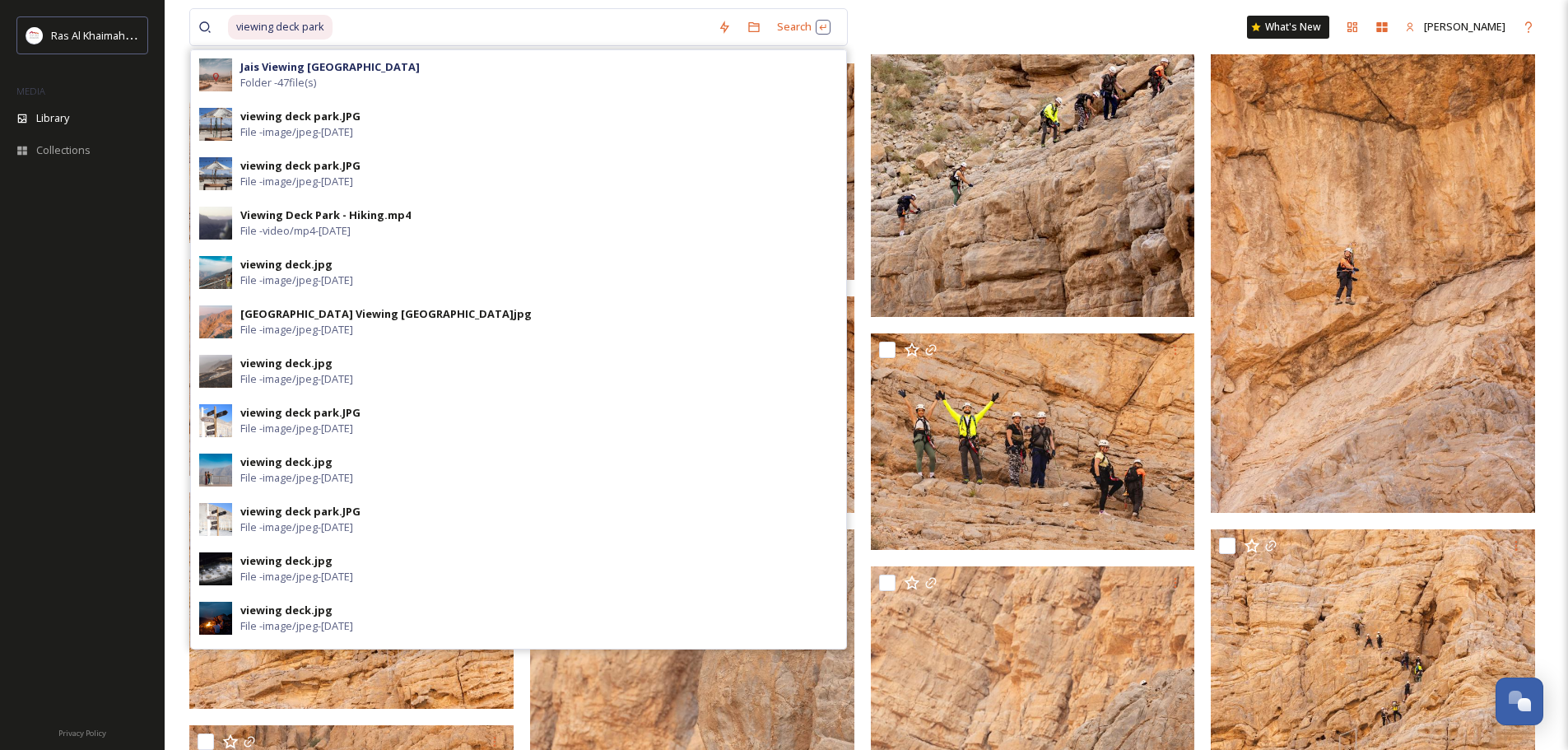
click at [541, 82] on div "Jais Viewing Deck Park Folder - 47 file(s)" at bounding box center [539, 75] width 597 height 31
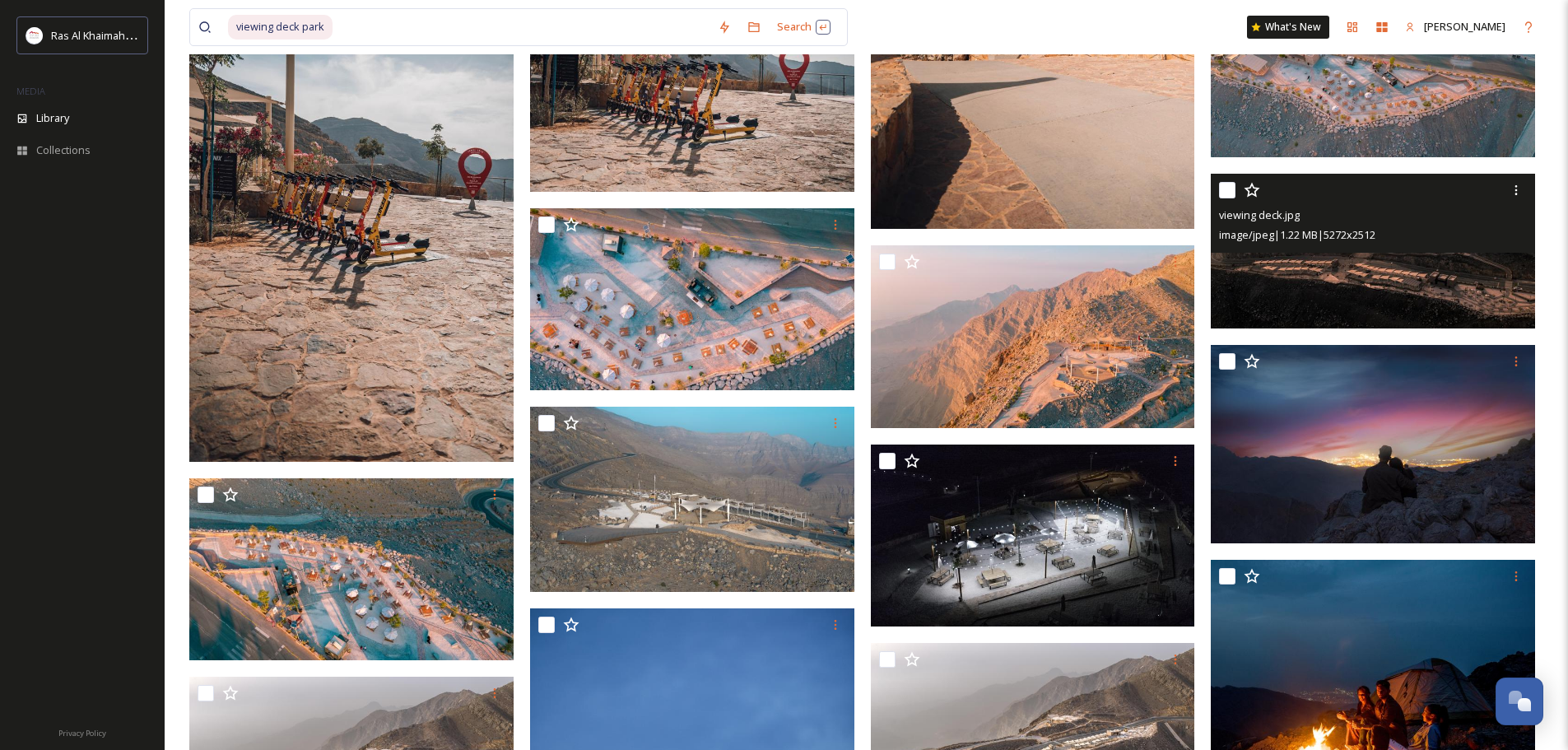
scroll to position [576, 0]
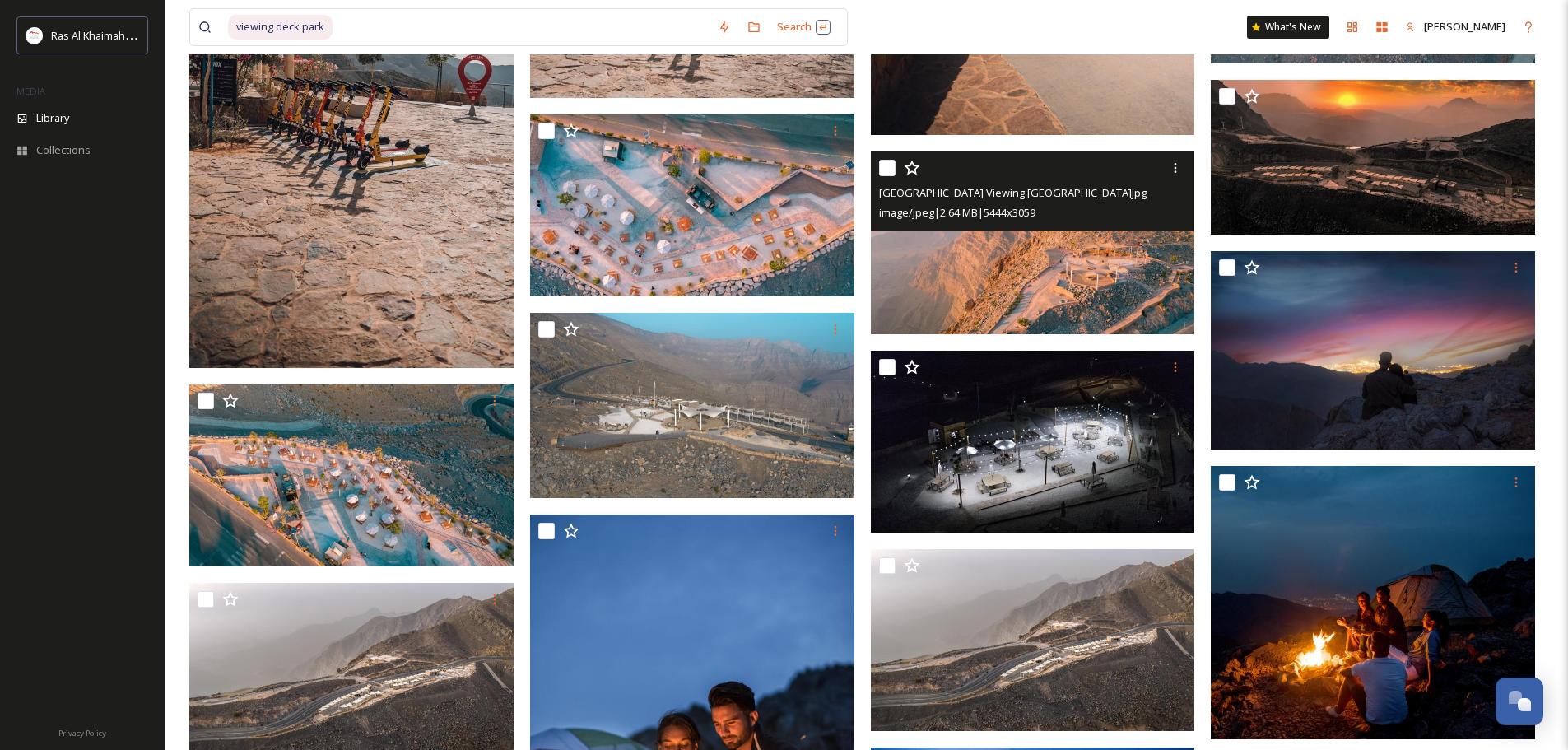
click at [1164, 290] on img at bounding box center [1033, 242] width 325 height 182
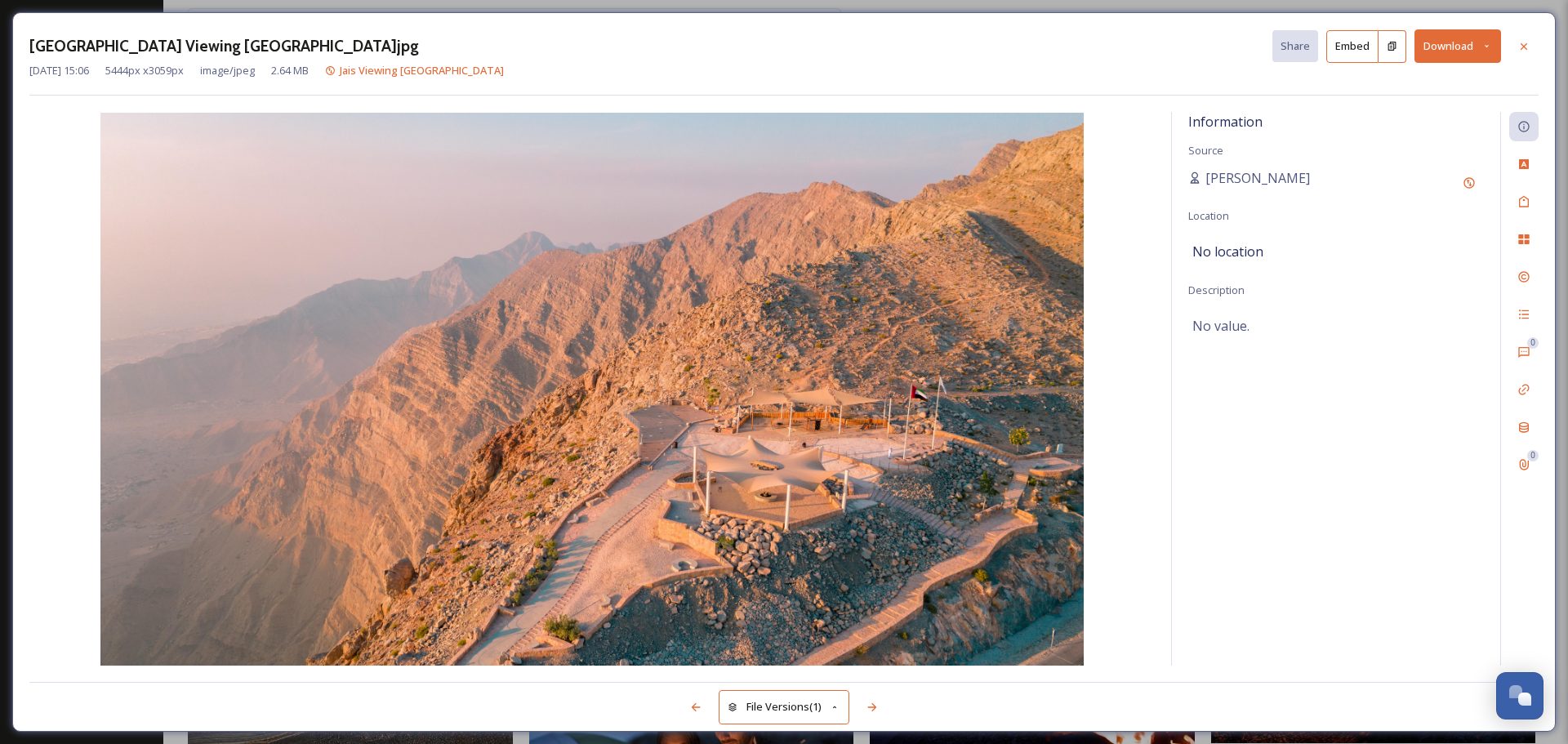
click at [1254, 29] on button "Download" at bounding box center [1458, 45] width 87 height 34
click at [1254, 89] on span "Download Original (5444 x 3059)" at bounding box center [1415, 84] width 155 height 15
click at [1254, 47] on icon at bounding box center [1524, 46] width 14 height 14
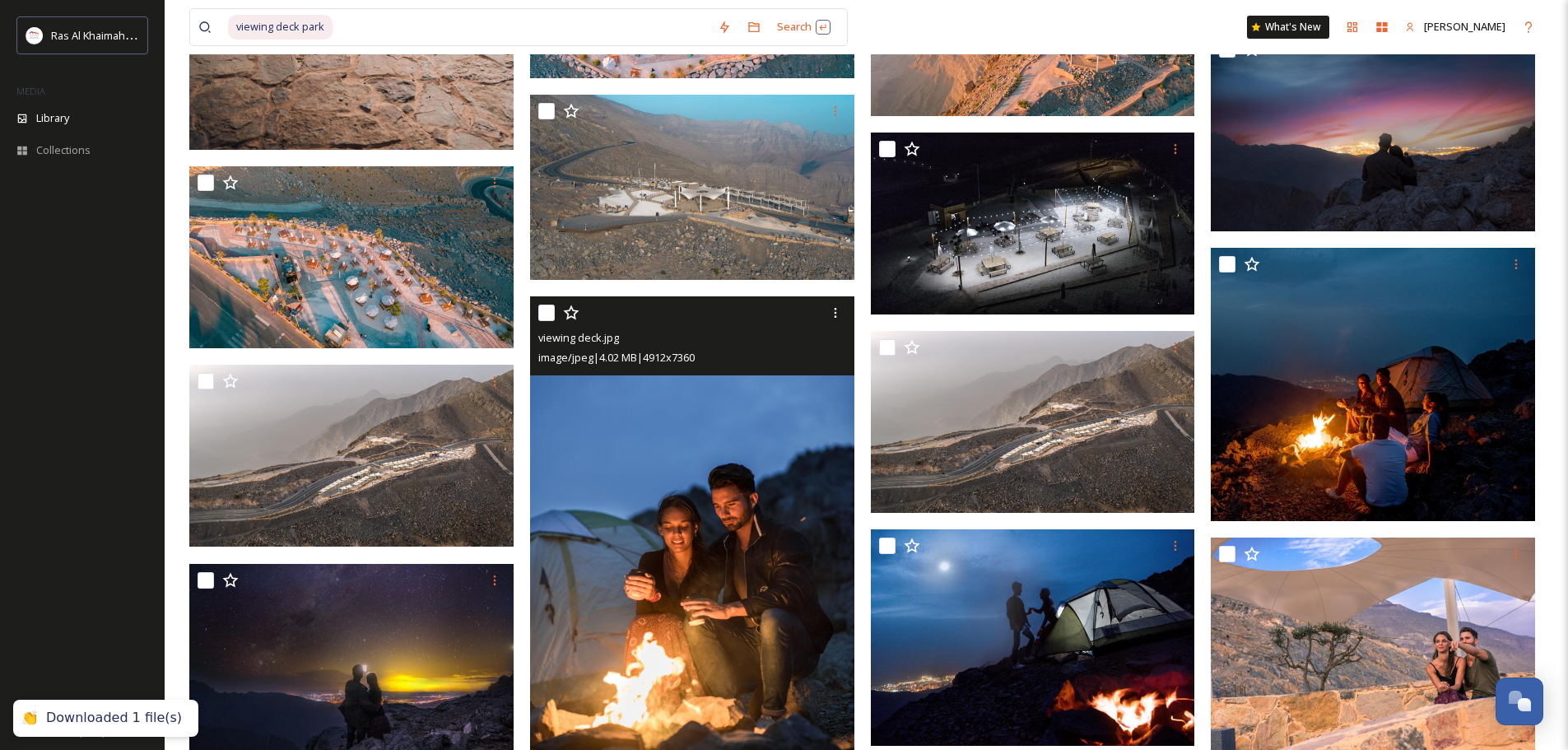
scroll to position [823, 0]
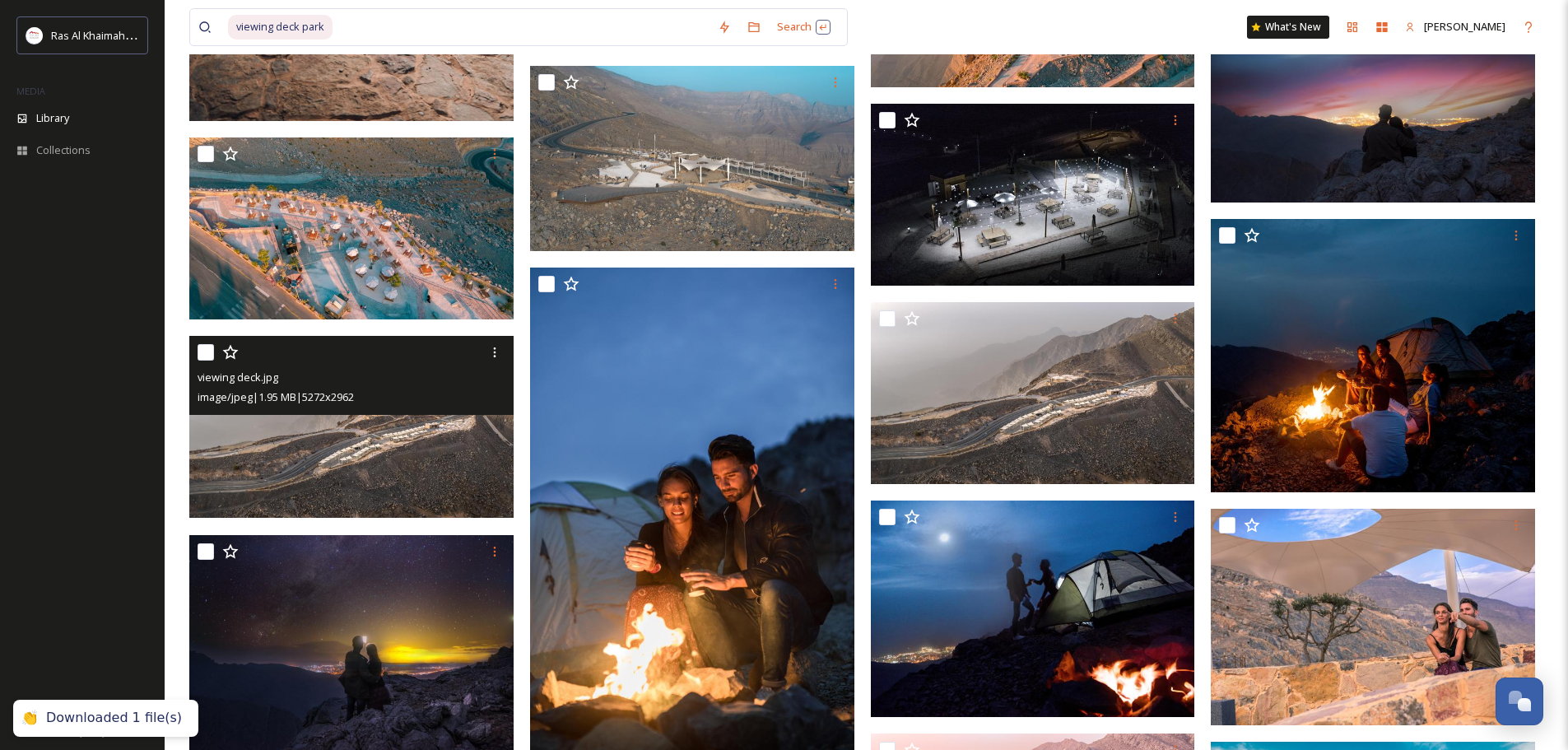
click at [421, 483] on img at bounding box center [351, 427] width 325 height 182
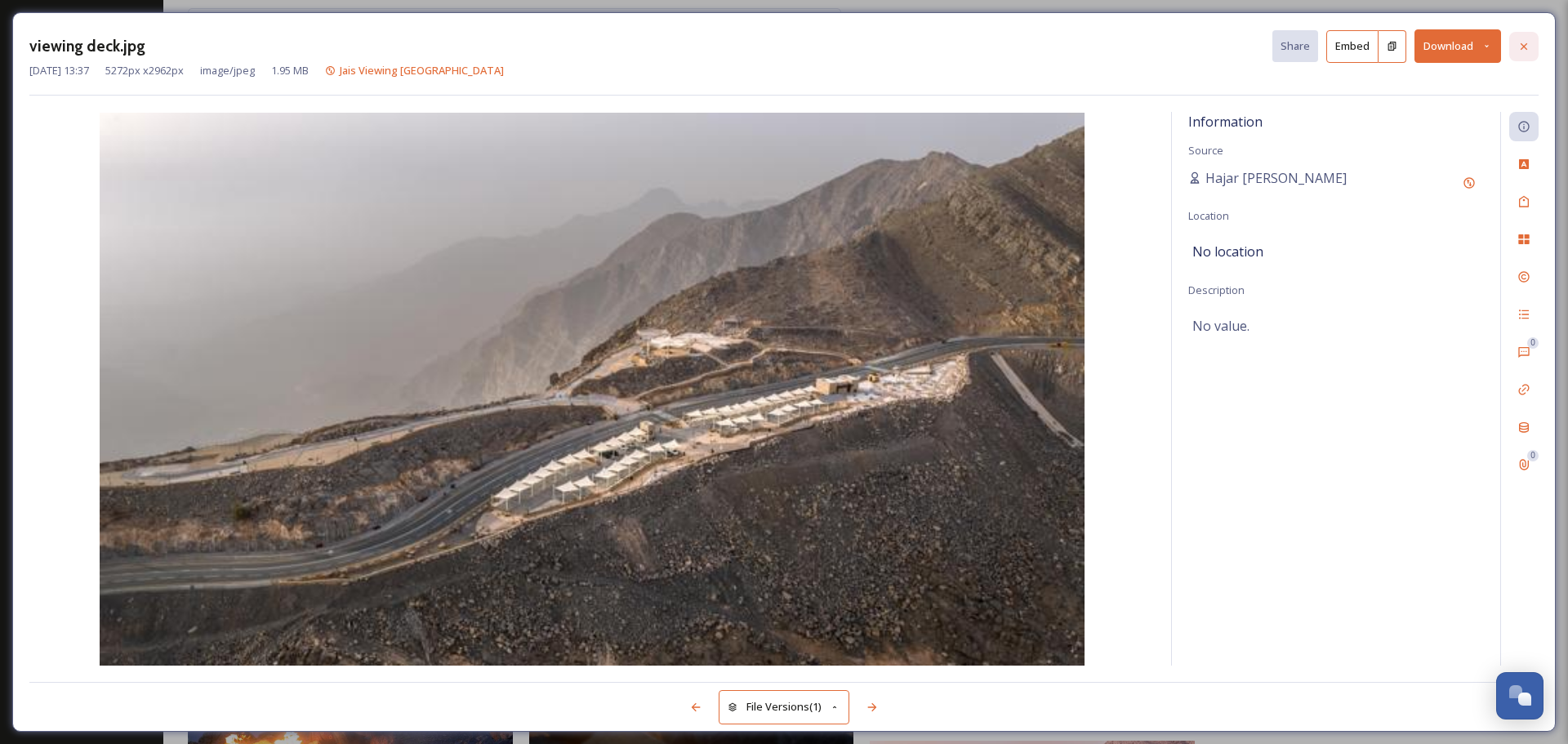
click at [1254, 45] on icon at bounding box center [1524, 45] width 7 height 7
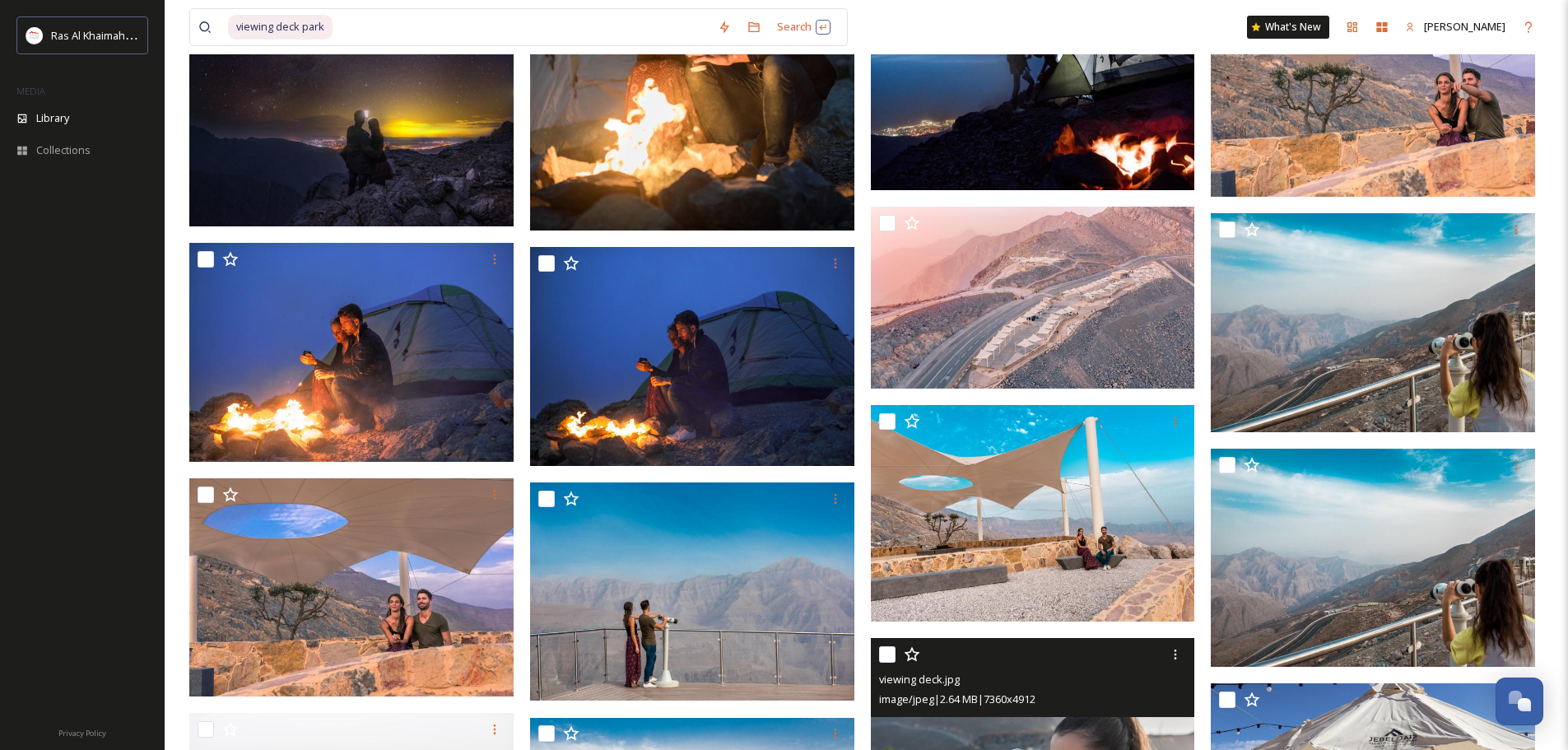
scroll to position [1317, 0]
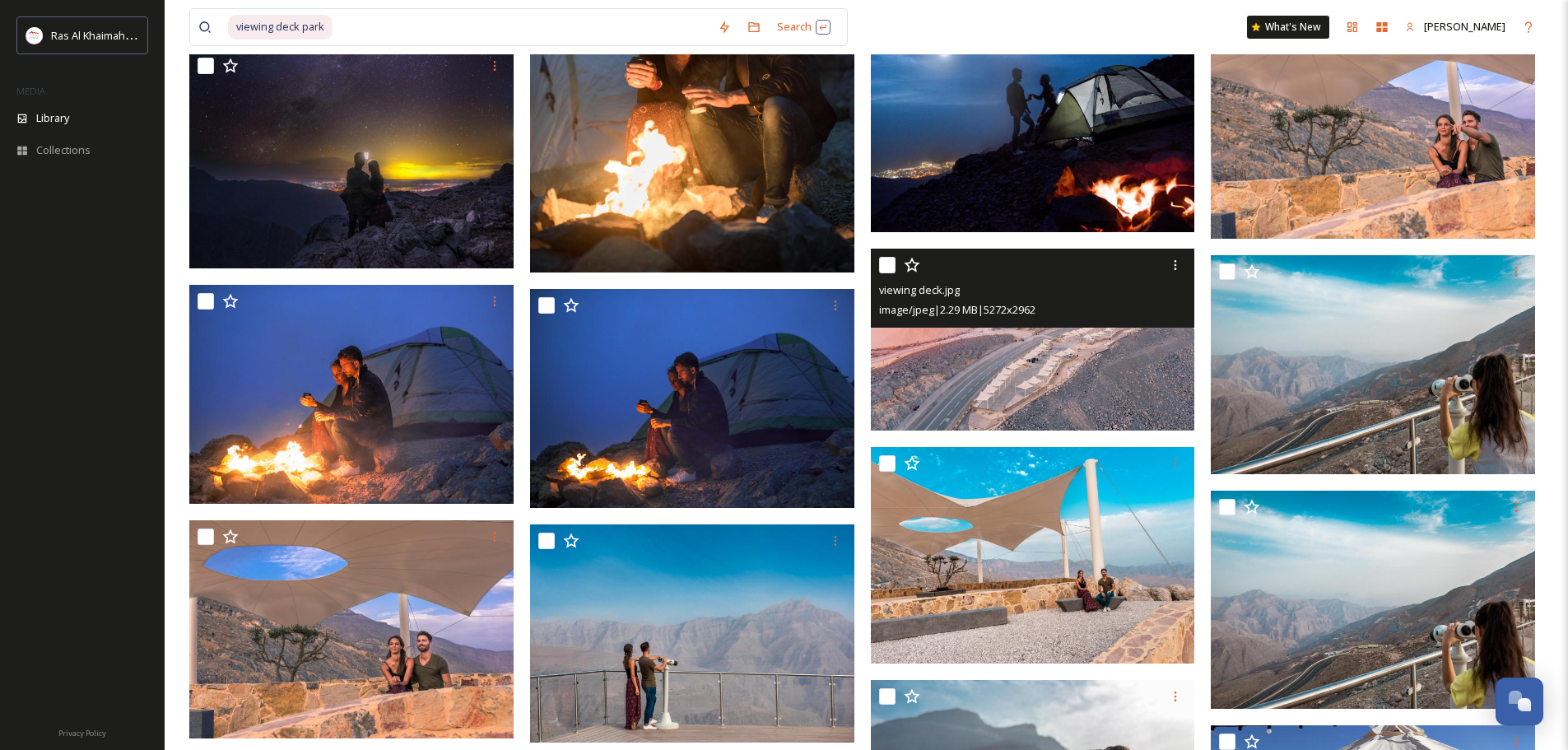
click at [970, 315] on span "image/jpeg | 2.29 MB | 5272 x 2962" at bounding box center [957, 309] width 156 height 15
click at [1005, 377] on img at bounding box center [1033, 339] width 325 height 182
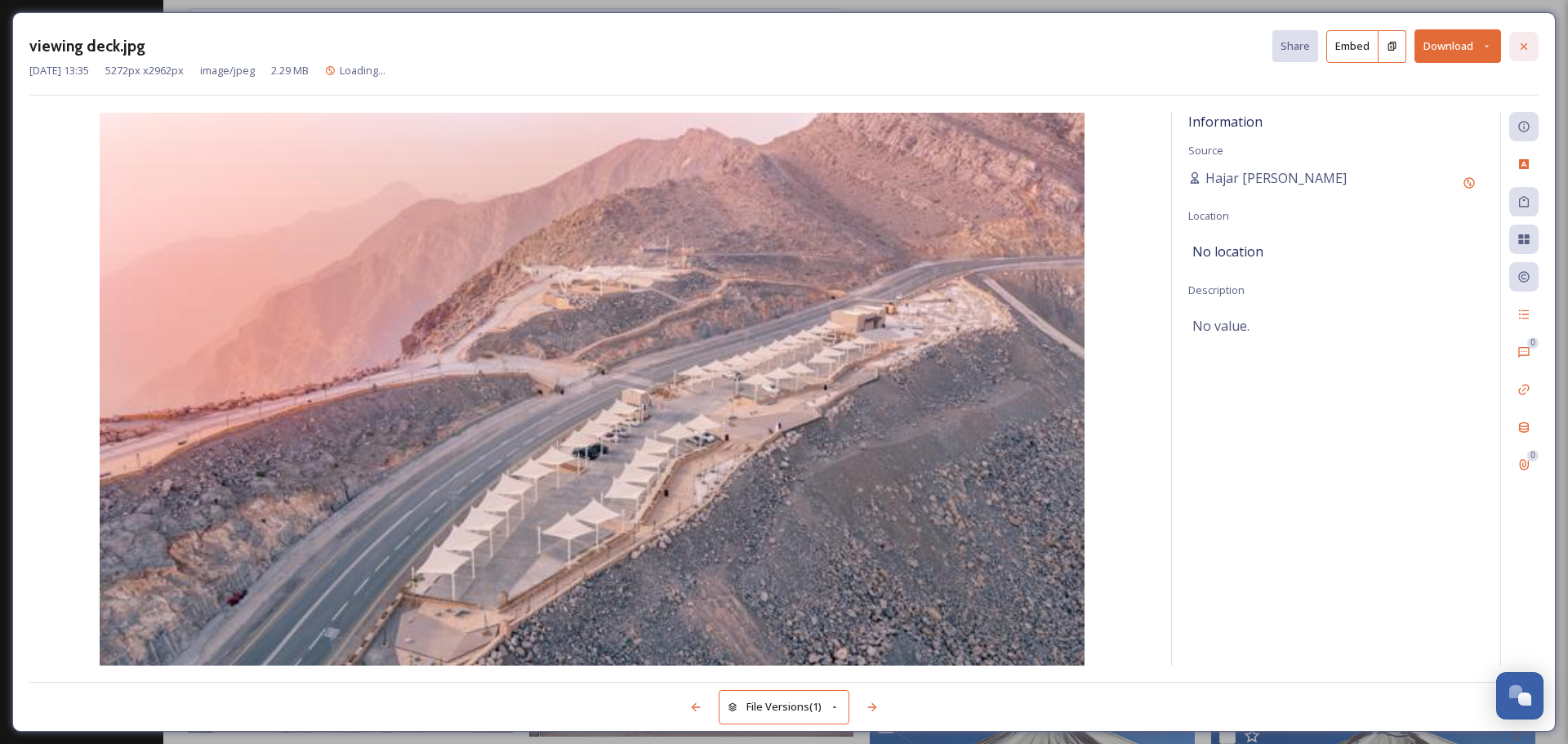
click at [1254, 43] on icon at bounding box center [1524, 46] width 14 height 14
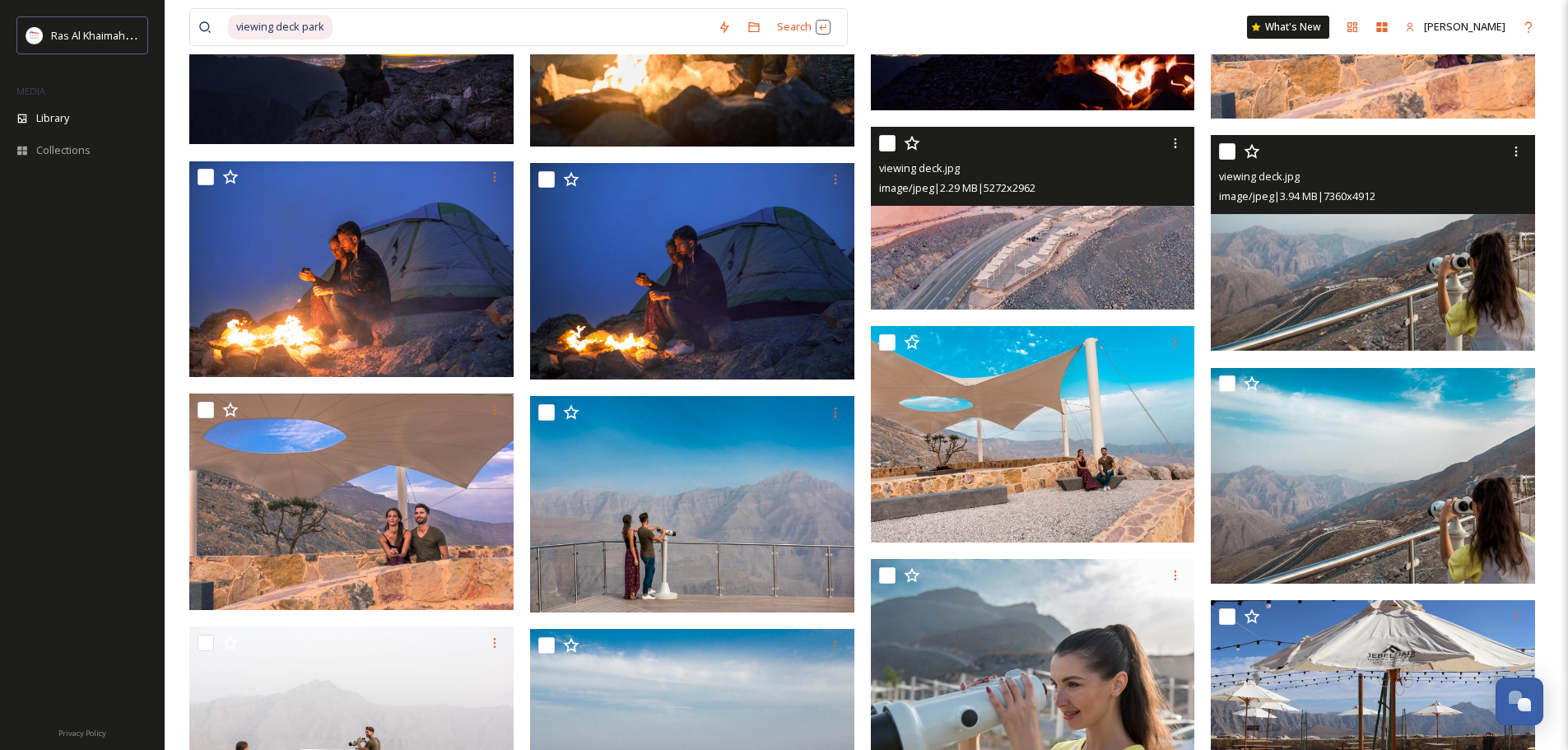
scroll to position [1636, 0]
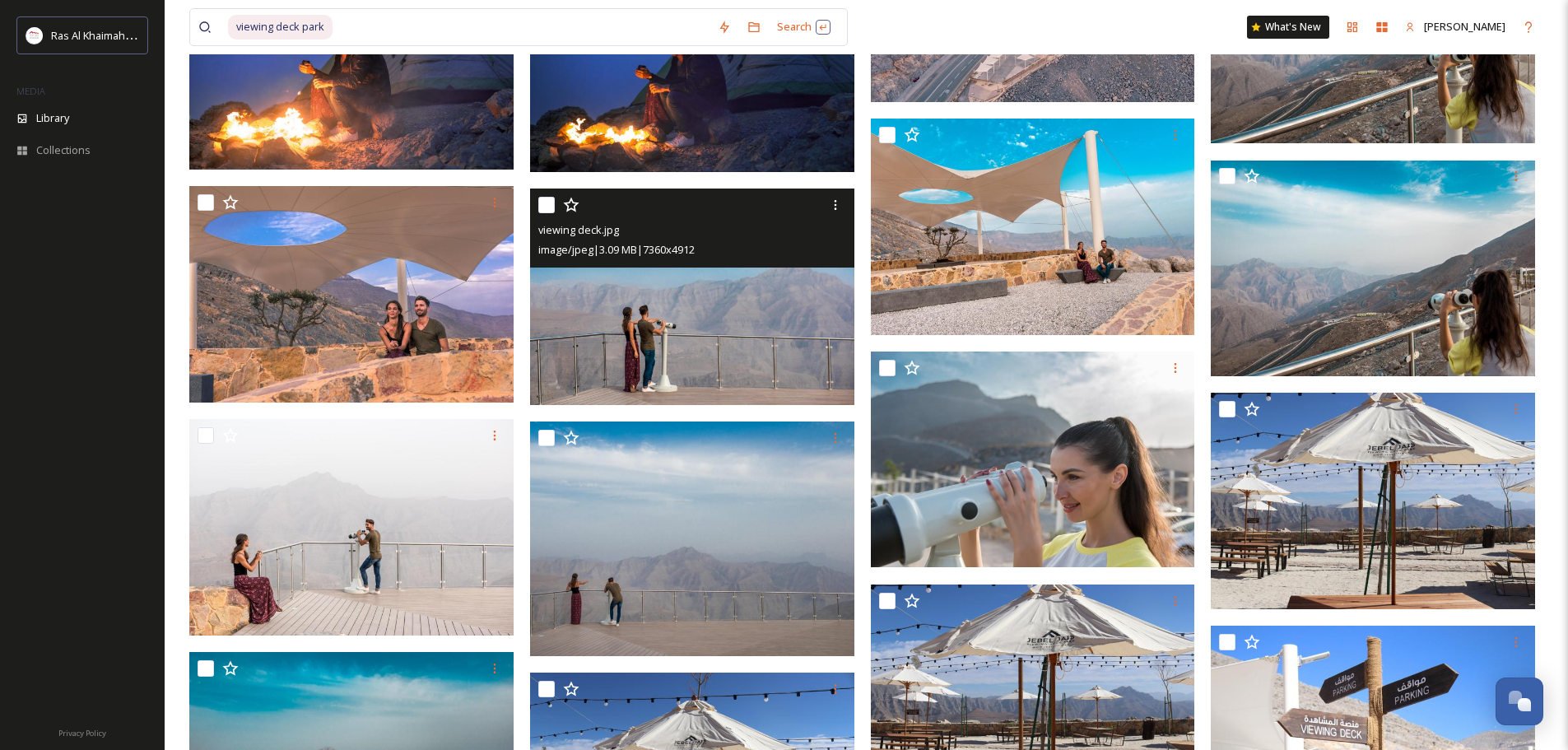
click at [729, 308] on img at bounding box center [692, 296] width 325 height 216
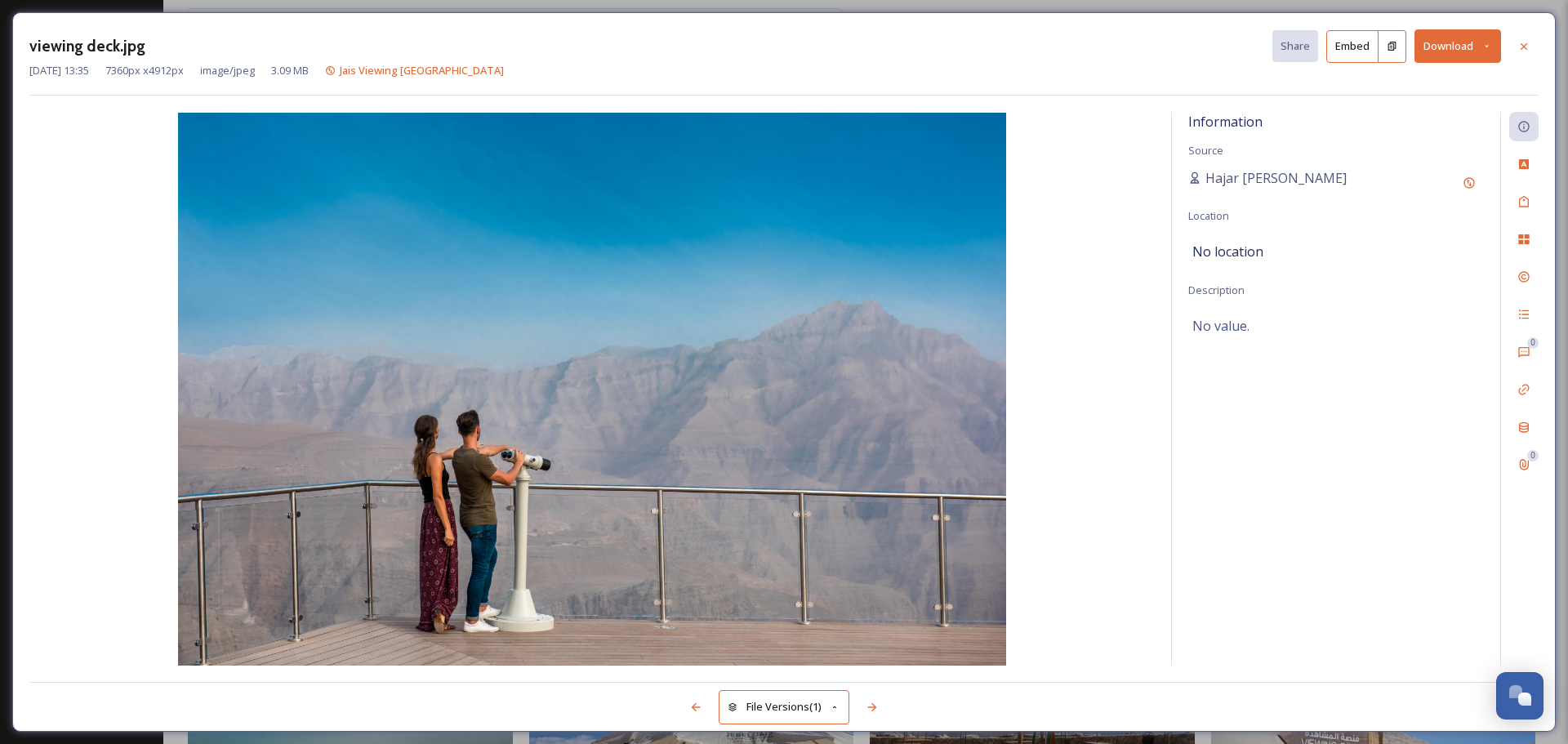
click at [1254, 41] on button "Download" at bounding box center [1458, 45] width 87 height 34
click at [1254, 88] on span "Download Original (7360 x 4912)" at bounding box center [1415, 84] width 155 height 15
click at [1254, 56] on div at bounding box center [1524, 46] width 29 height 29
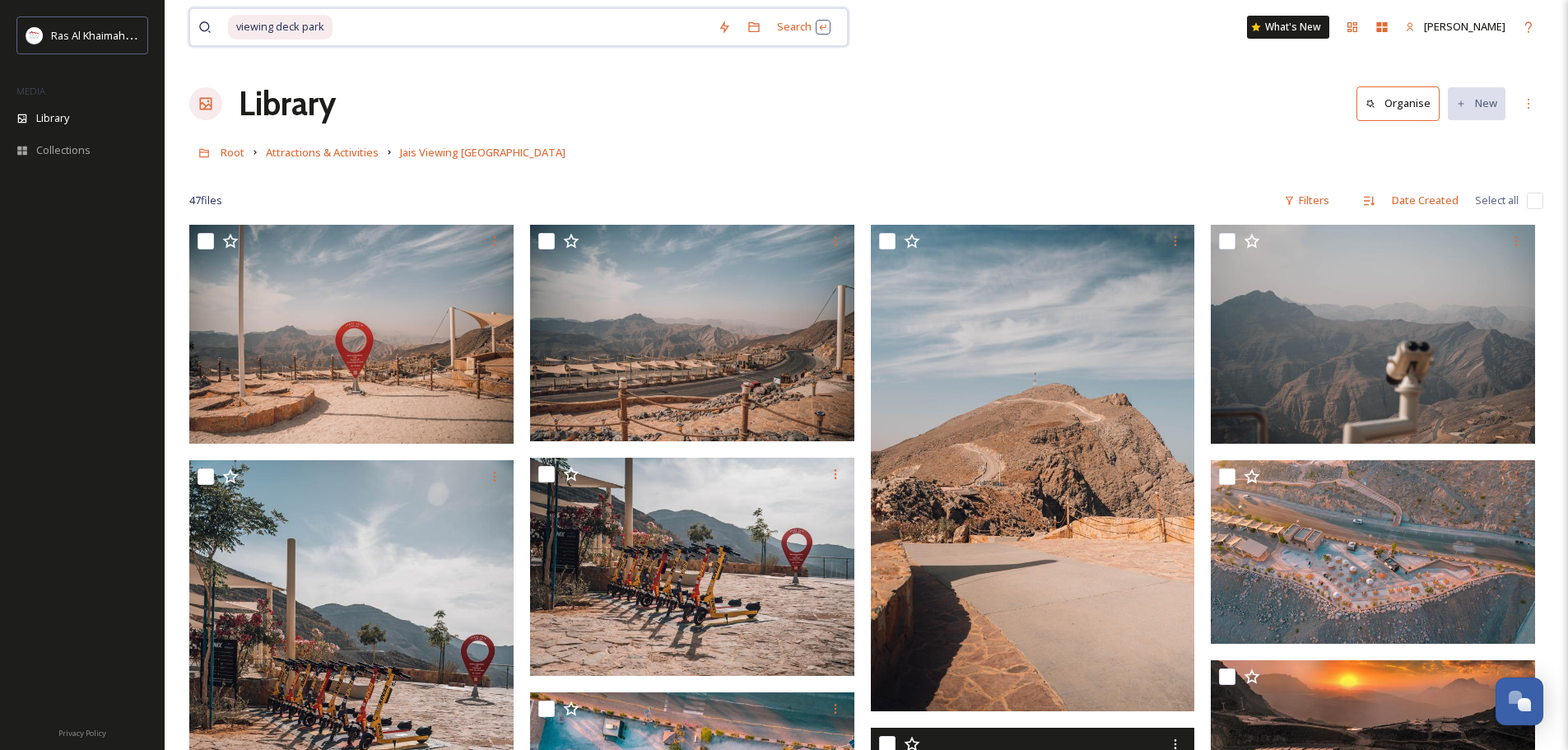
click at [362, 33] on input at bounding box center [521, 26] width 375 height 36
type input "v"
type input "jebel jais"
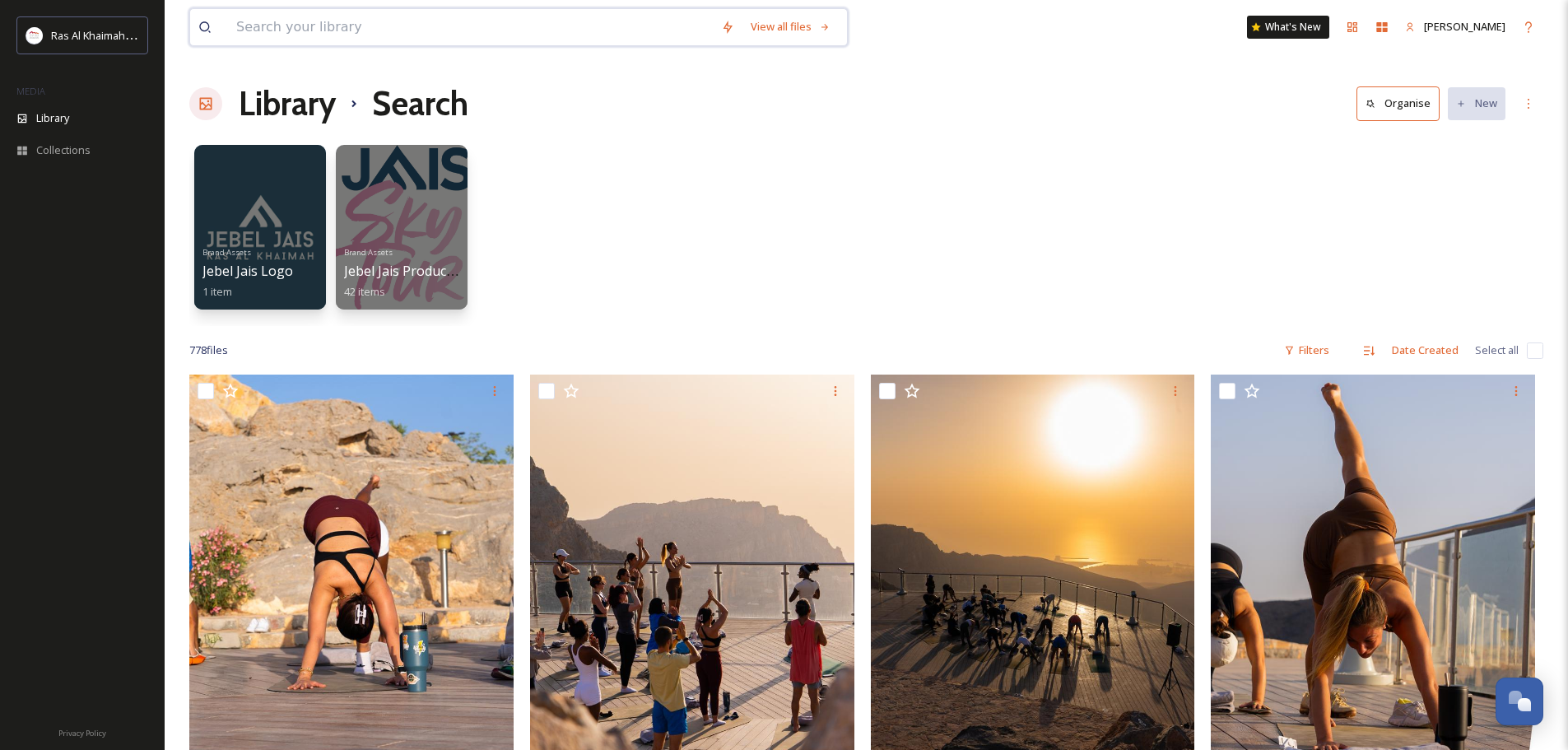
click at [336, 29] on input at bounding box center [471, 26] width 485 height 36
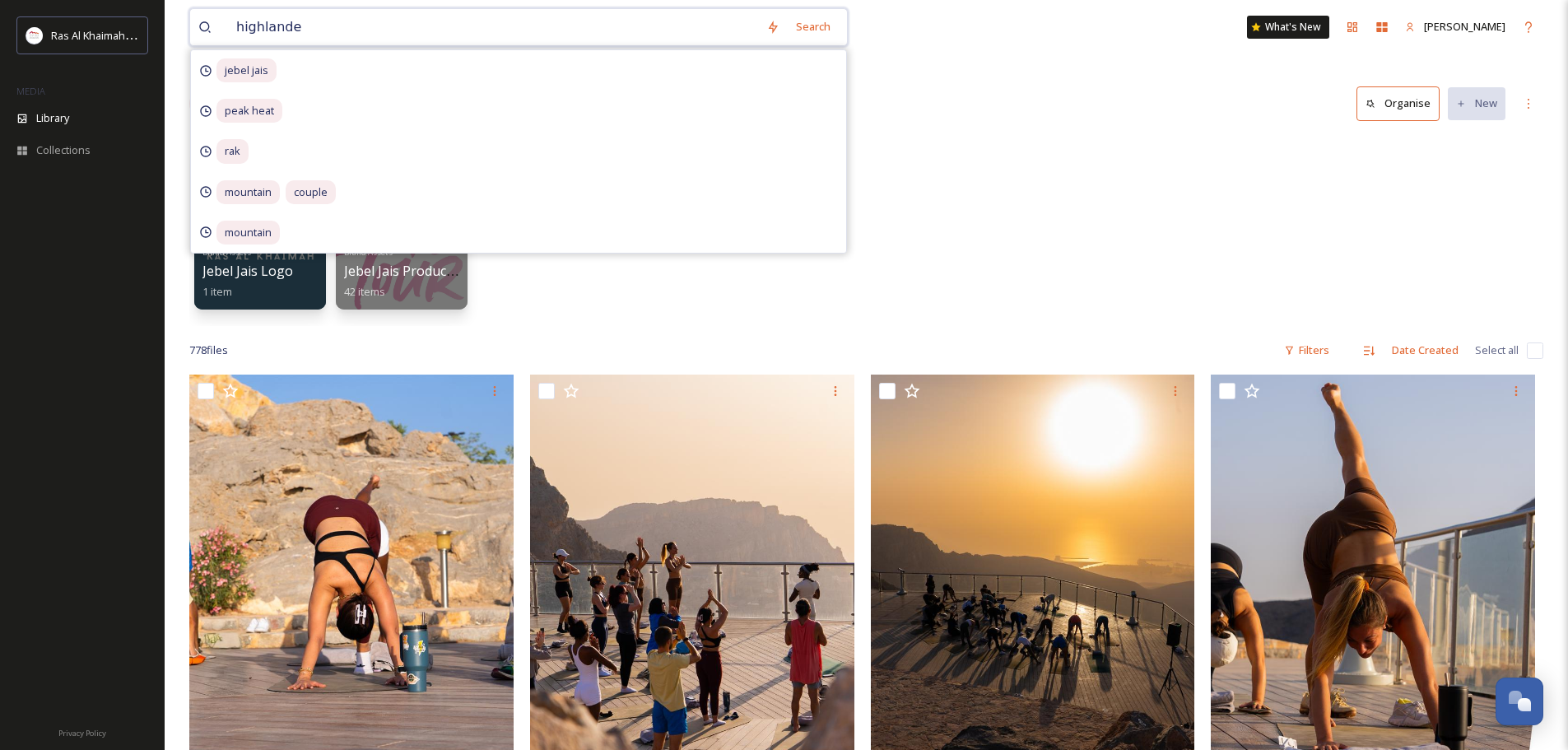
type input "highlander"
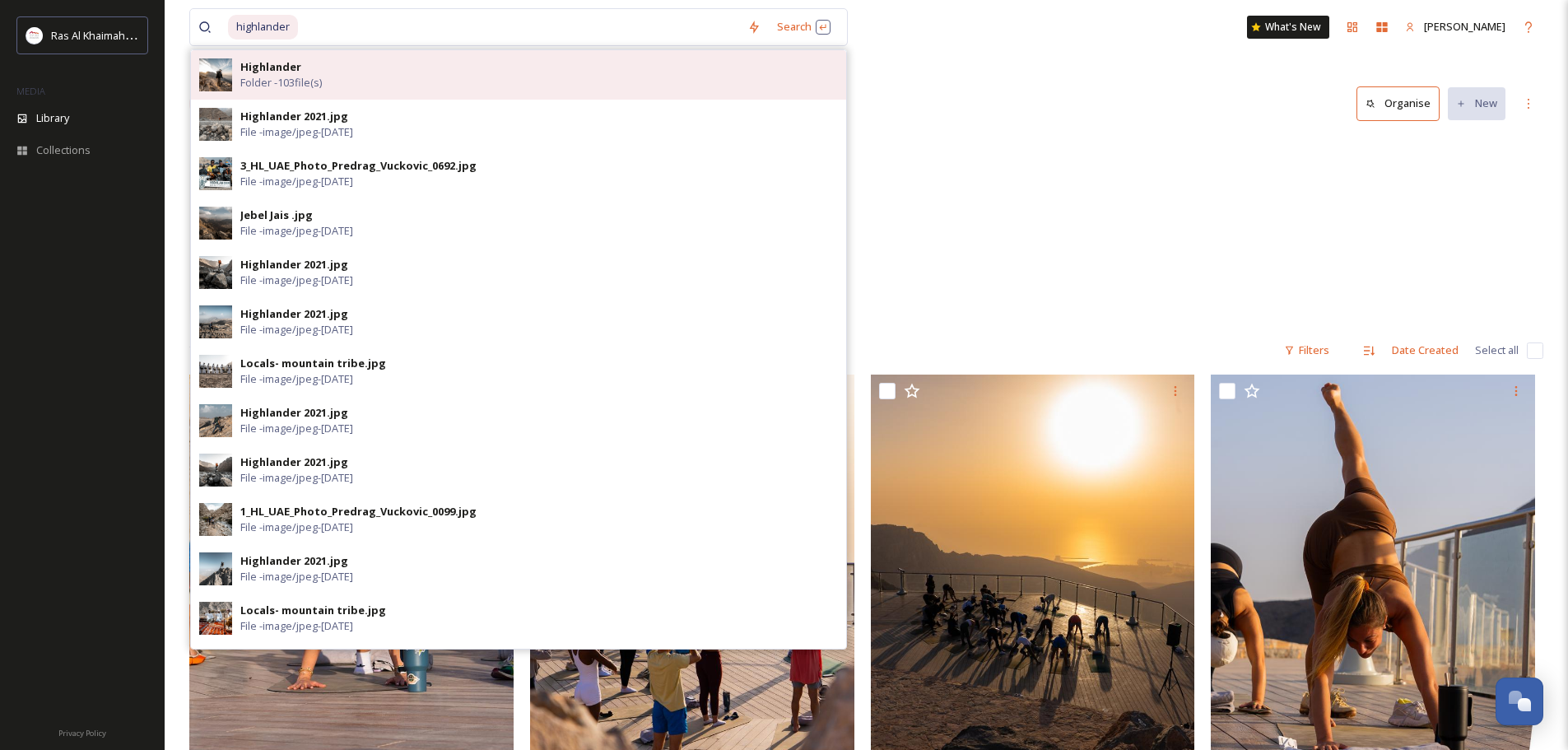
click at [368, 81] on div "Highlander Folder - 103 file(s)" at bounding box center [539, 75] width 597 height 31
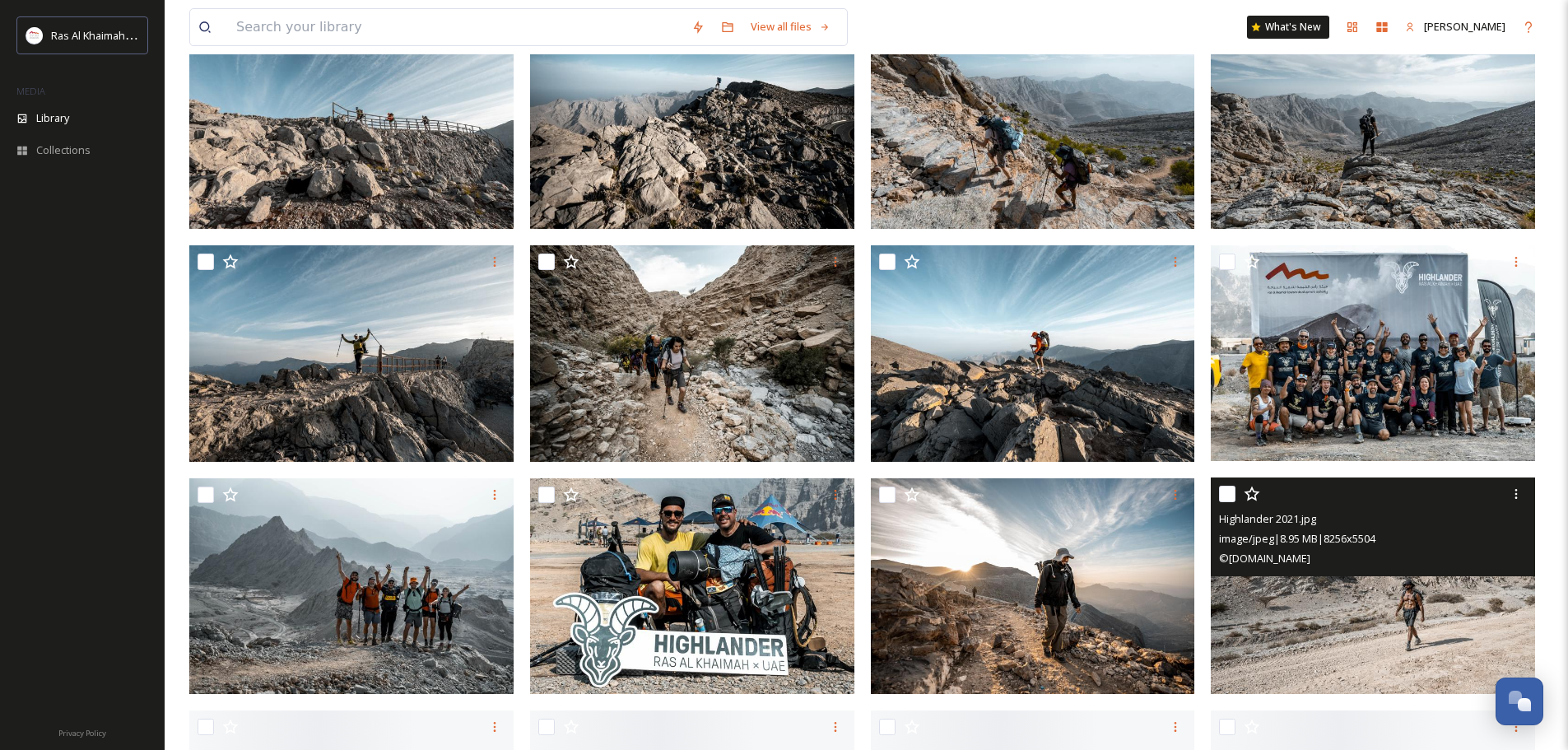
scroll to position [411, 0]
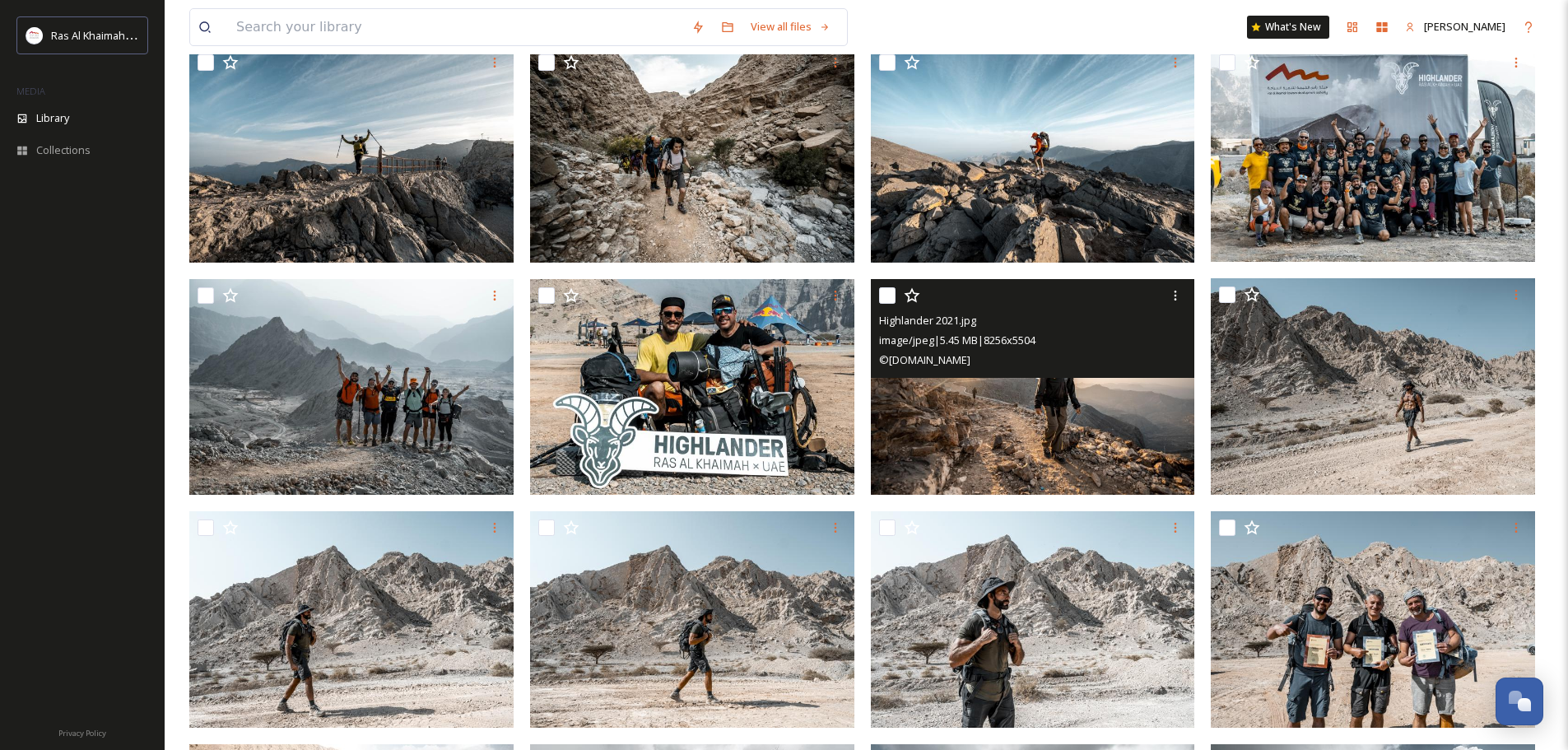
click at [1049, 422] on img at bounding box center [1033, 387] width 325 height 216
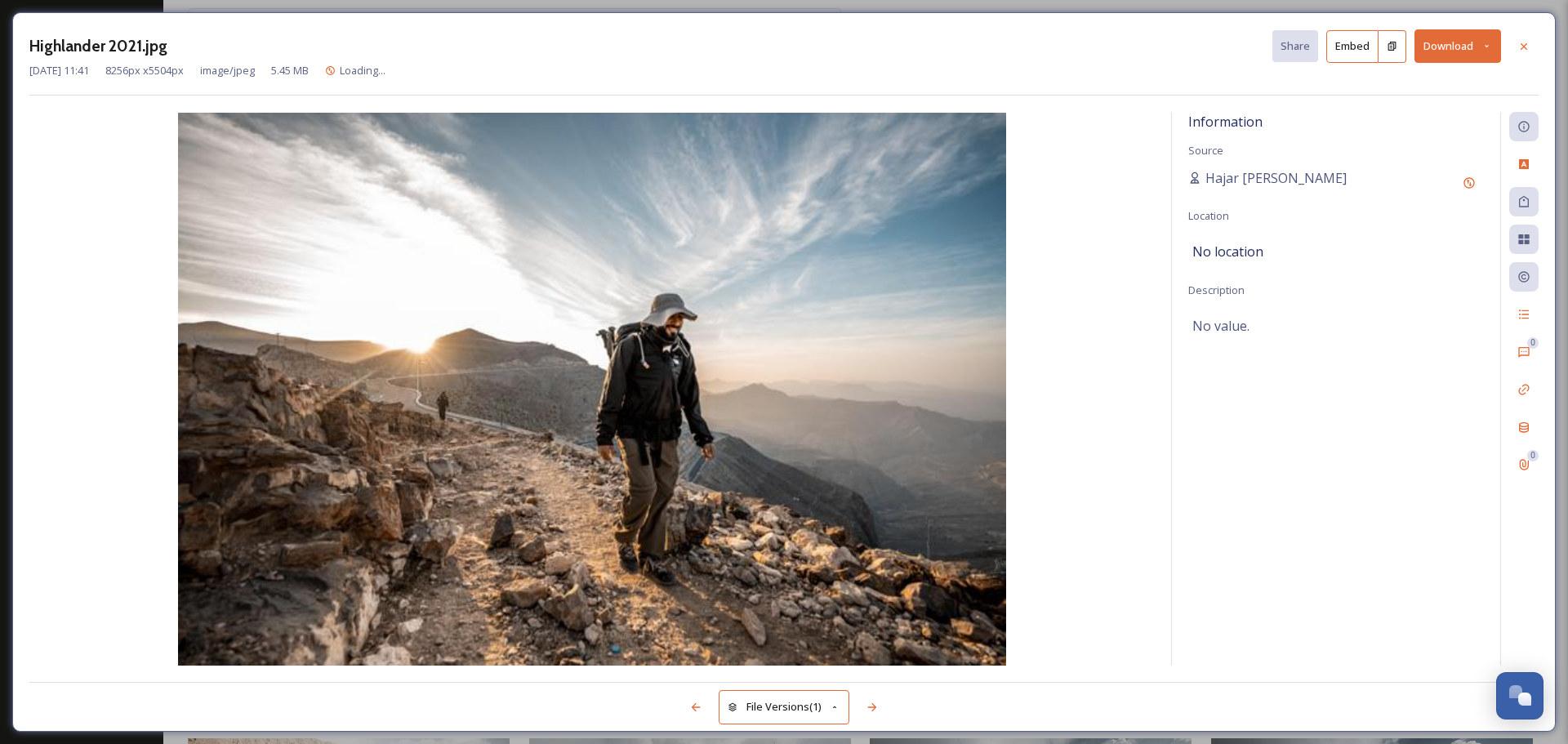
click at [1254, 52] on button "Download" at bounding box center [1458, 45] width 87 height 34
click at [1254, 84] on span "Download Original (8256 x 5504)" at bounding box center [1415, 84] width 155 height 15
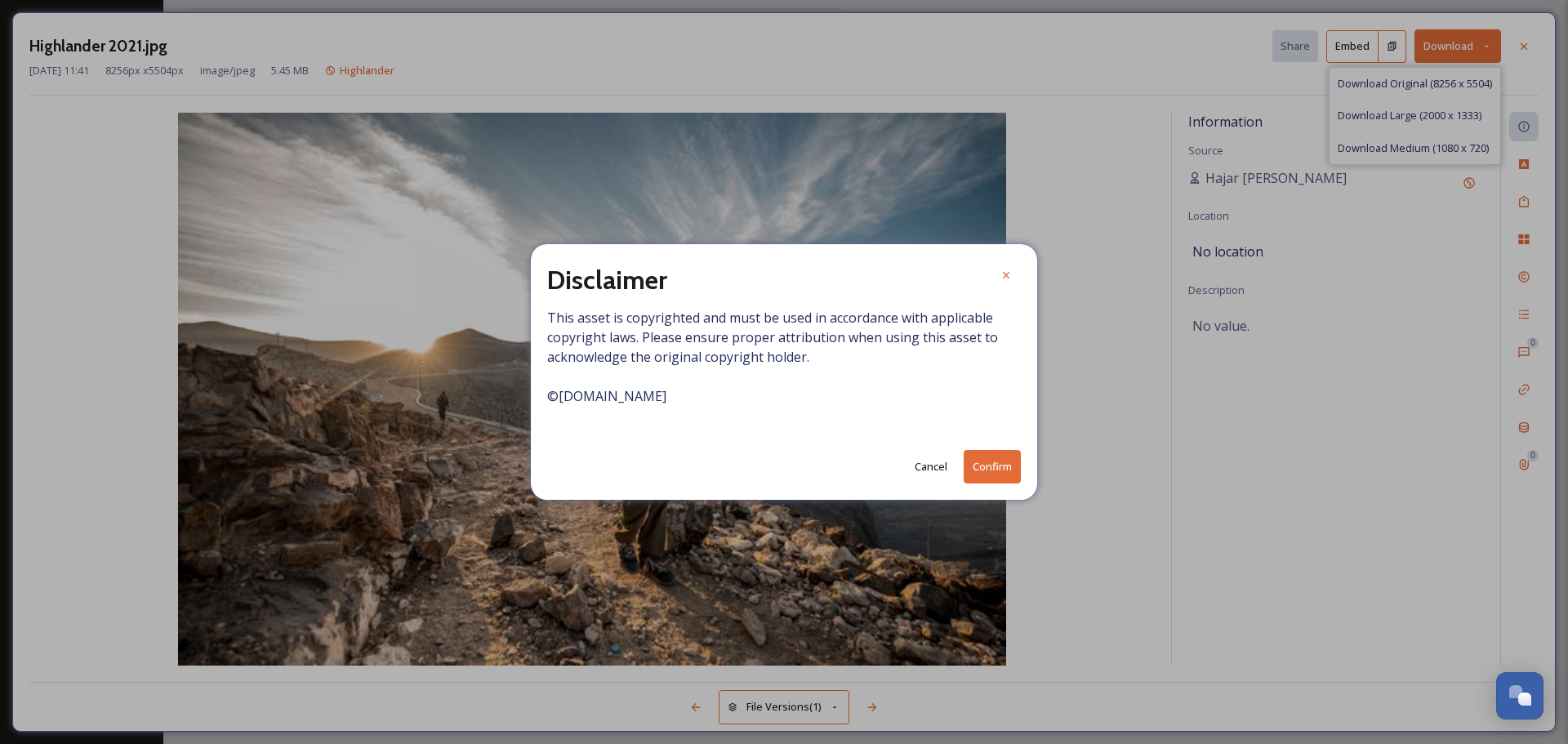
click at [988, 467] on button "Confirm" at bounding box center [992, 466] width 57 height 34
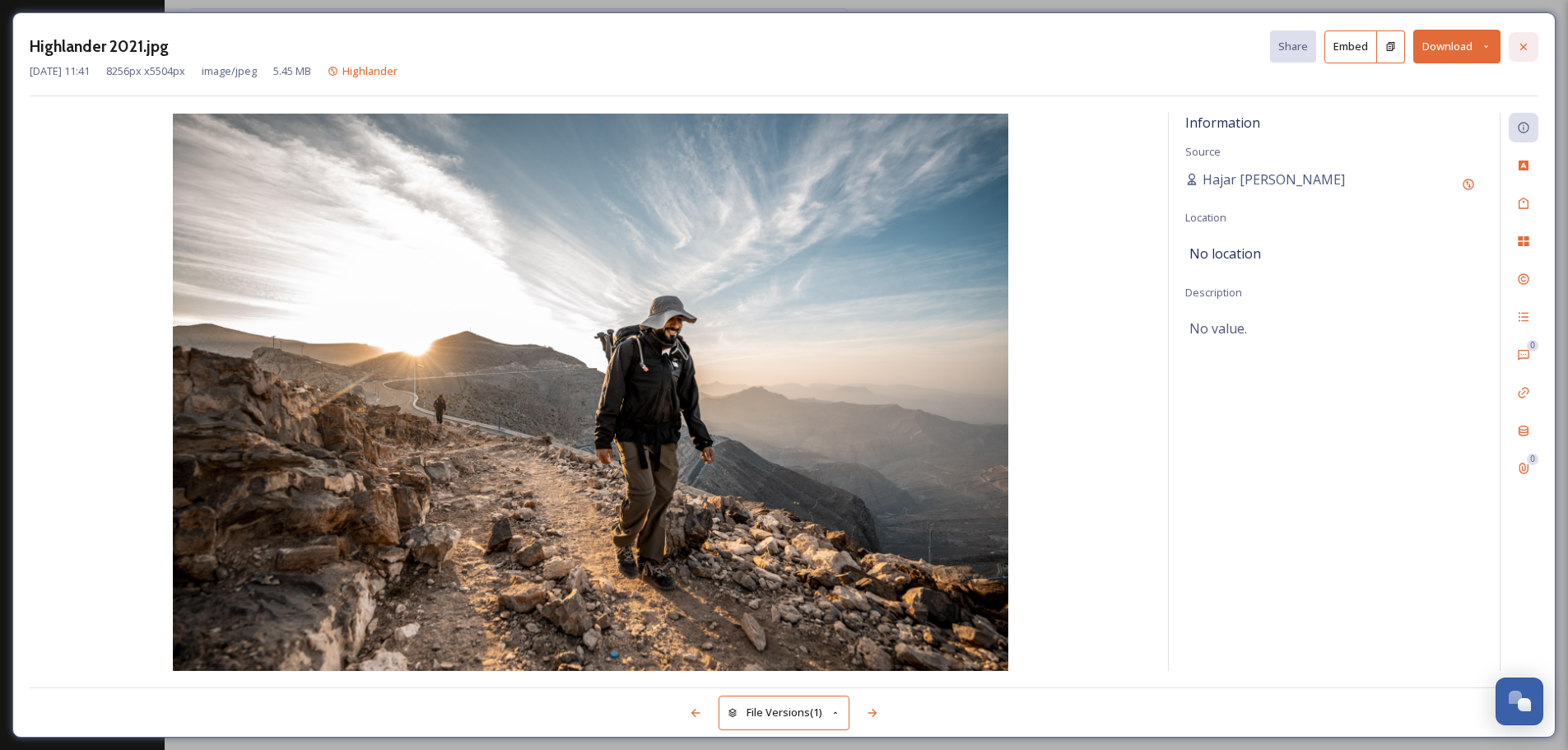
click at [1264, 47] on icon at bounding box center [1524, 47] width 14 height 14
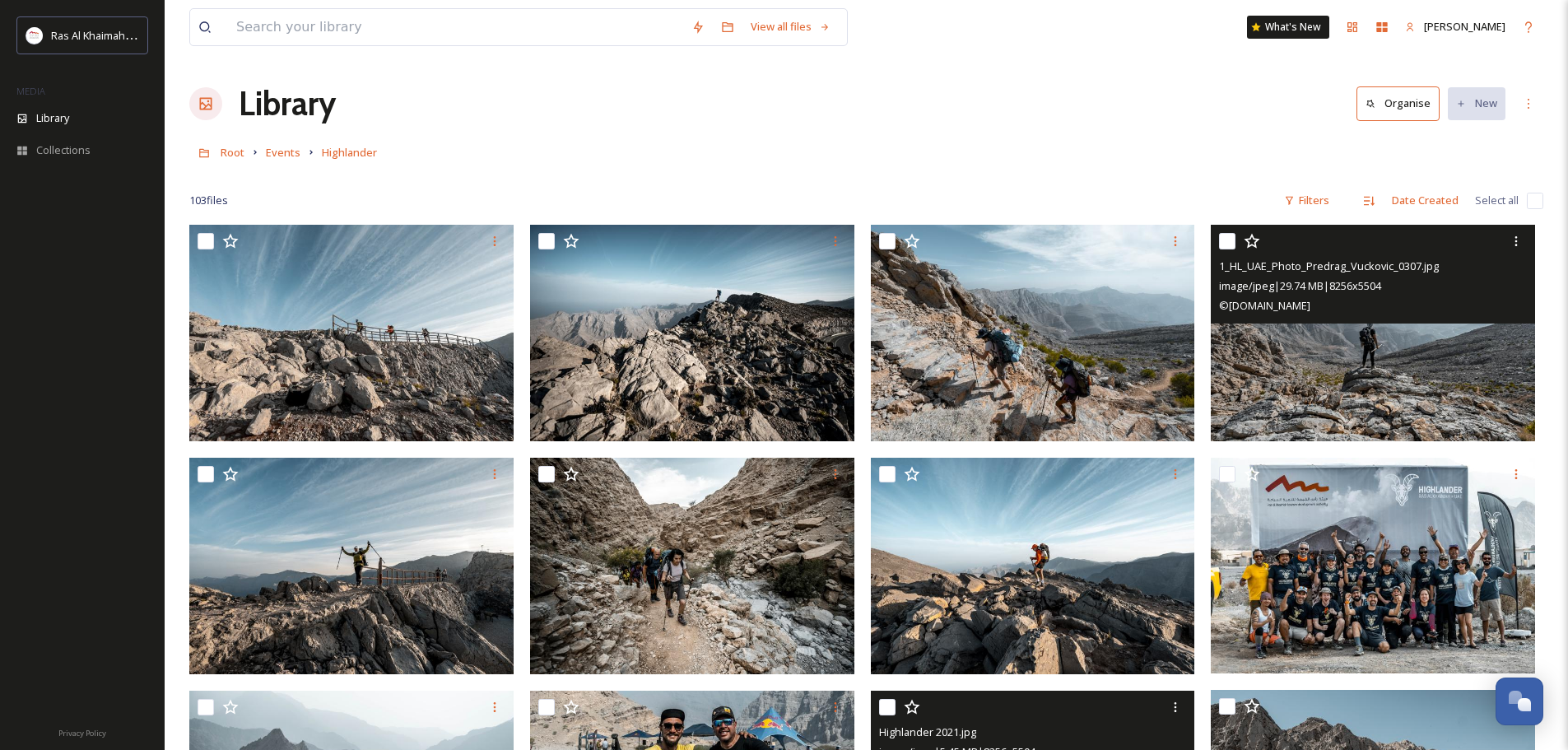
click at [1264, 390] on img at bounding box center [1373, 333] width 325 height 216
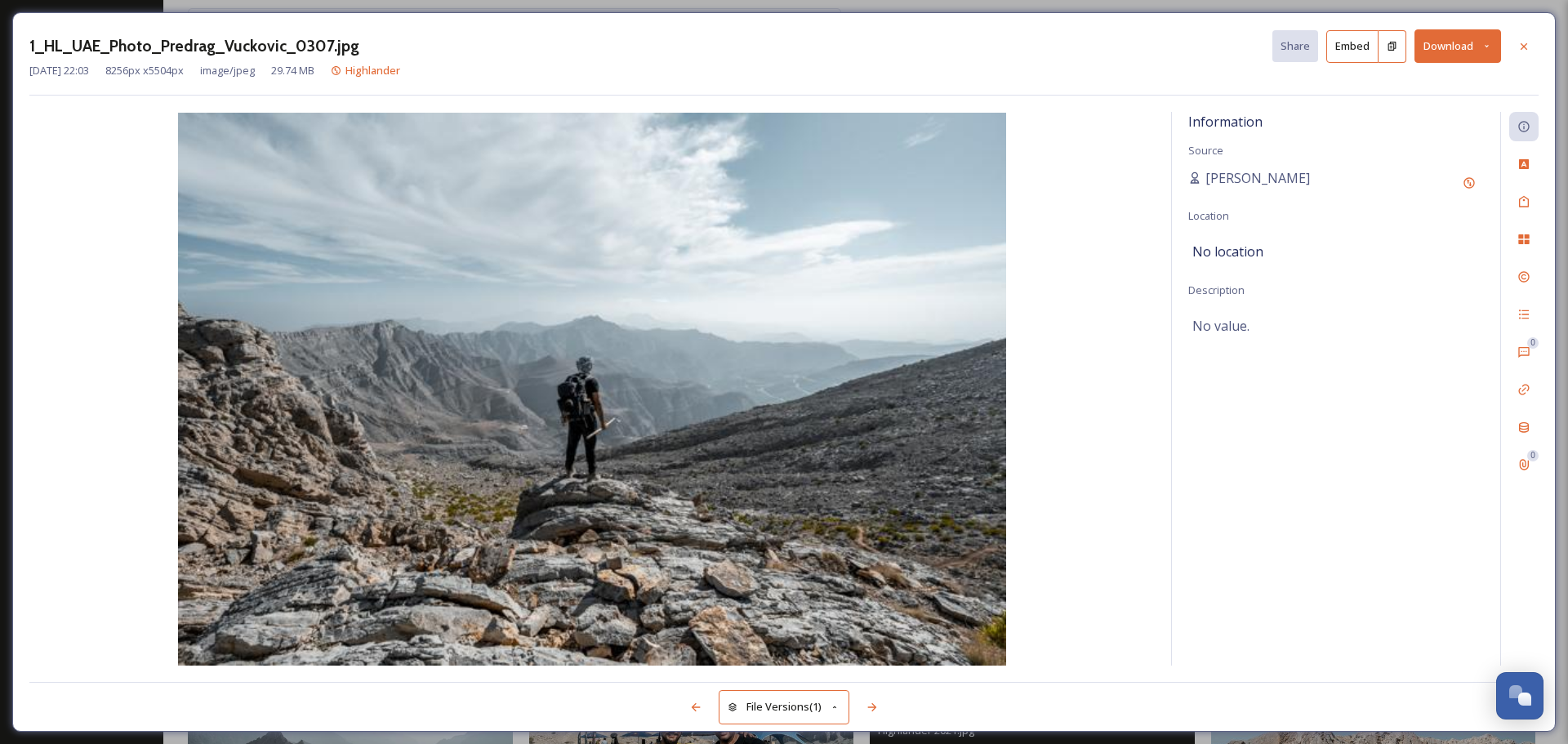
click at [1254, 40] on button "Download" at bounding box center [1458, 45] width 87 height 34
click at [1254, 87] on span "Download Original (8256 x 5504)" at bounding box center [1415, 84] width 155 height 15
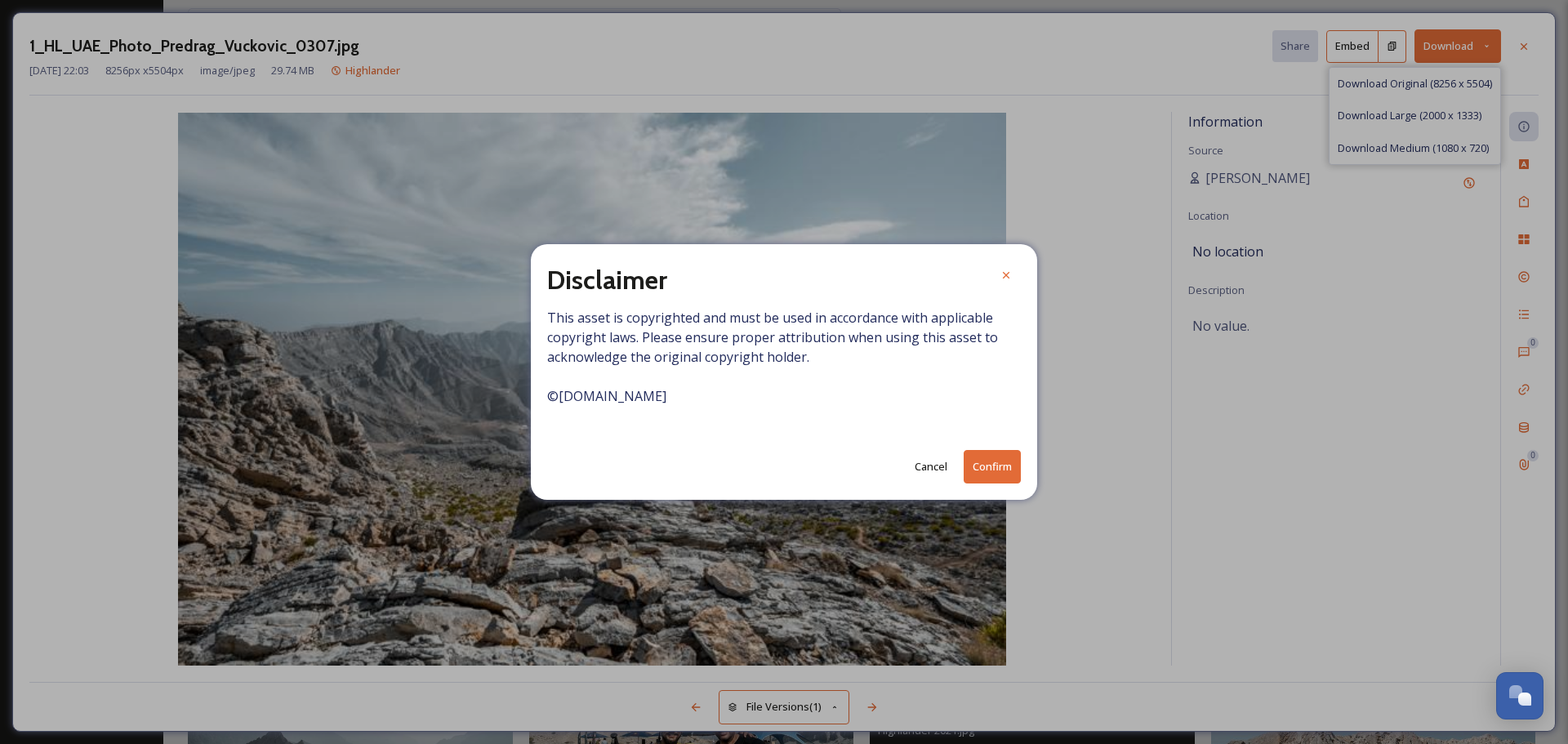
click at [1002, 471] on button "Confirm" at bounding box center [992, 466] width 57 height 34
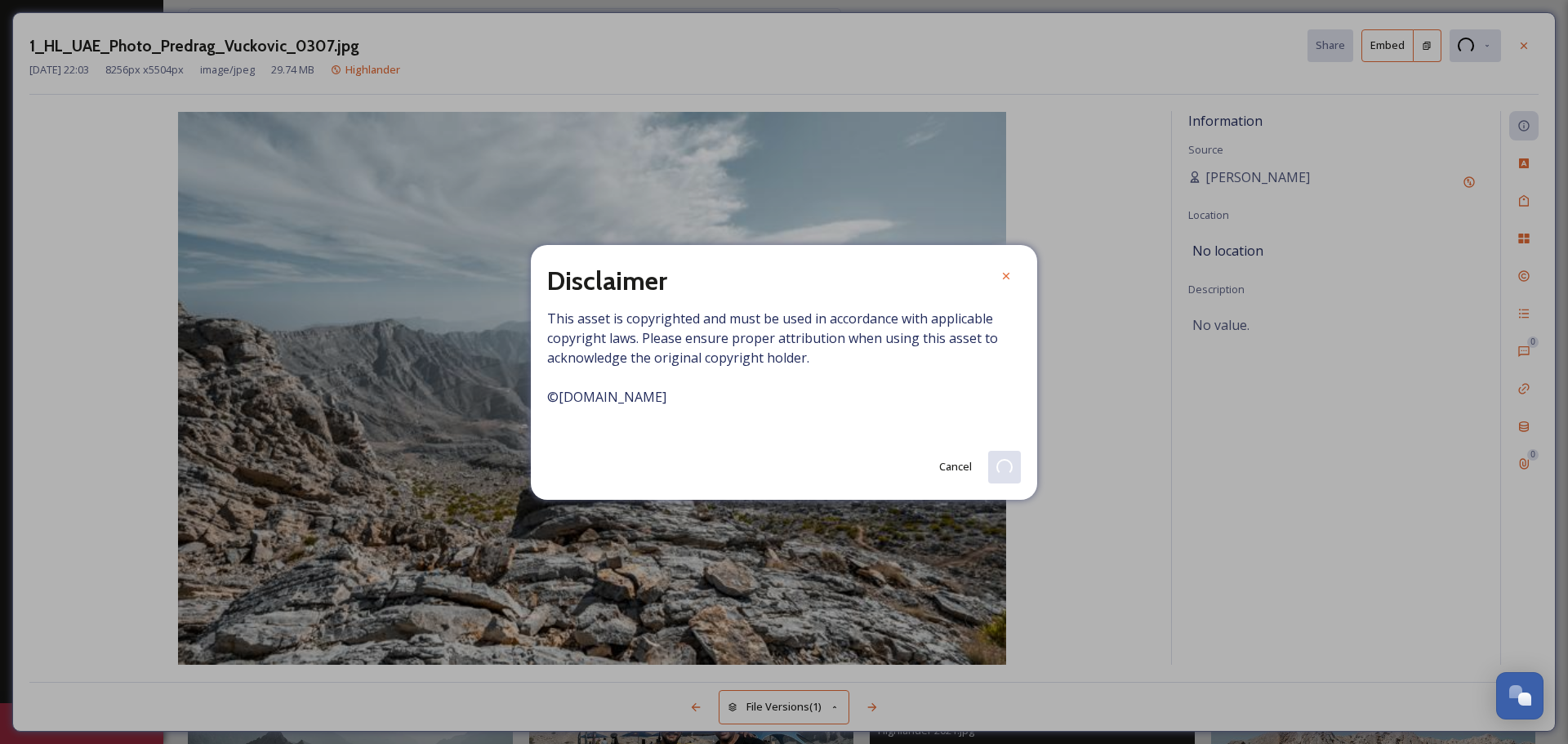
click at [1015, 276] on div at bounding box center [1005, 275] width 29 height 29
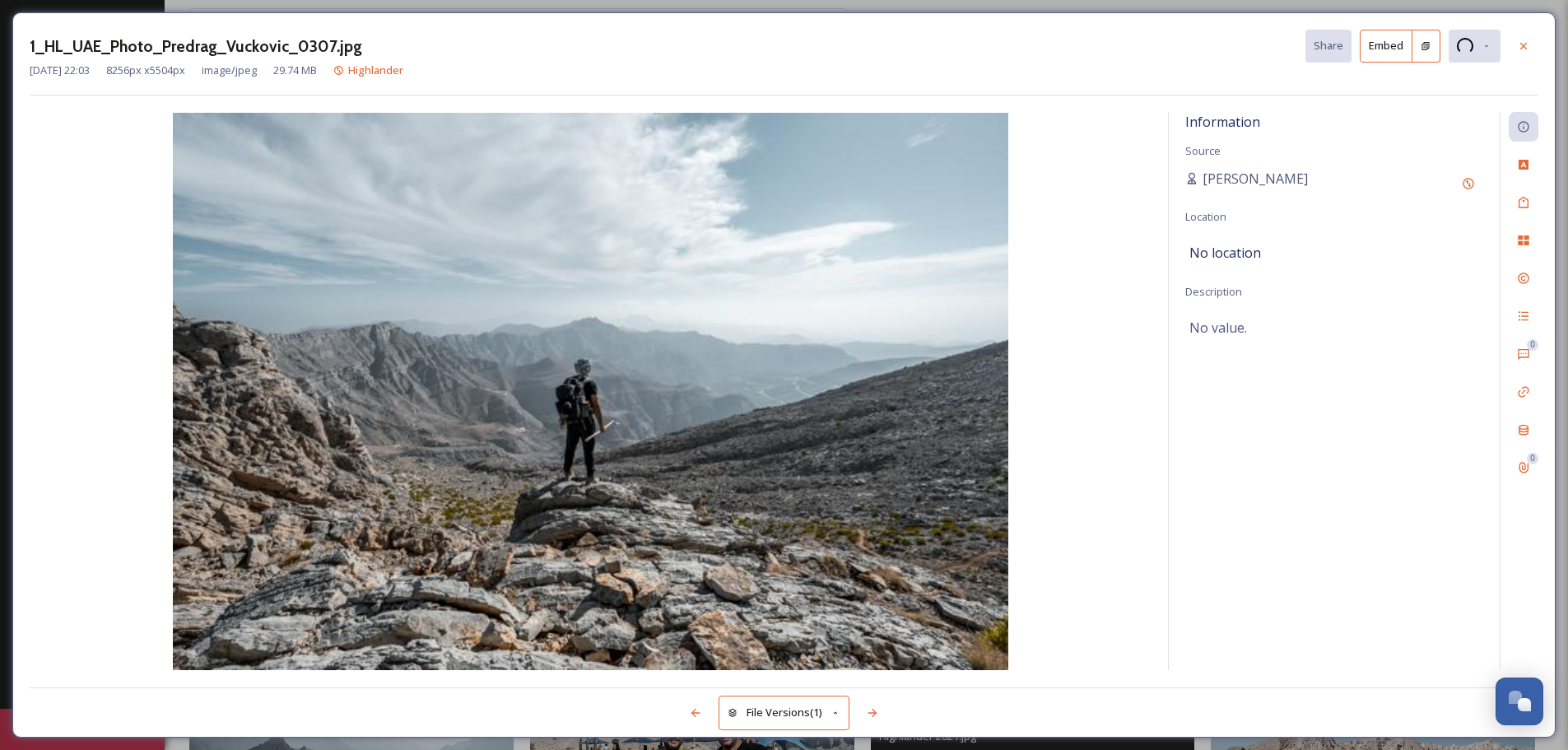
drag, startPoint x: 1529, startPoint y: 43, endPoint x: 1355, endPoint y: 45, distance: 174.0
click at [1264, 42] on icon at bounding box center [1524, 47] width 14 height 14
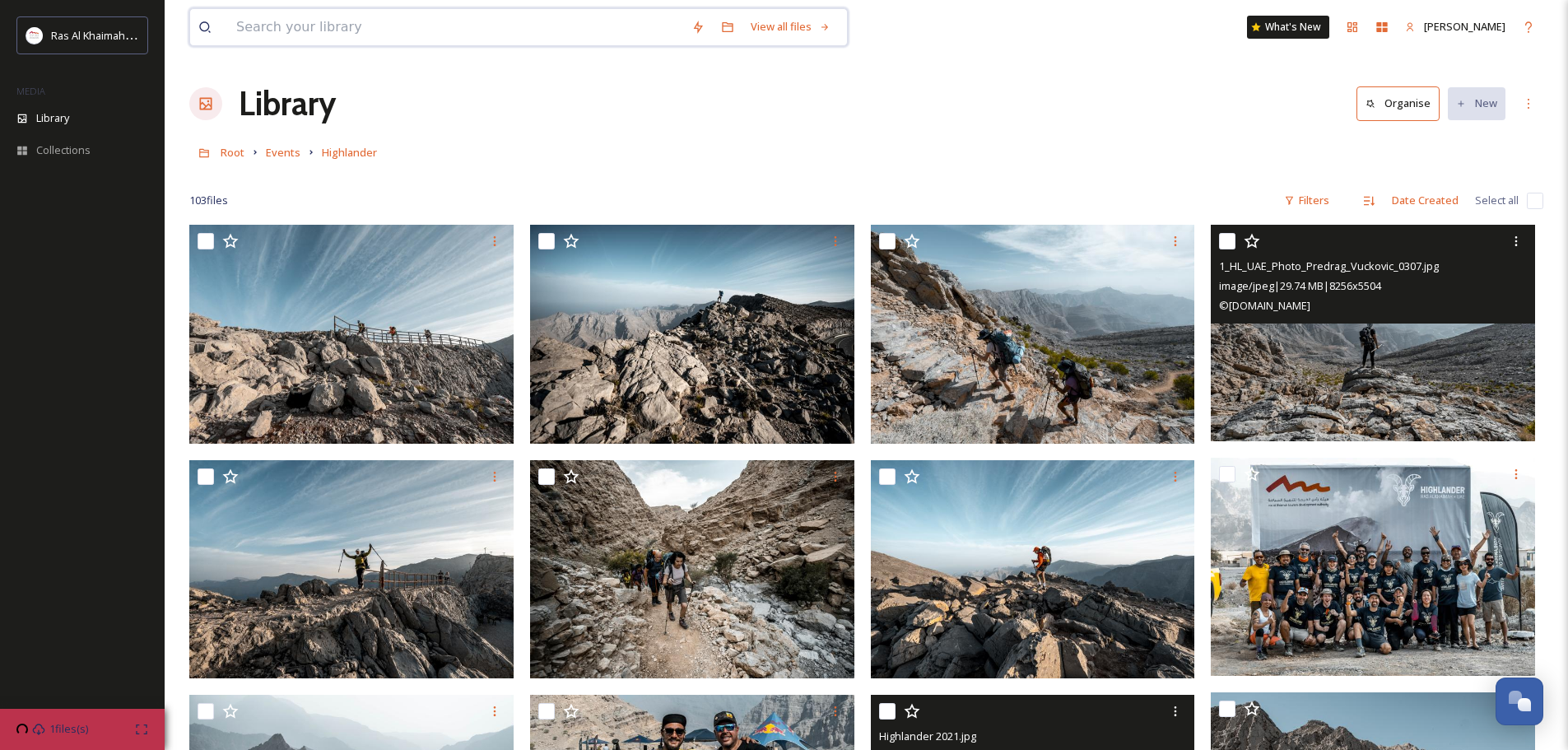
click at [312, 32] on input at bounding box center [455, 26] width 455 height 36
type input "jebel jais"
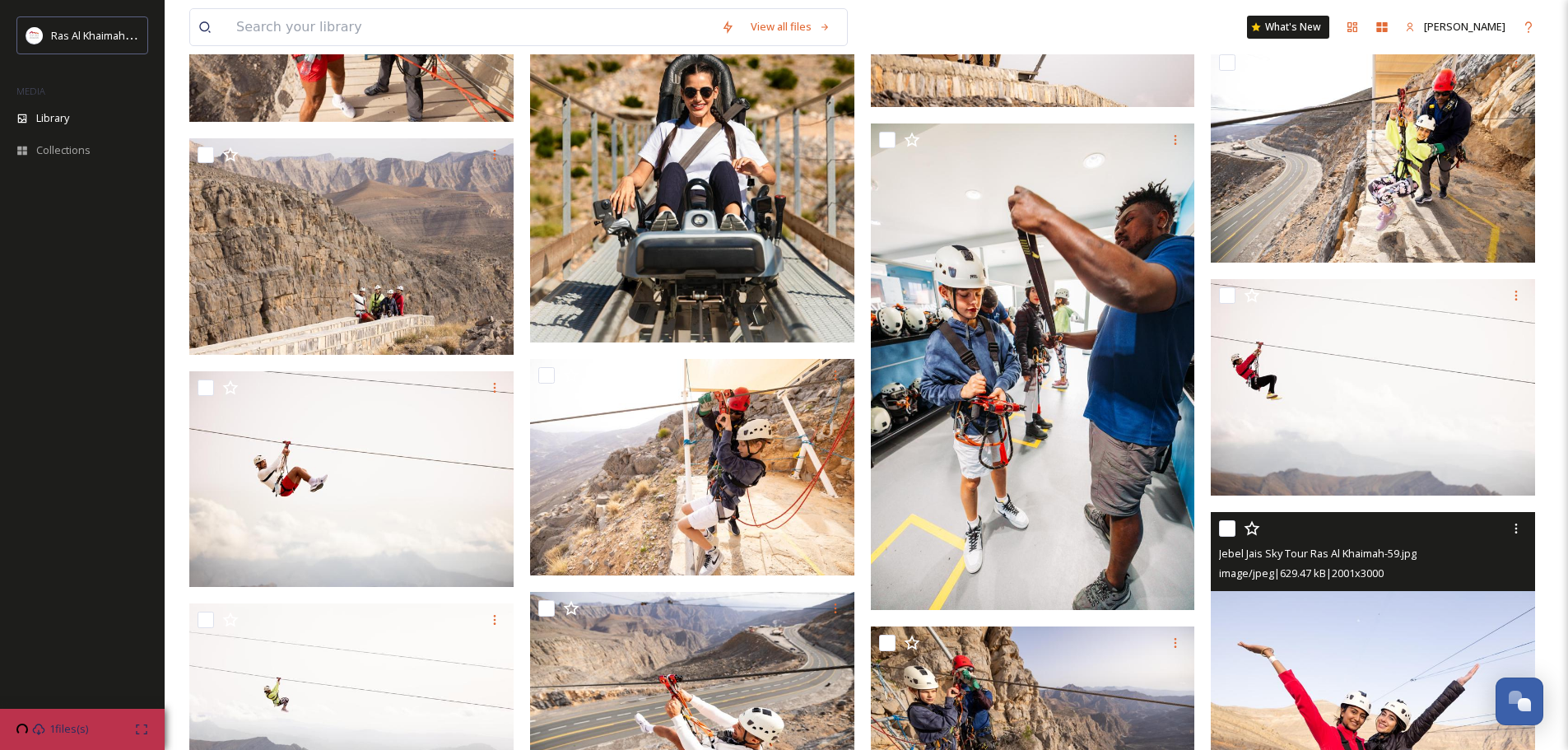
scroll to position [5086, 0]
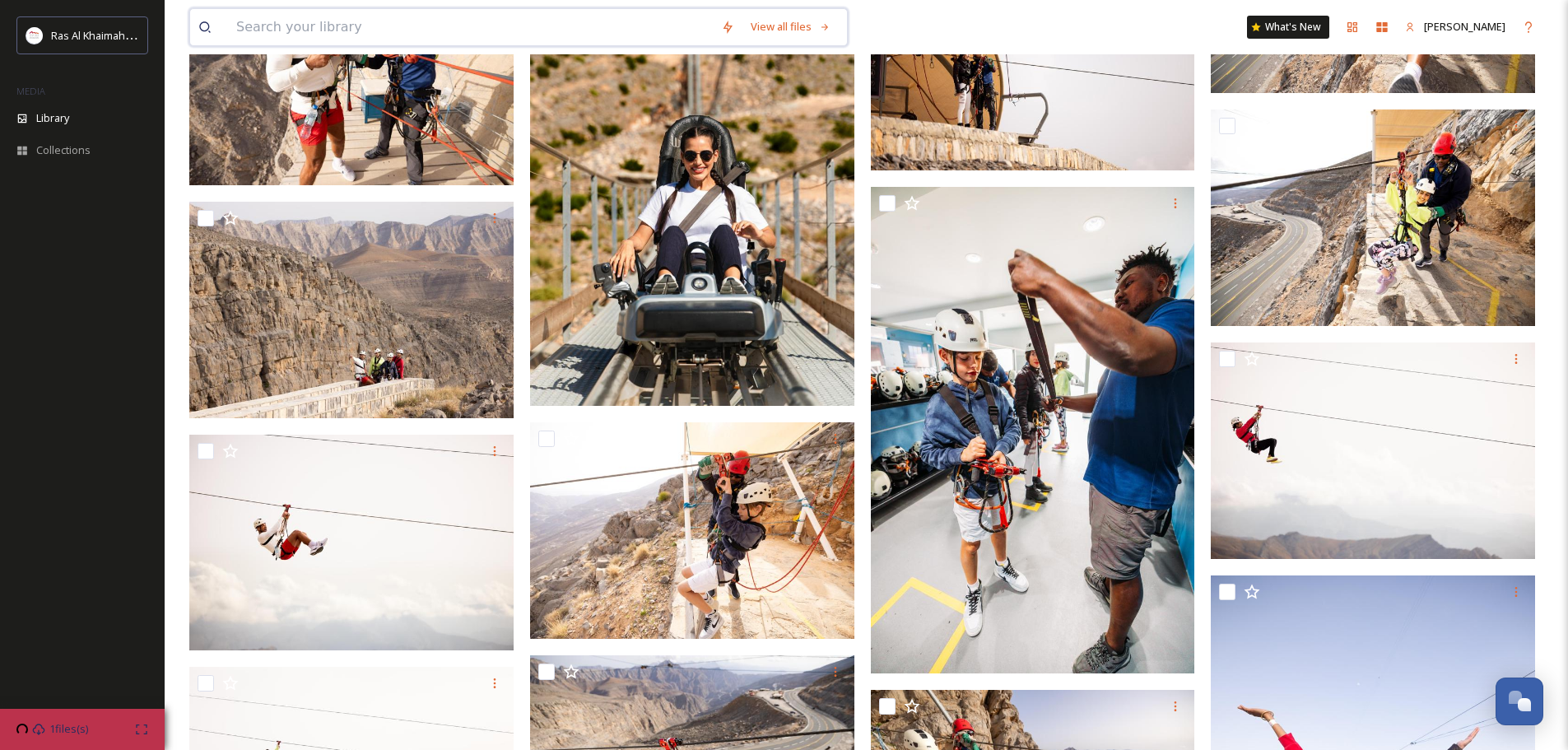
click at [298, 28] on input at bounding box center [471, 26] width 485 height 36
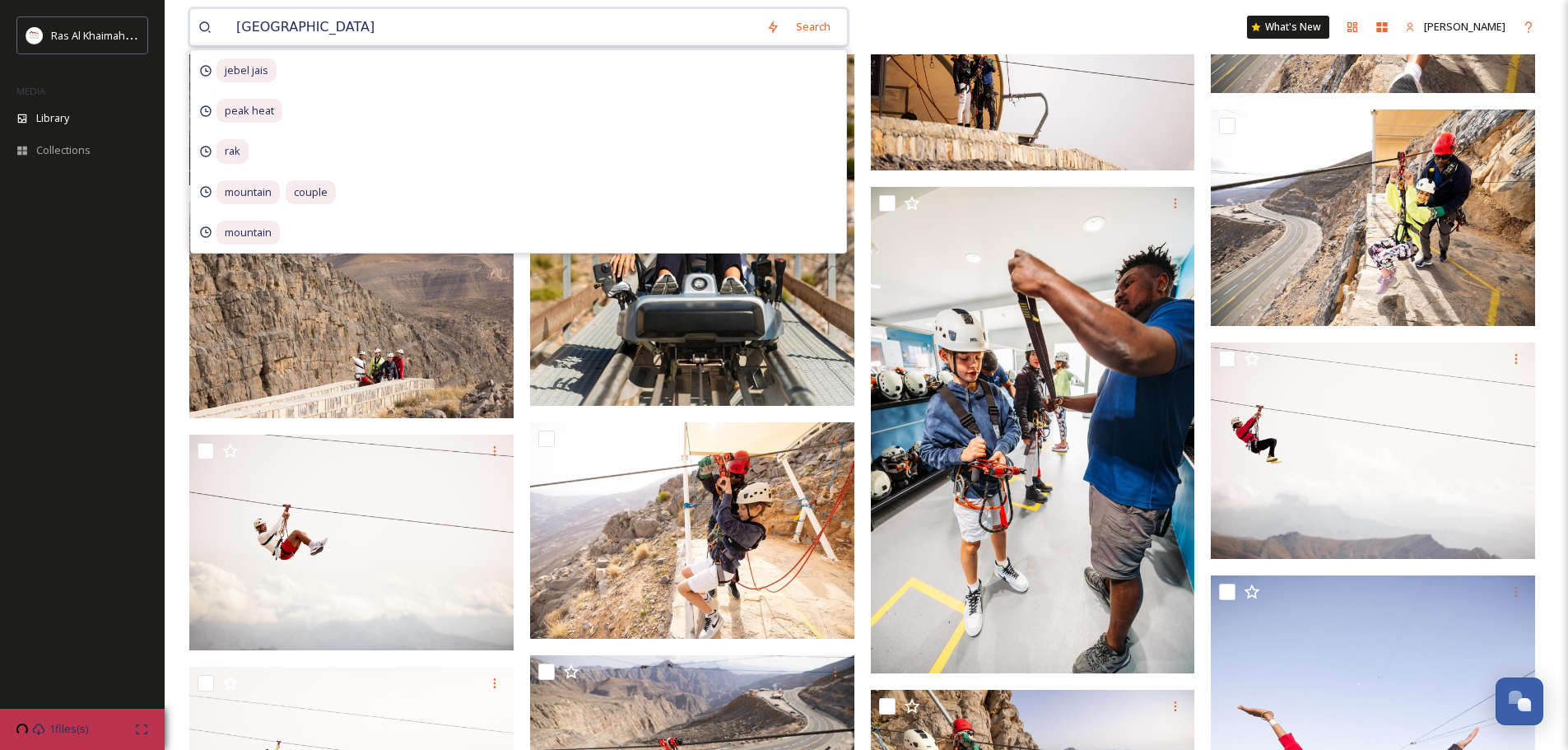
type input "[GEOGRAPHIC_DATA]"
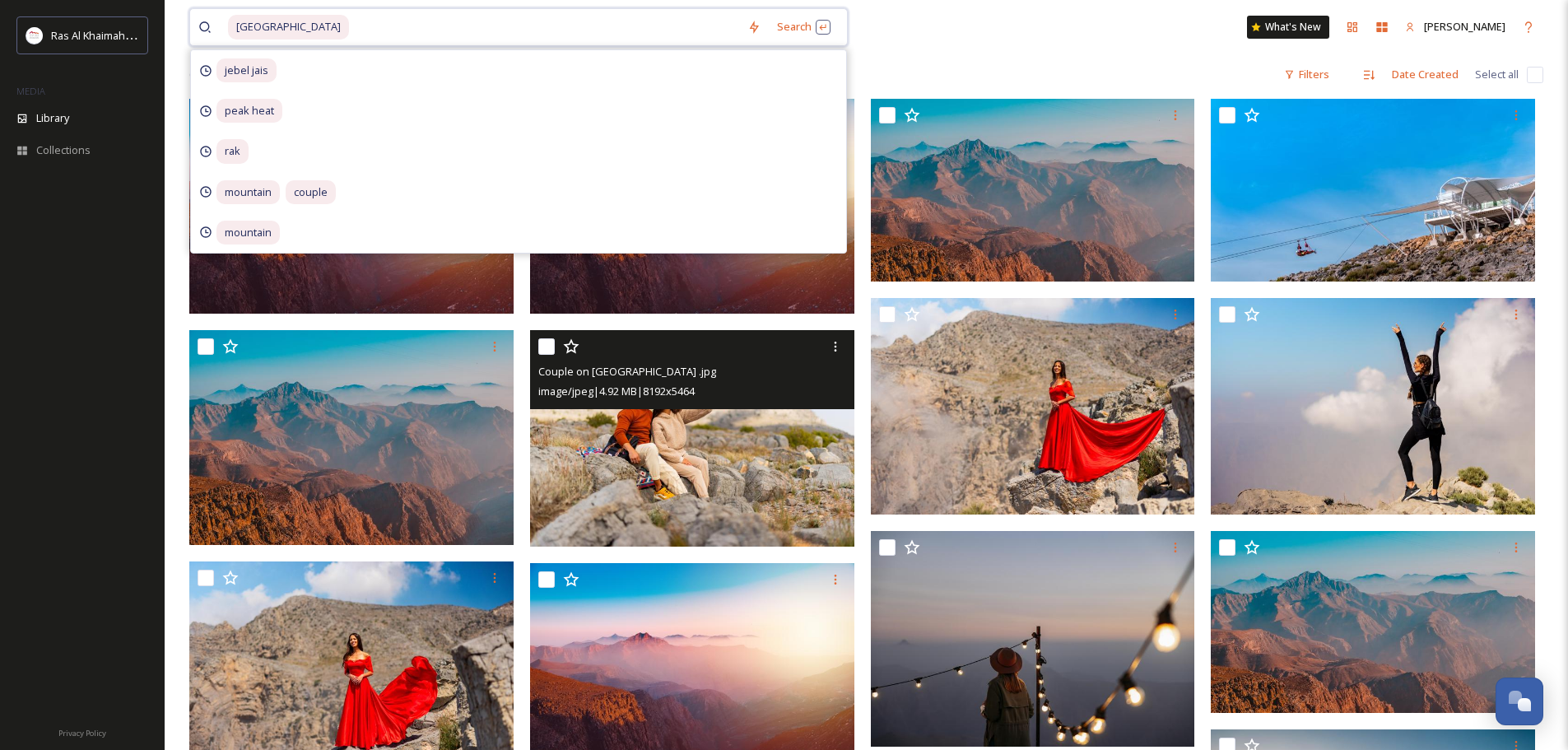
scroll to position [246, 0]
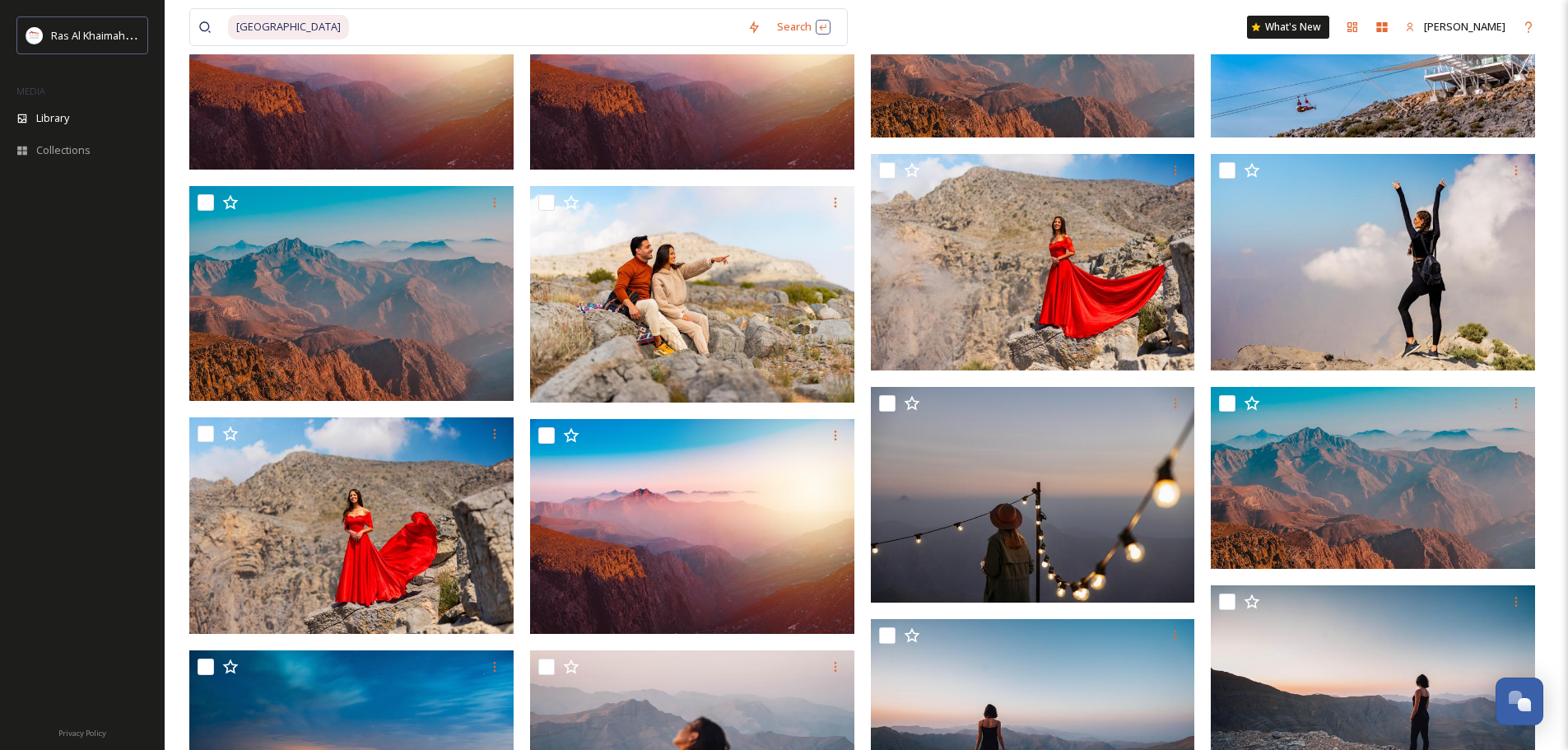
click at [970, 16] on div "jebel jais mountains Search What's [GEOGRAPHIC_DATA]" at bounding box center [866, 27] width 1355 height 55
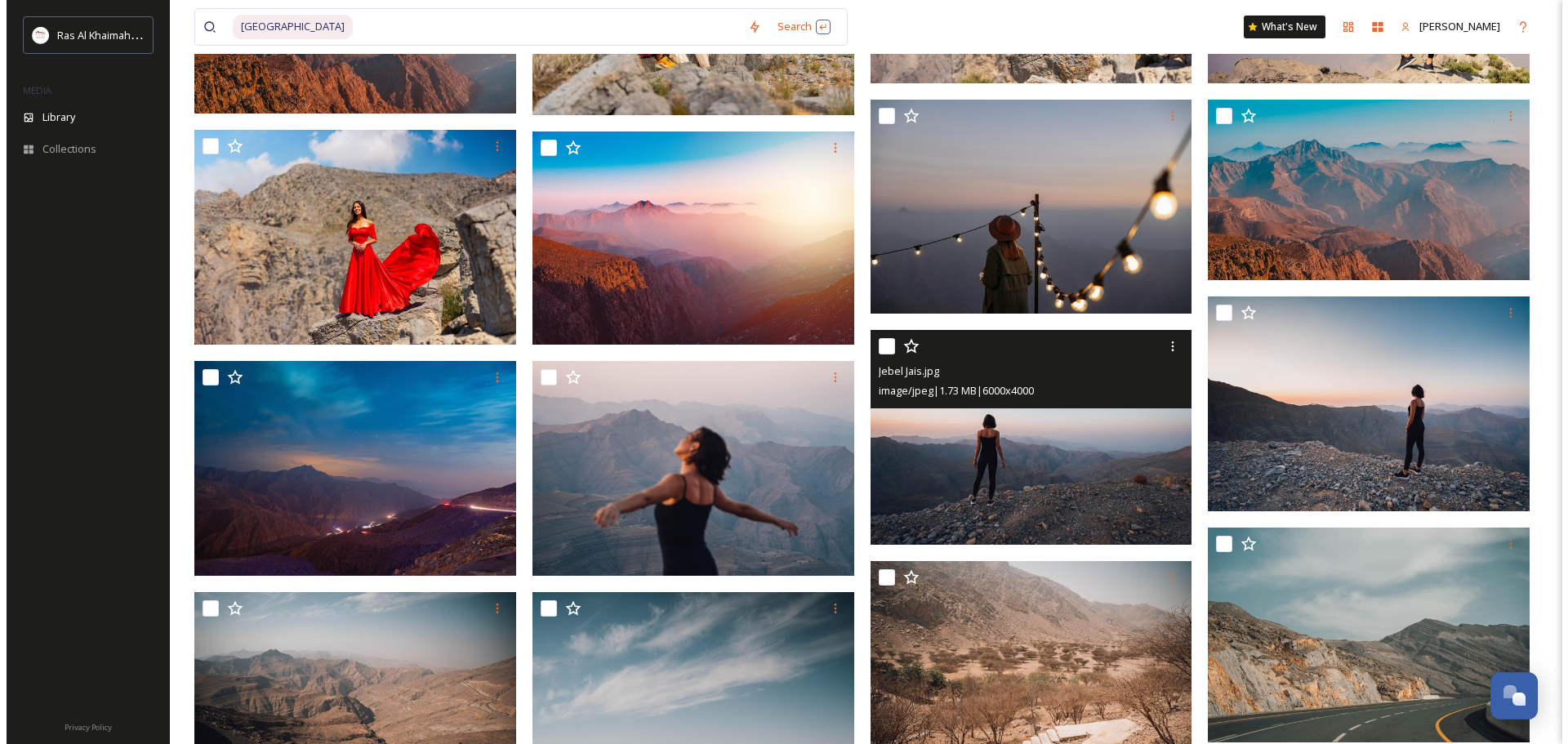
scroll to position [653, 0]
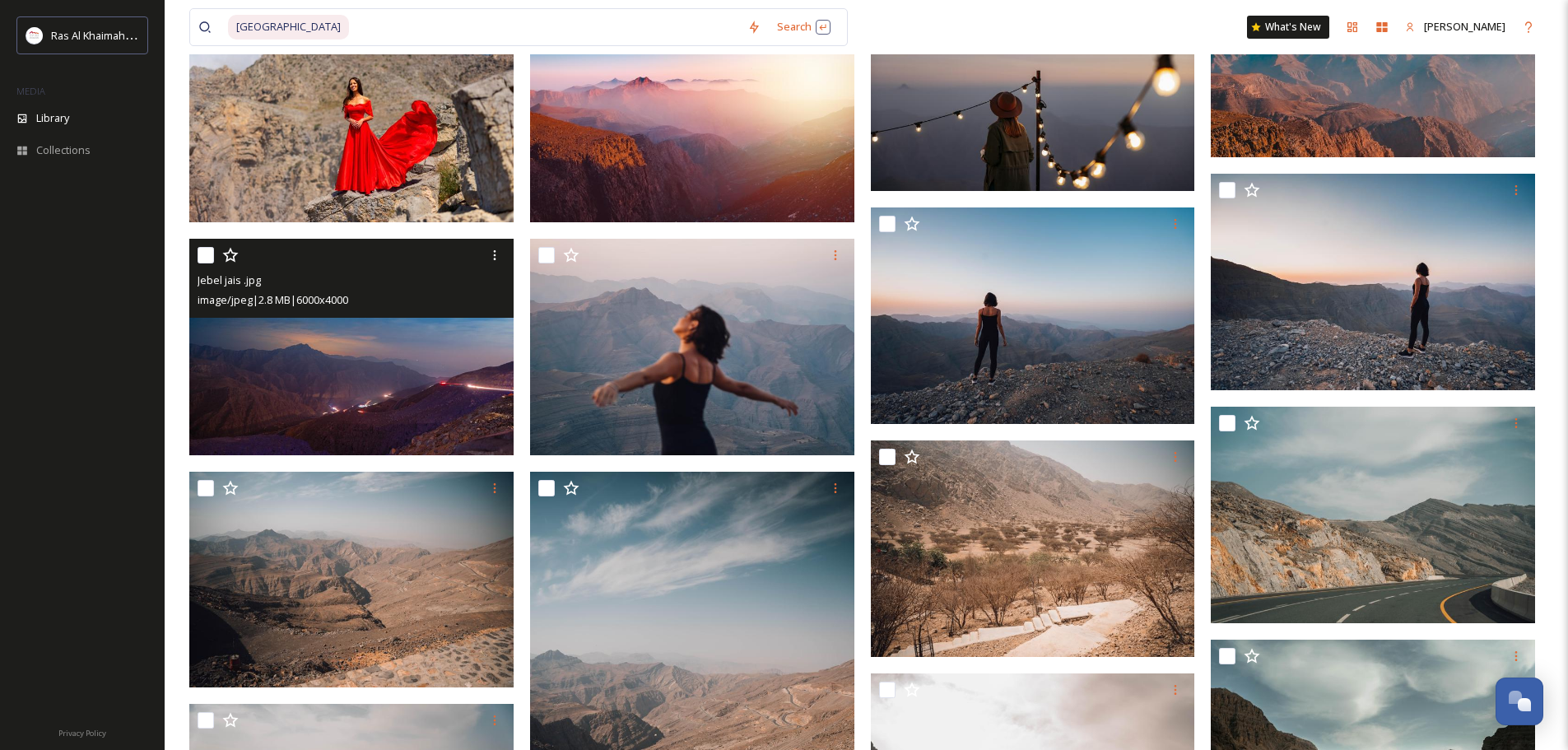
click at [427, 383] on img at bounding box center [351, 347] width 325 height 216
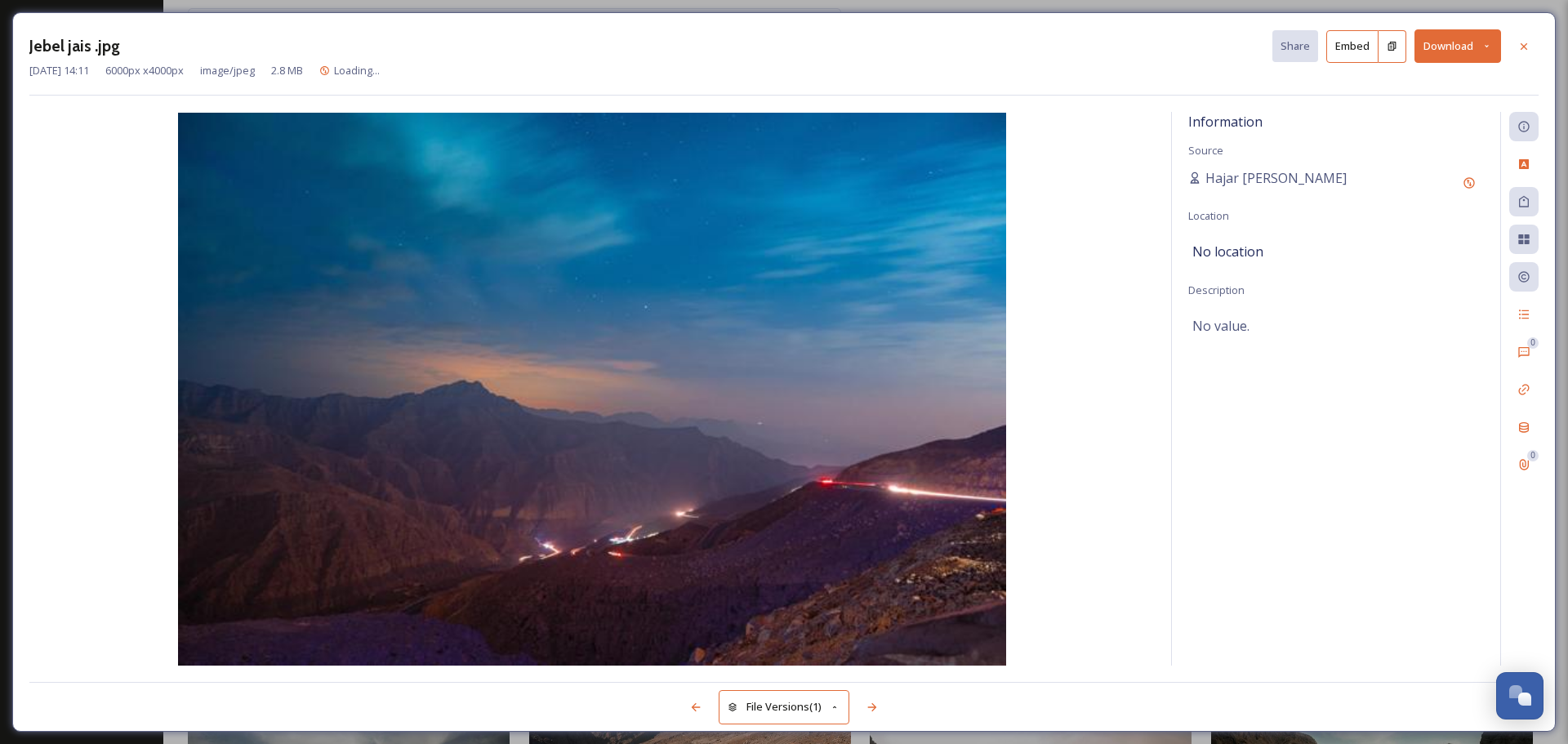
click at [1254, 11] on div "Jebel jais .jpg Share Embed Download [DATE] 14:11 6000 px x 4000 px image/jpeg …" at bounding box center [784, 372] width 1568 height 744
click at [1254, 35] on button "Download" at bounding box center [1458, 45] width 87 height 34
click at [1254, 76] on span "Download Original (6000 x 4000)" at bounding box center [1415, 84] width 155 height 15
click at [1254, 50] on icon at bounding box center [1524, 46] width 14 height 14
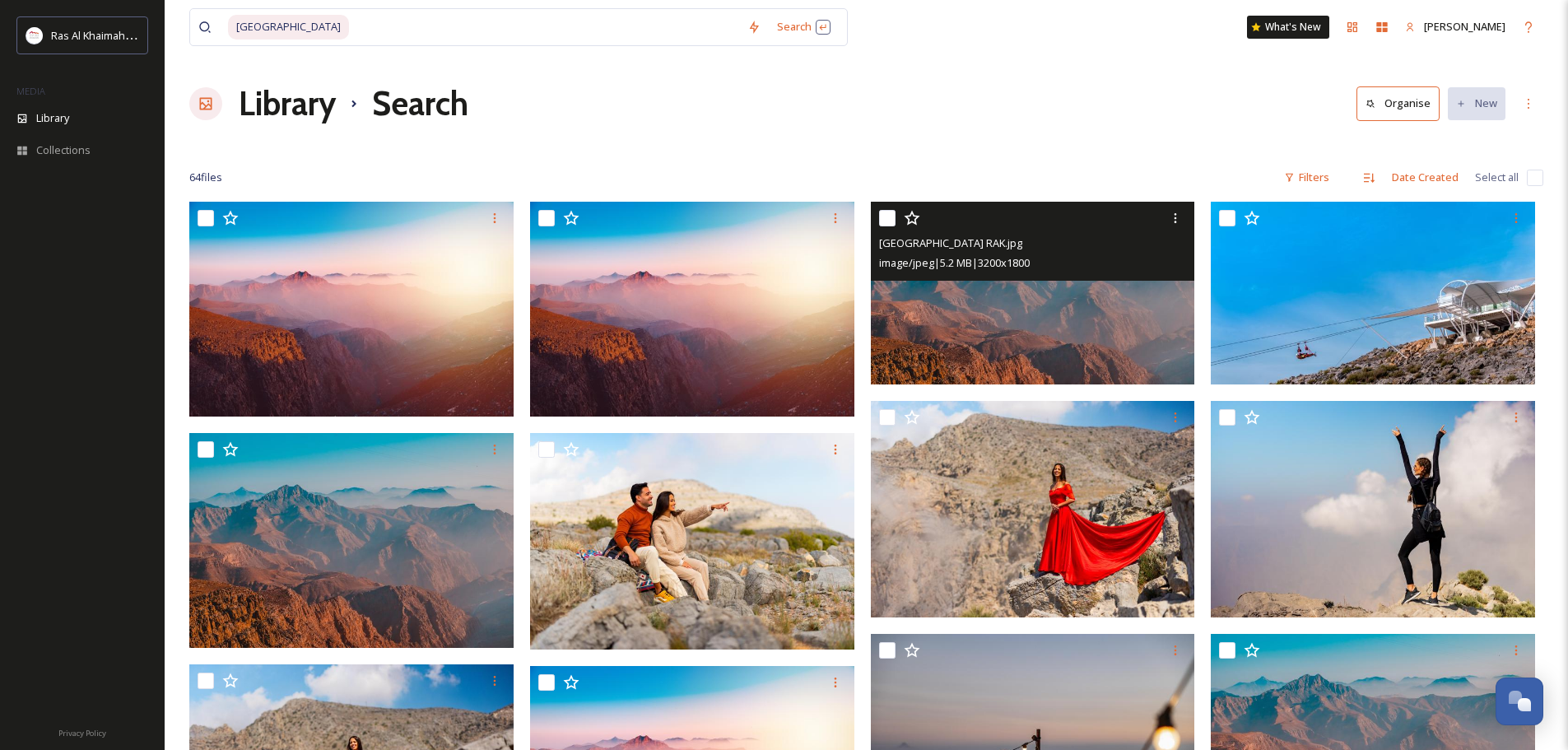
click at [1053, 350] on img at bounding box center [1033, 293] width 325 height 183
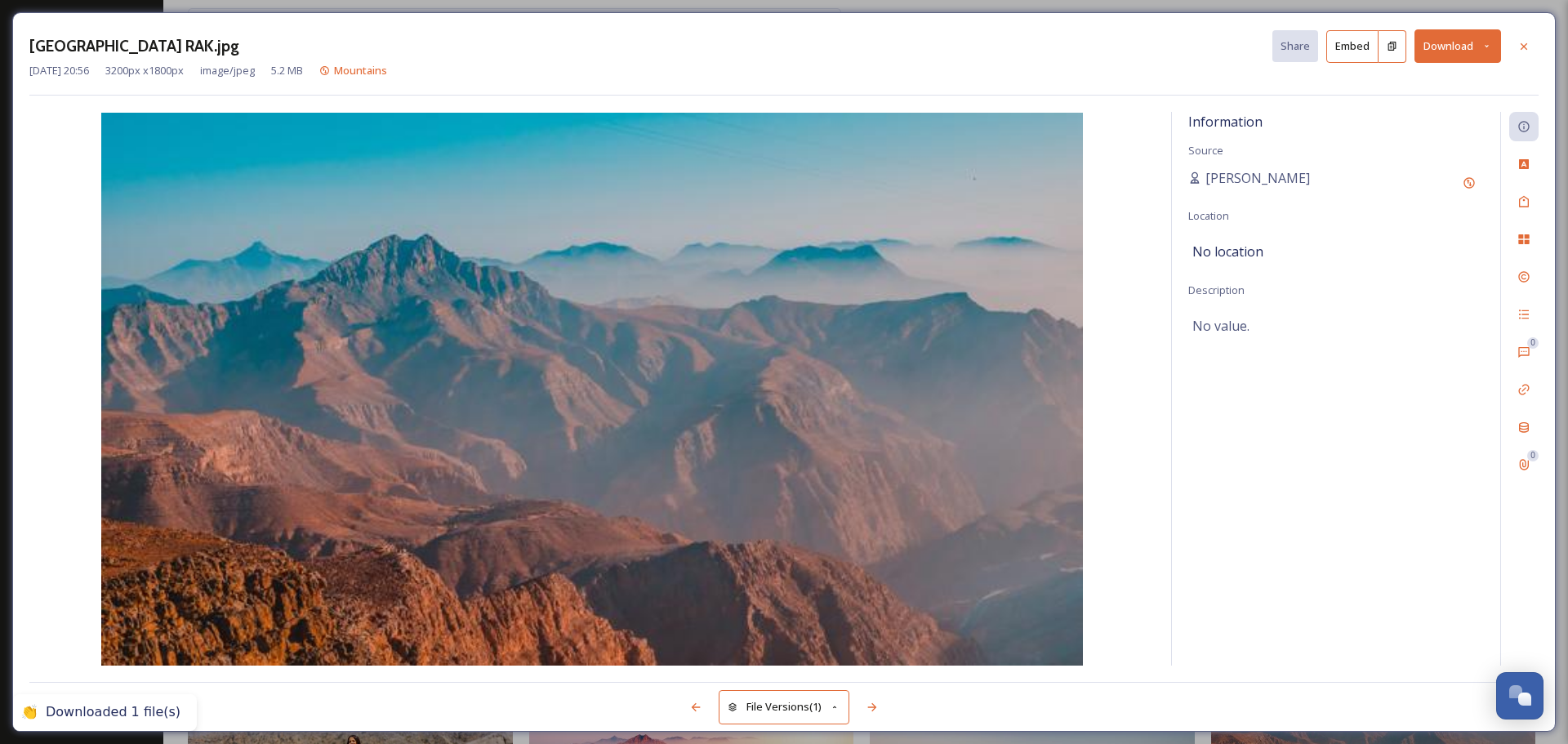
click at [1254, 40] on button "Download" at bounding box center [1458, 45] width 87 height 34
click at [1254, 7] on div "[GEOGRAPHIC_DATA] RAK.jpg Share Embed Download [DATE] 20:56 3200 px x 1800 px i…" at bounding box center [784, 372] width 1568 height 744
click at [1254, 52] on button "Download" at bounding box center [1458, 45] width 87 height 34
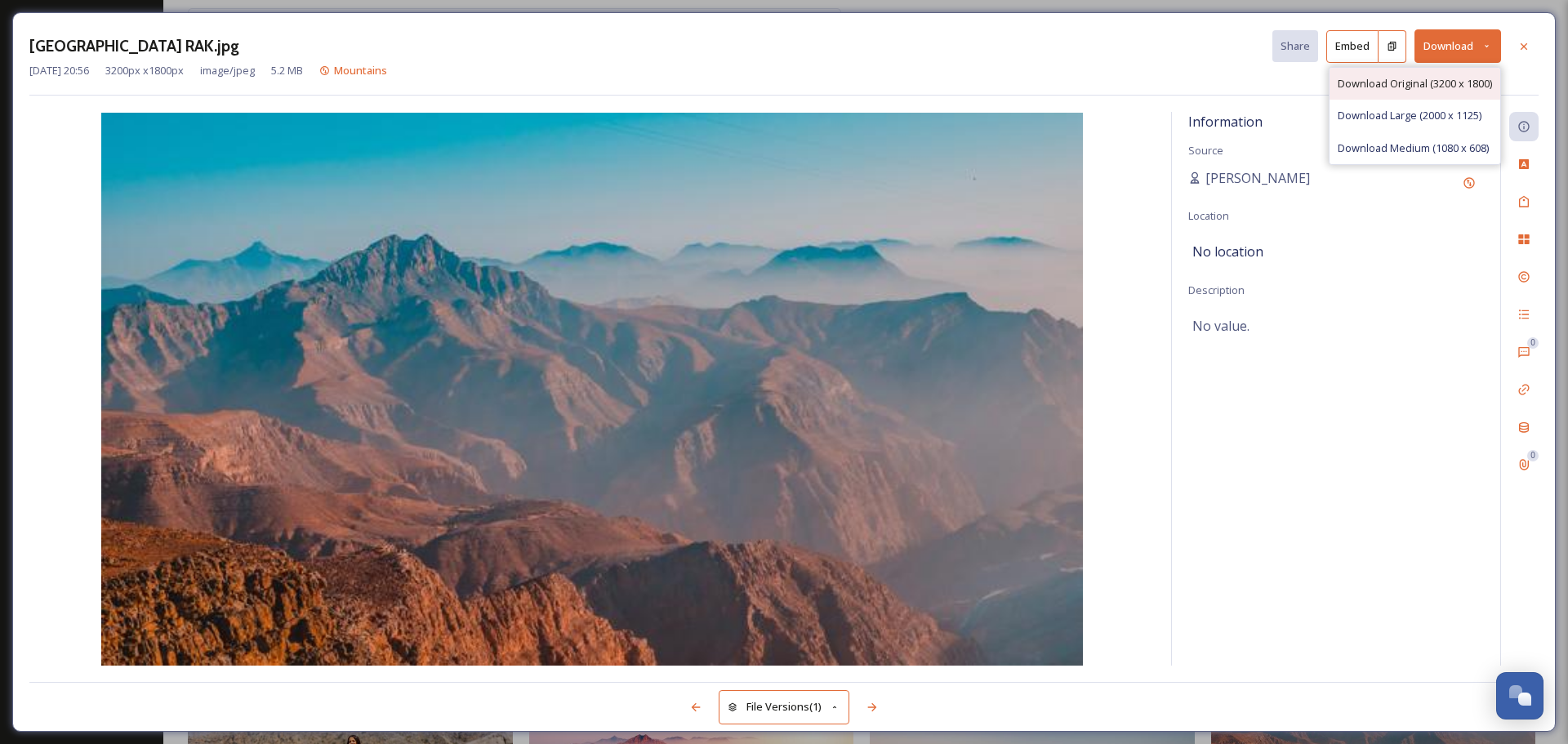
click at [1254, 78] on span "Download Original (3200 x 1800)" at bounding box center [1415, 84] width 155 height 15
click at [1254, 48] on div at bounding box center [1524, 46] width 29 height 29
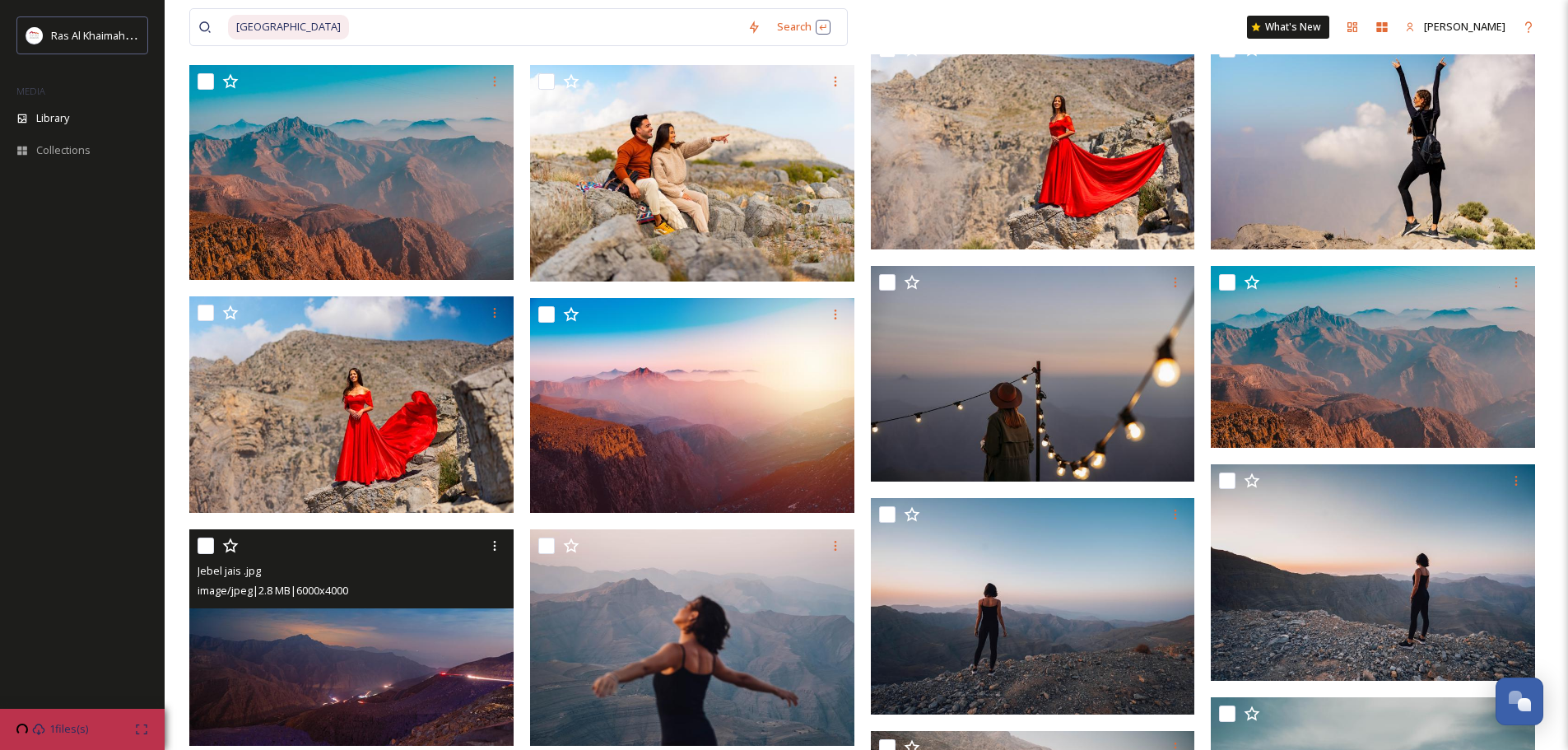
scroll to position [494, 0]
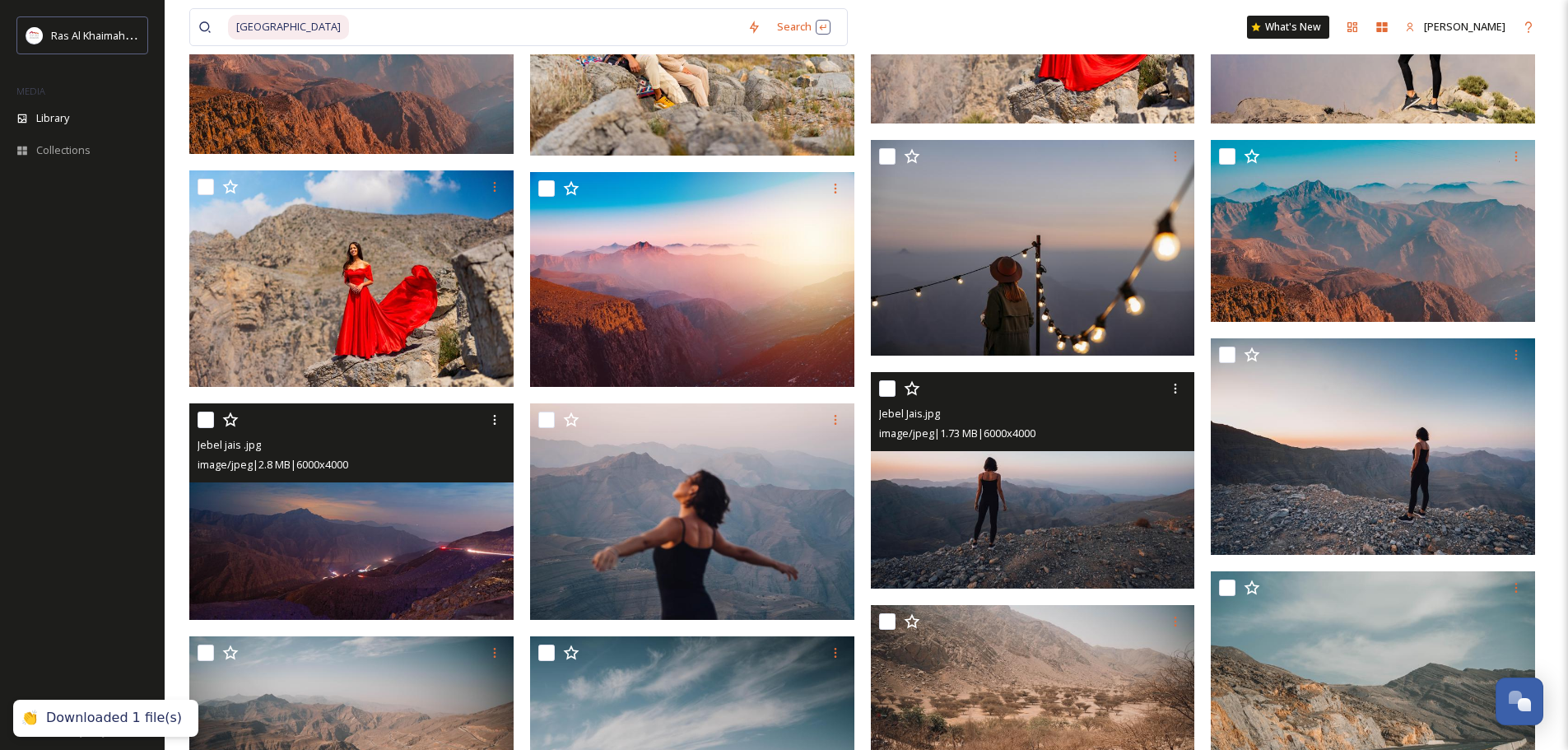
click at [1087, 517] on img at bounding box center [1033, 480] width 325 height 216
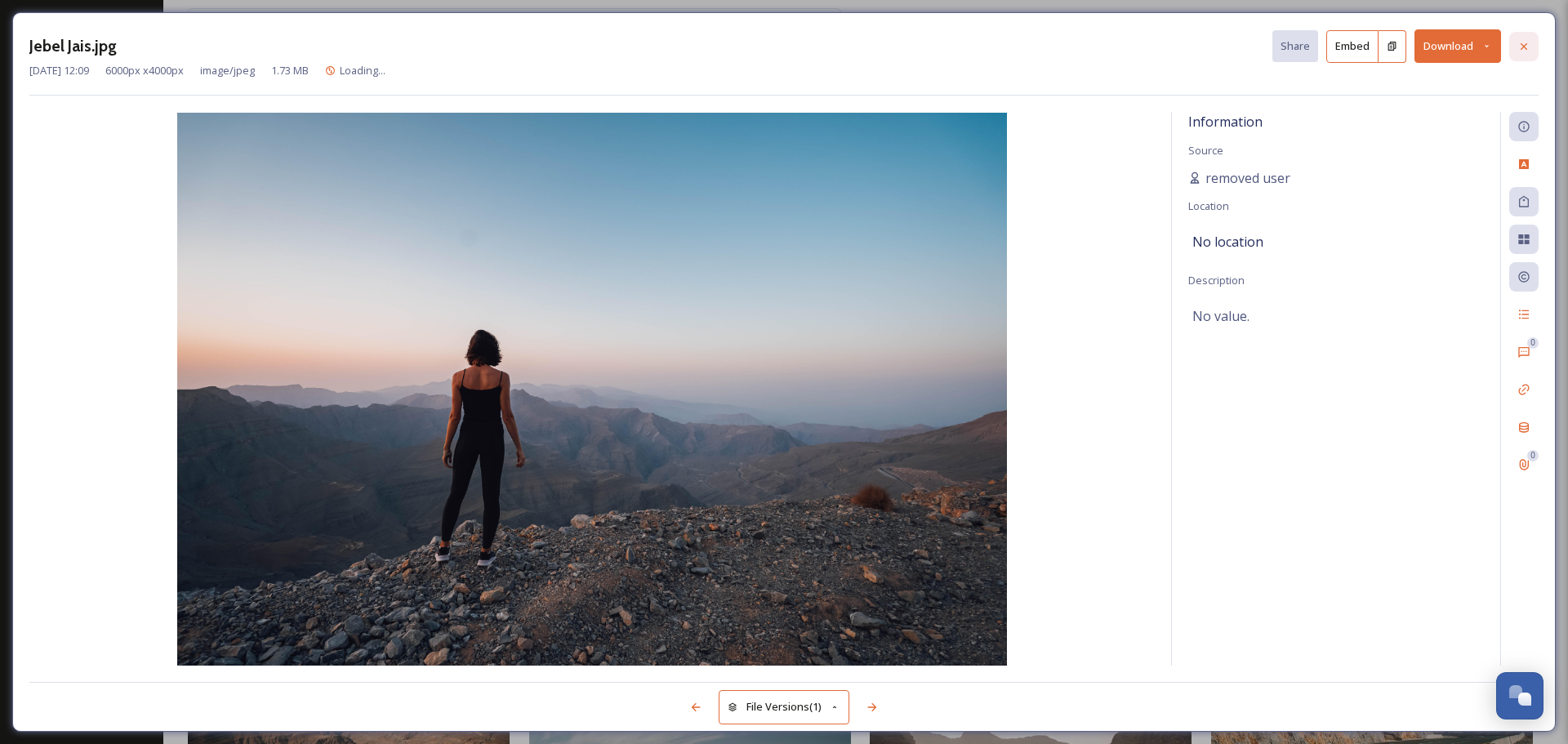
click at [1254, 44] on icon at bounding box center [1524, 46] width 14 height 14
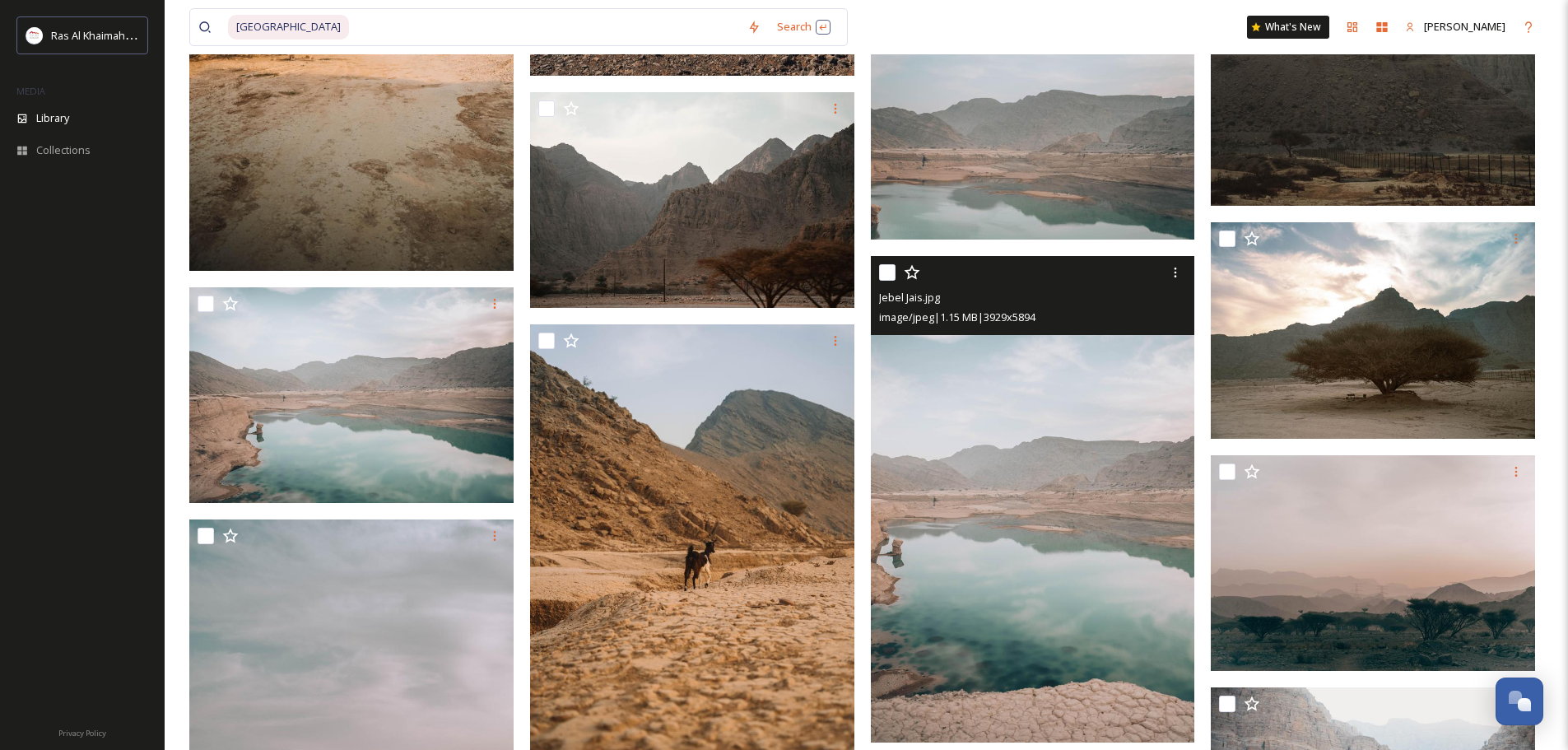
scroll to position [1893, 0]
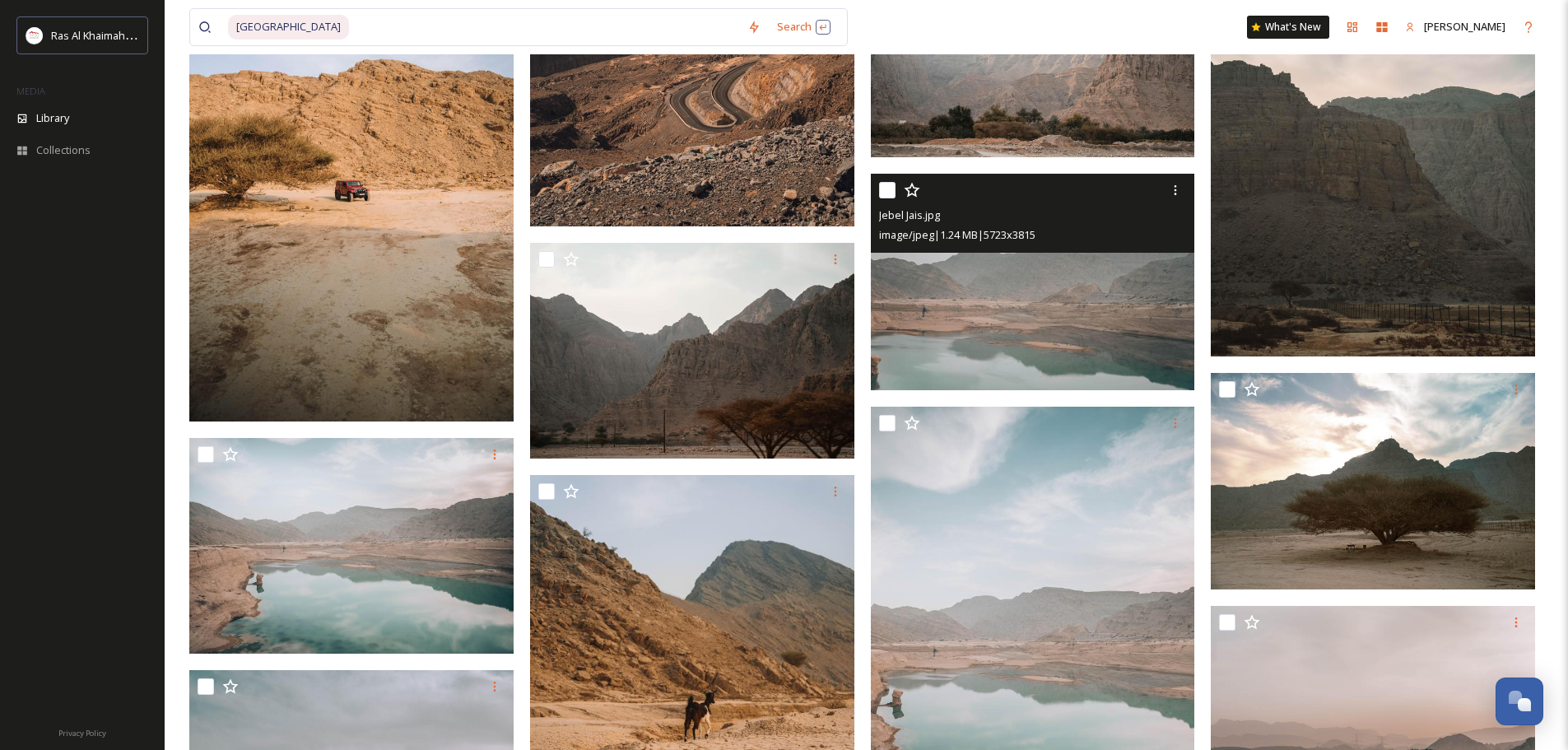
click at [1031, 319] on img at bounding box center [1033, 281] width 325 height 216
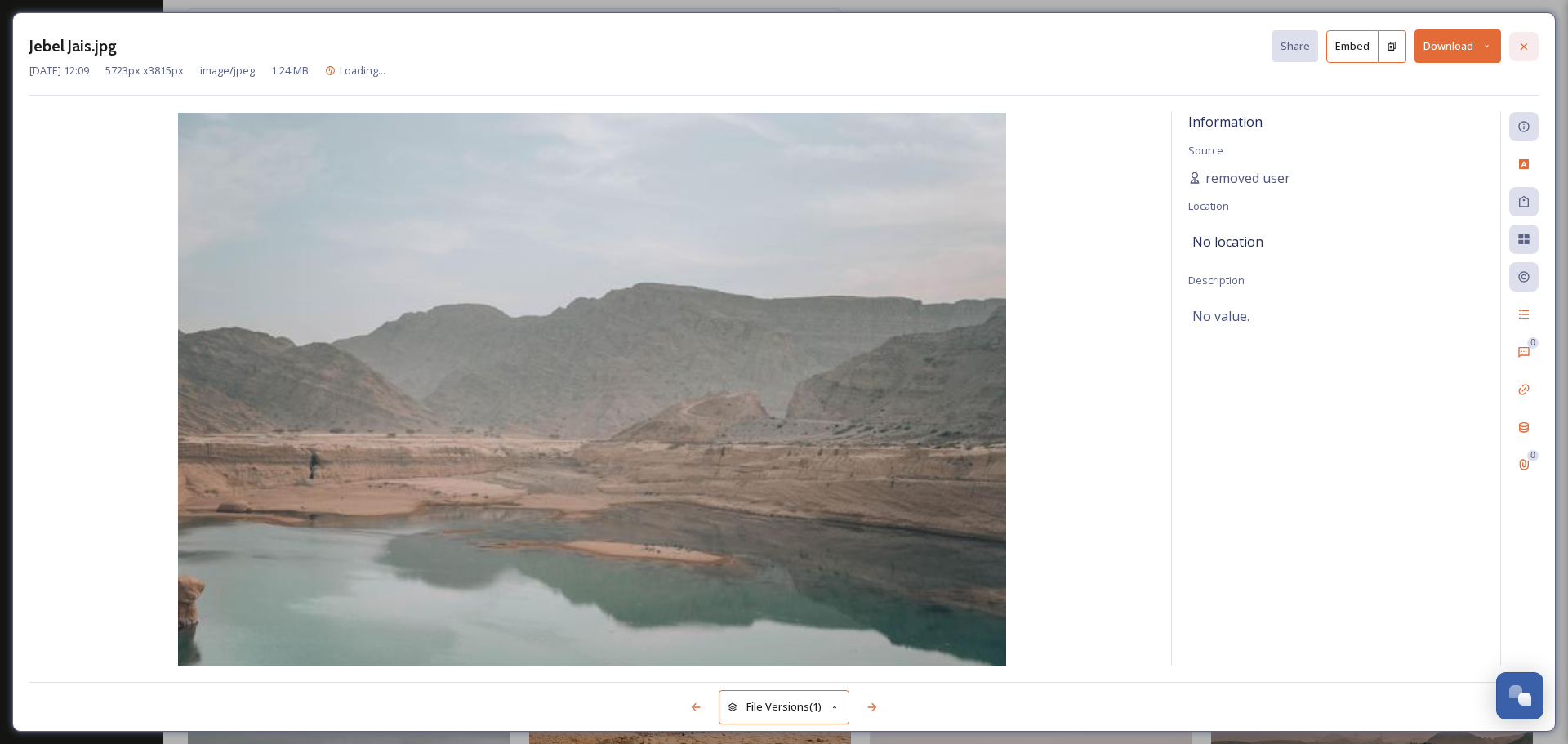
click at [1254, 49] on icon at bounding box center [1524, 46] width 14 height 14
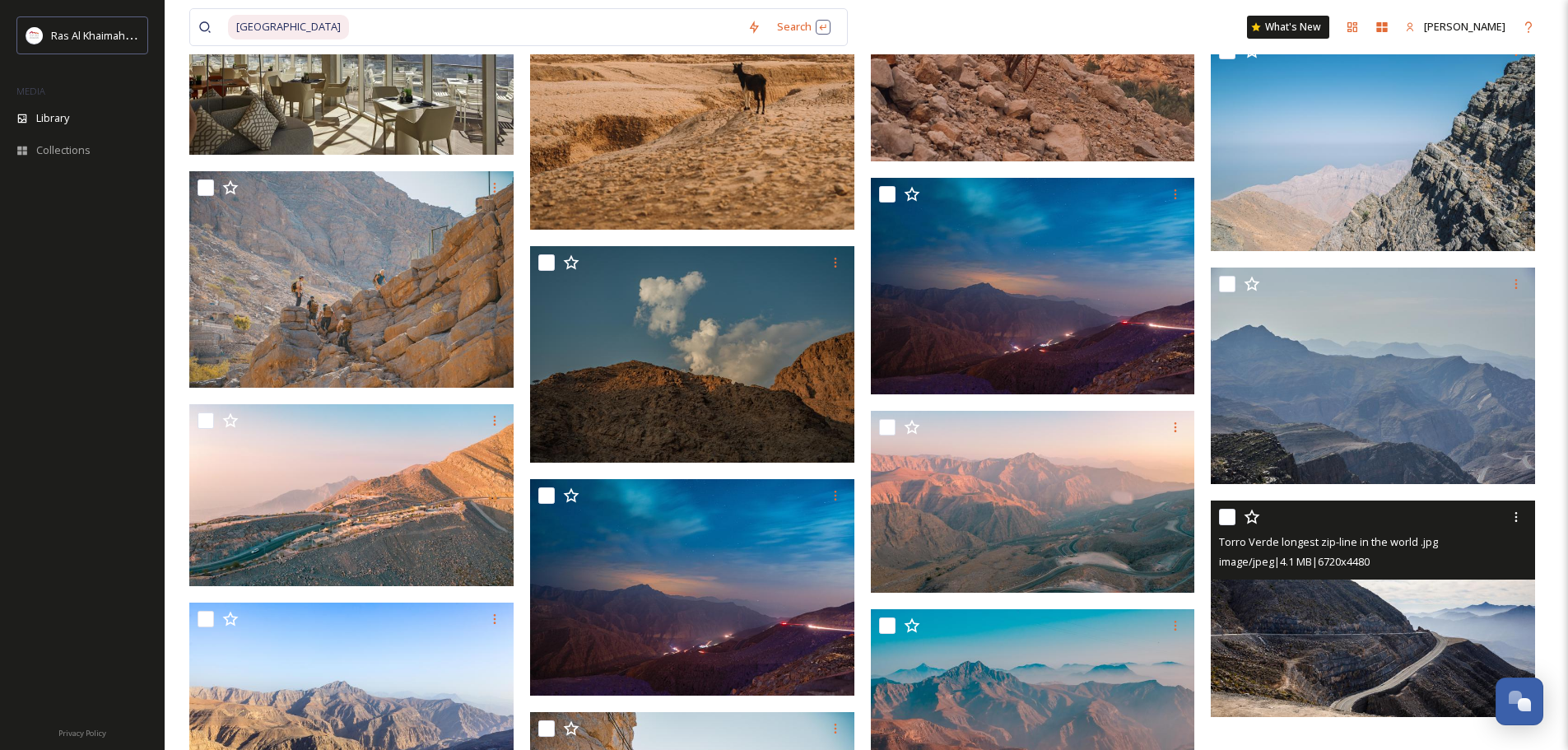
scroll to position [3538, 0]
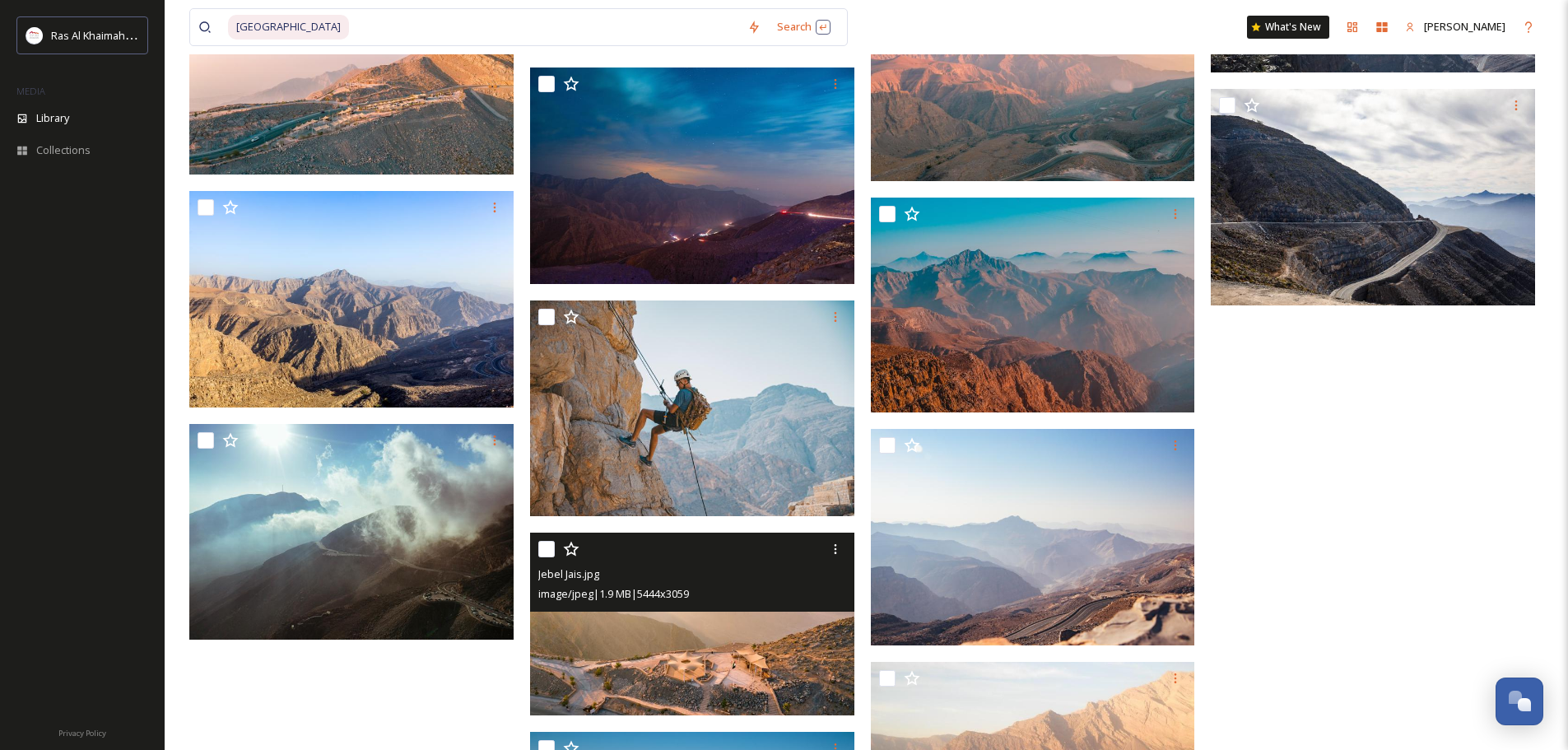
click at [781, 571] on img at bounding box center [692, 623] width 325 height 182
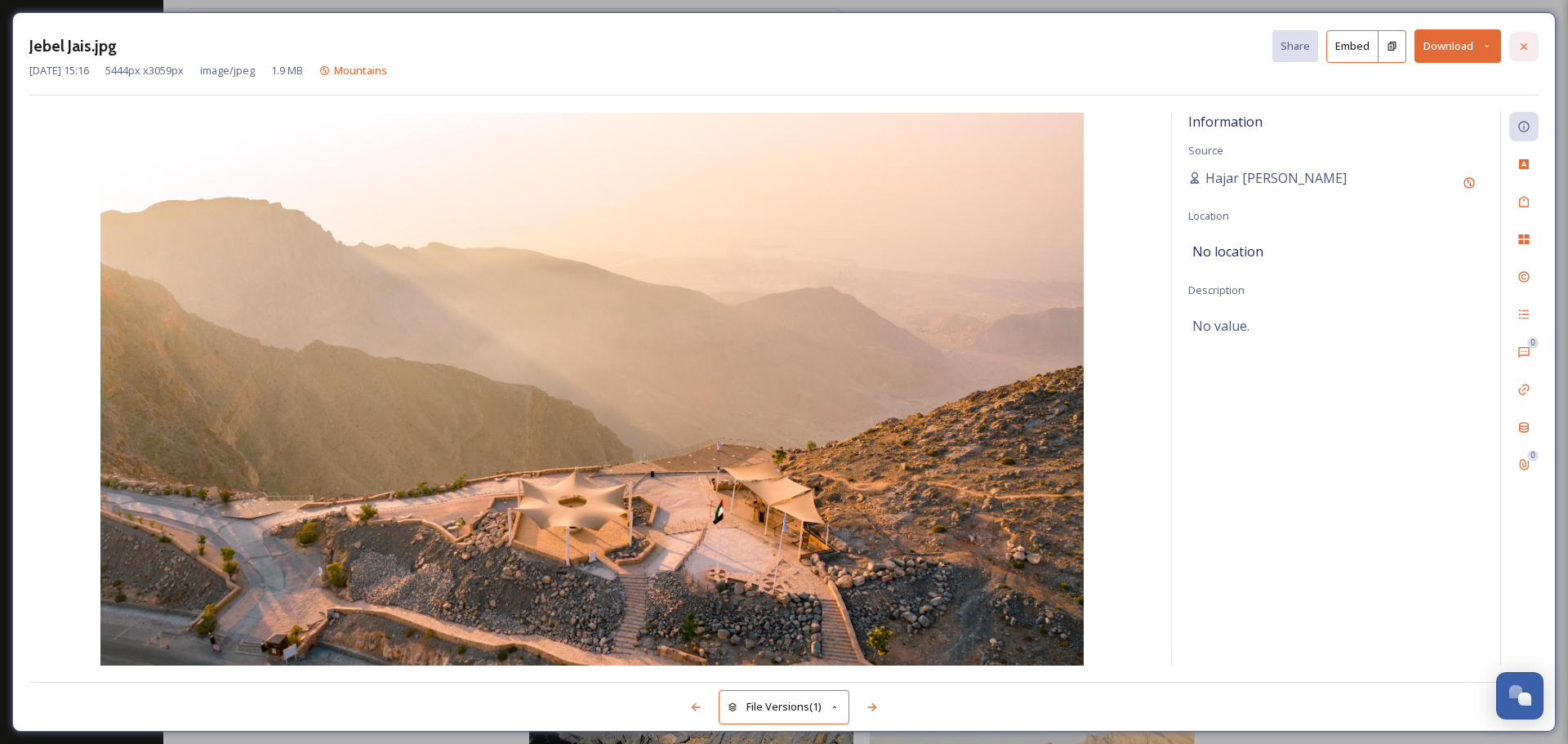
click at [1254, 37] on div at bounding box center [1524, 46] width 29 height 29
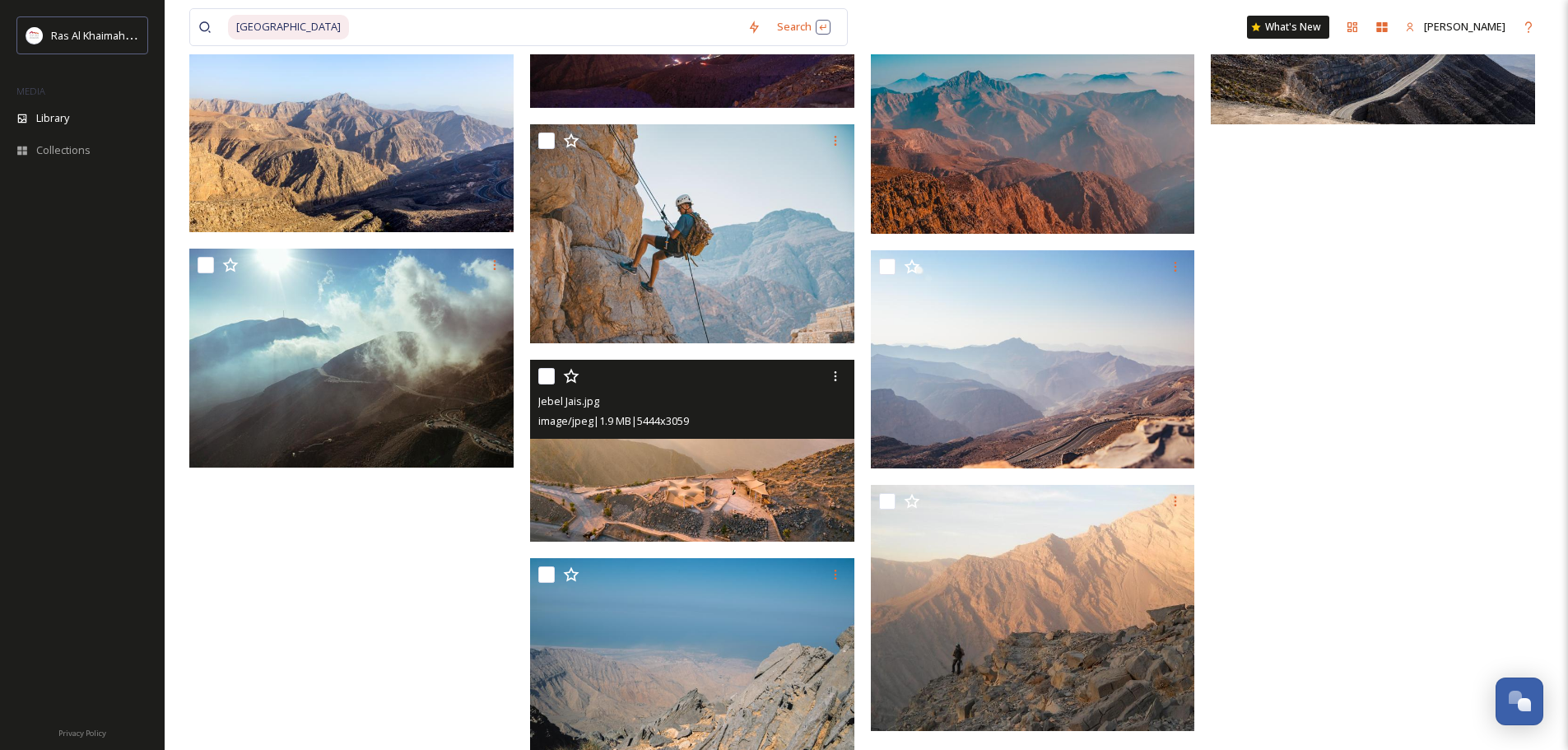
scroll to position [4031, 0]
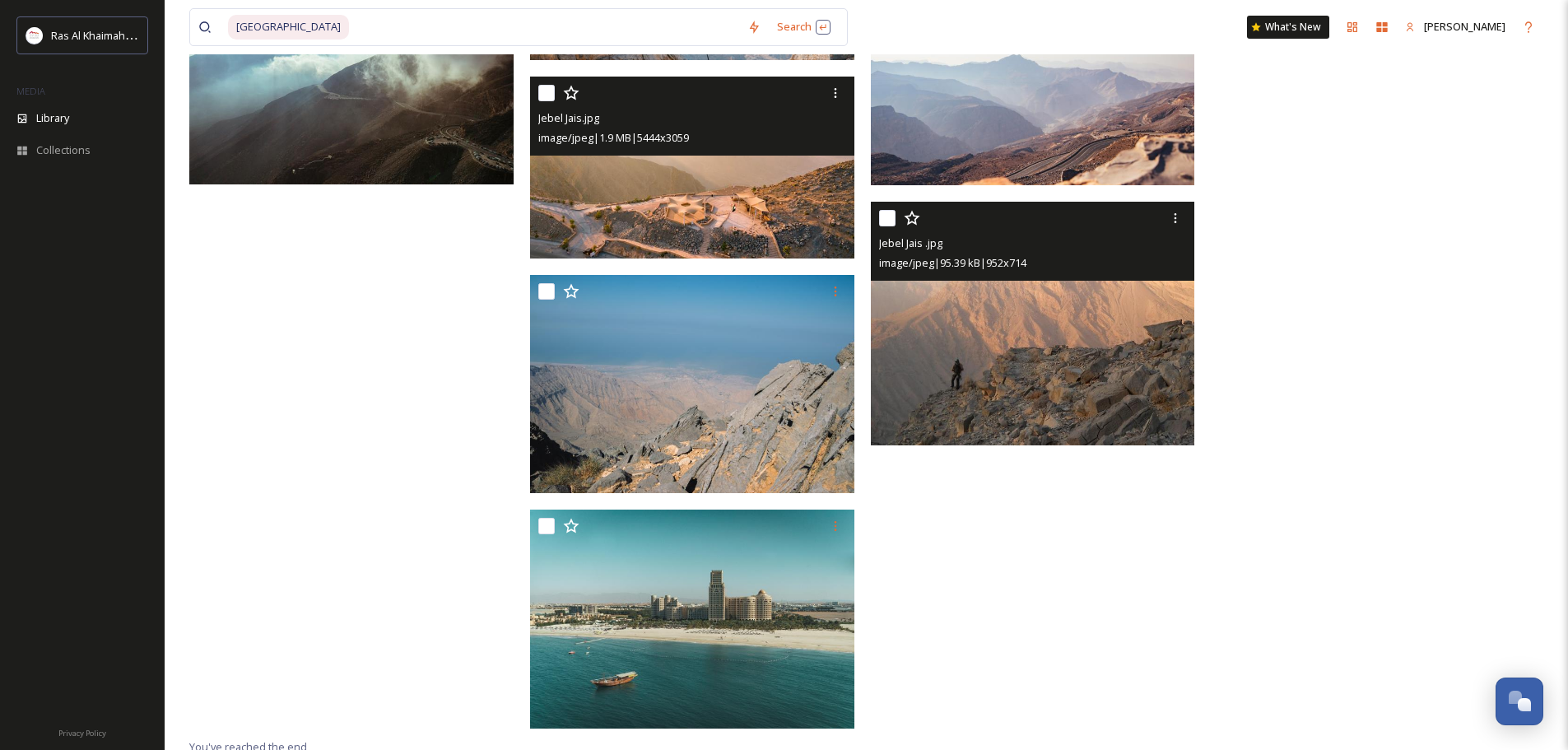
click at [1174, 360] on img at bounding box center [1033, 323] width 325 height 244
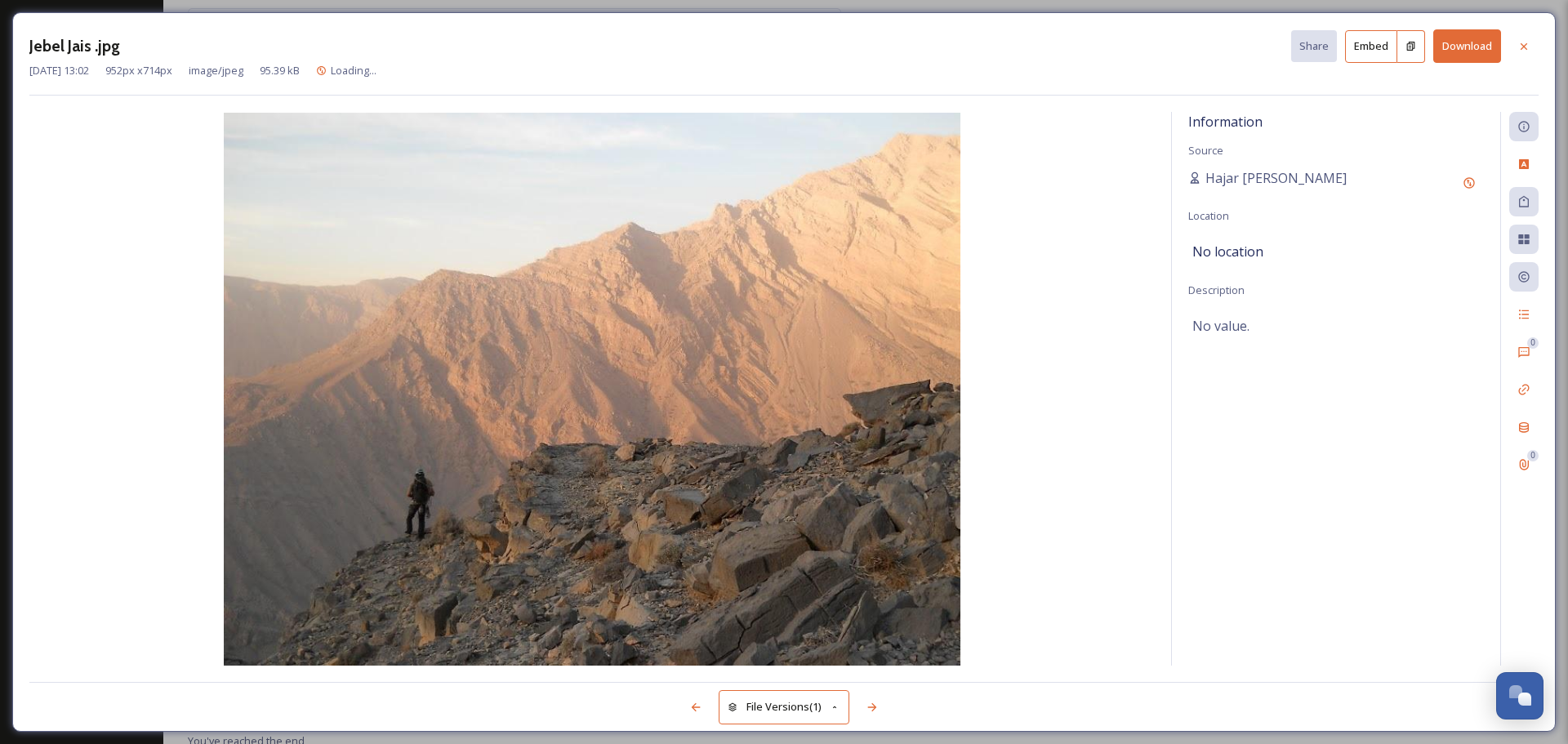
click at [1254, 50] on button "Download" at bounding box center [1466, 45] width 68 height 34
click at [1254, 39] on button "Download" at bounding box center [1466, 45] width 68 height 34
click at [1254, 43] on button "Download" at bounding box center [1466, 45] width 68 height 34
click at [1254, 51] on icon at bounding box center [1524, 46] width 14 height 14
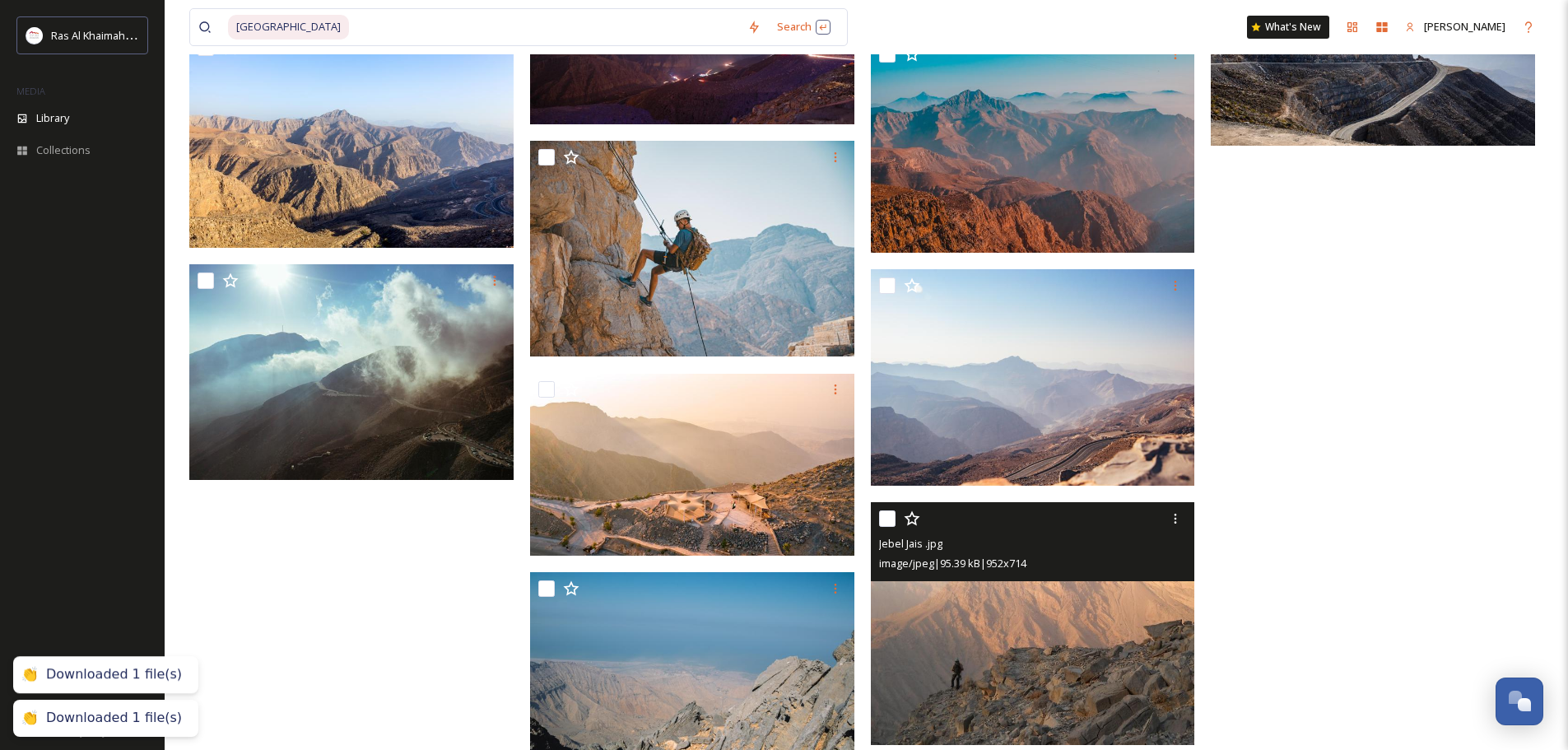
scroll to position [3667, 0]
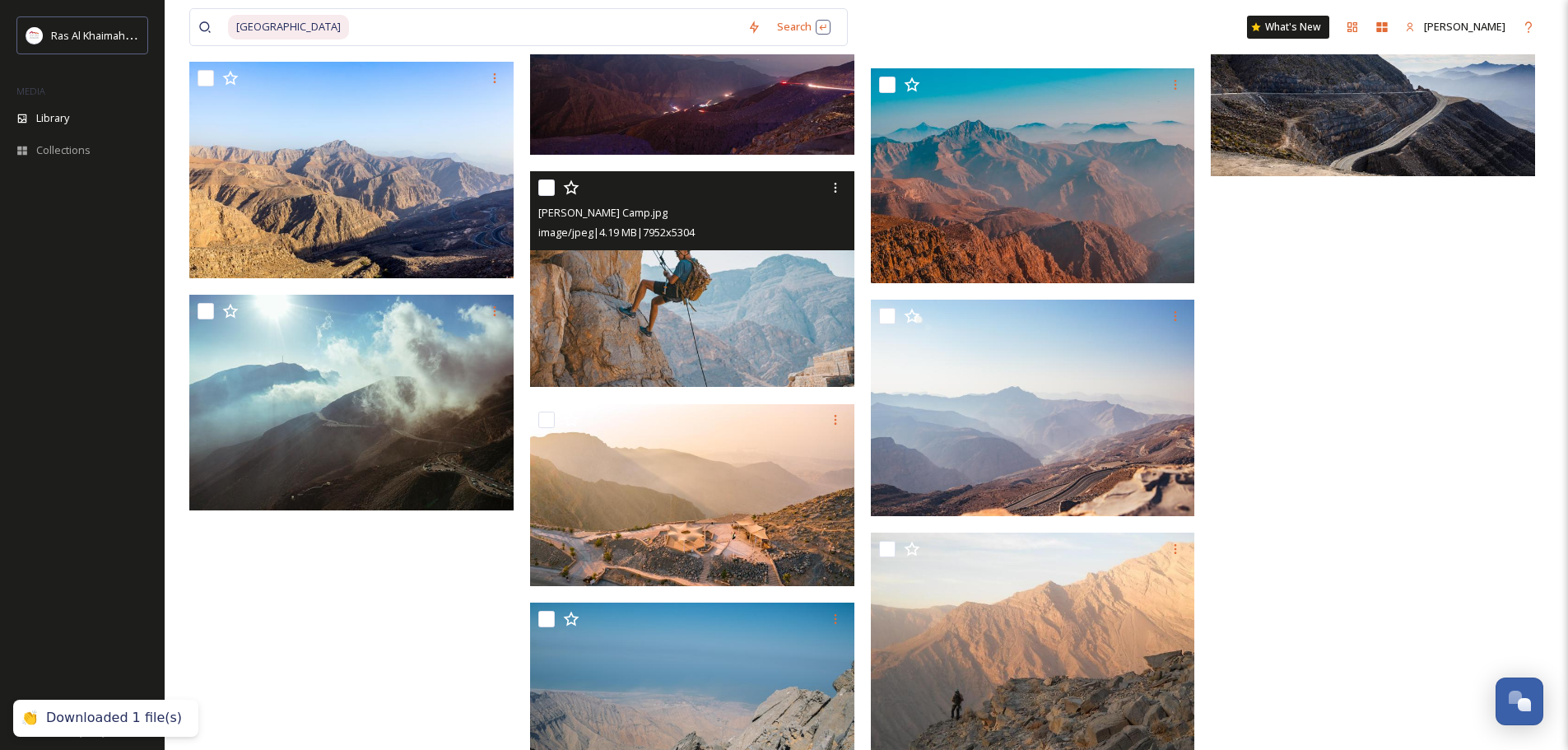
click at [669, 294] on img at bounding box center [692, 280] width 325 height 216
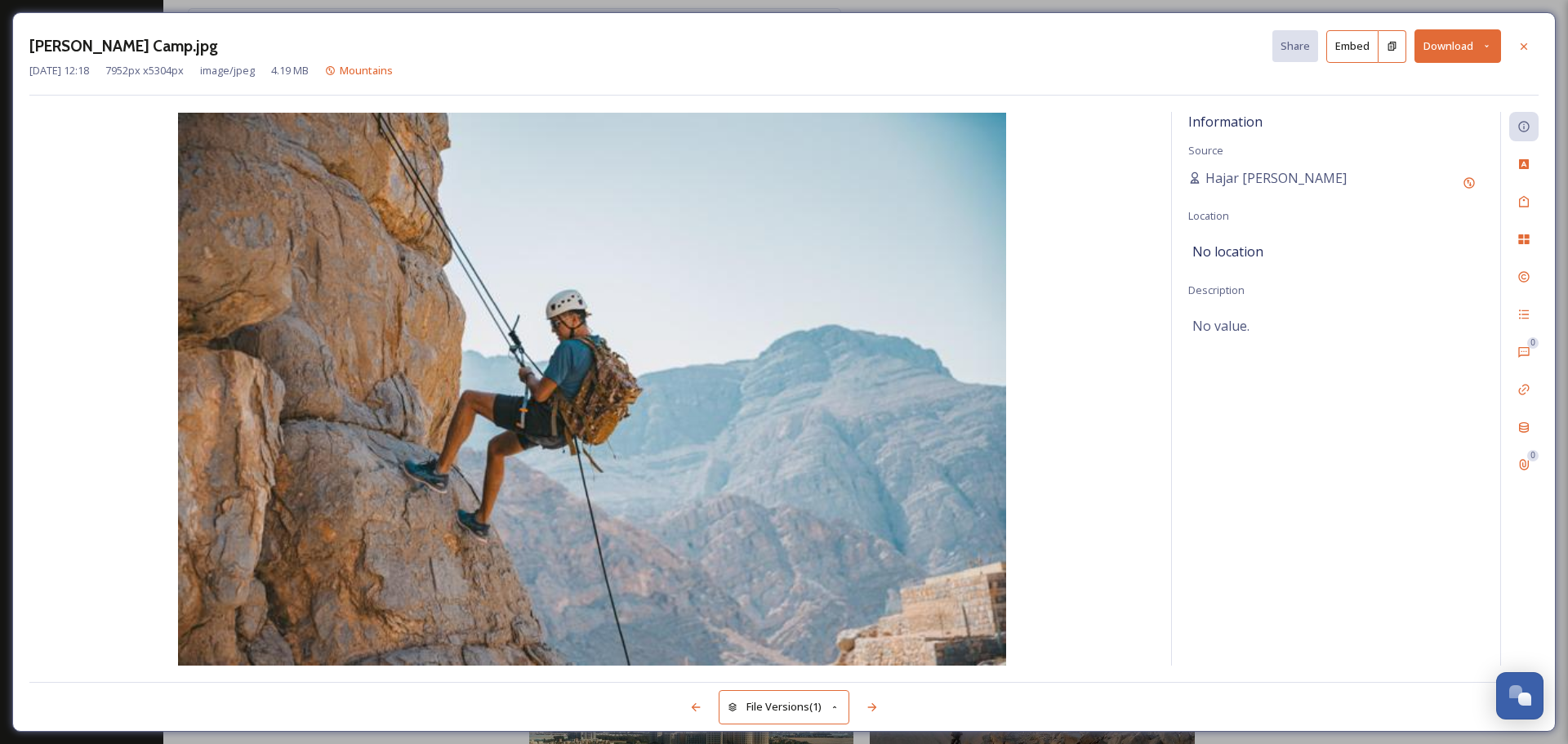
drag, startPoint x: 1526, startPoint y: 48, endPoint x: 1480, endPoint y: 51, distance: 46.1
click at [1254, 48] on icon at bounding box center [1524, 45] width 7 height 7
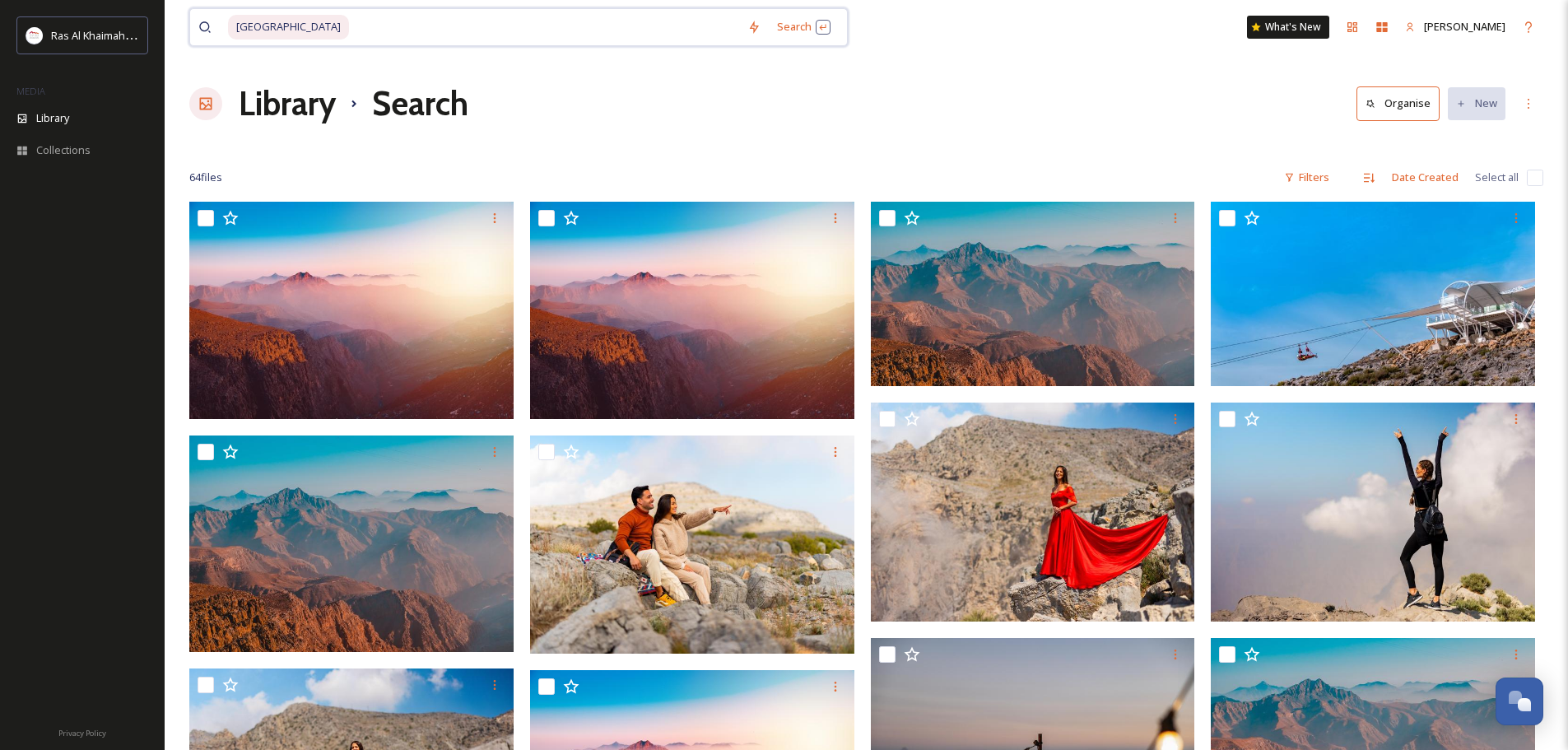
click at [575, 26] on input at bounding box center [545, 26] width 389 height 36
type input "j"
type input "abseiling"
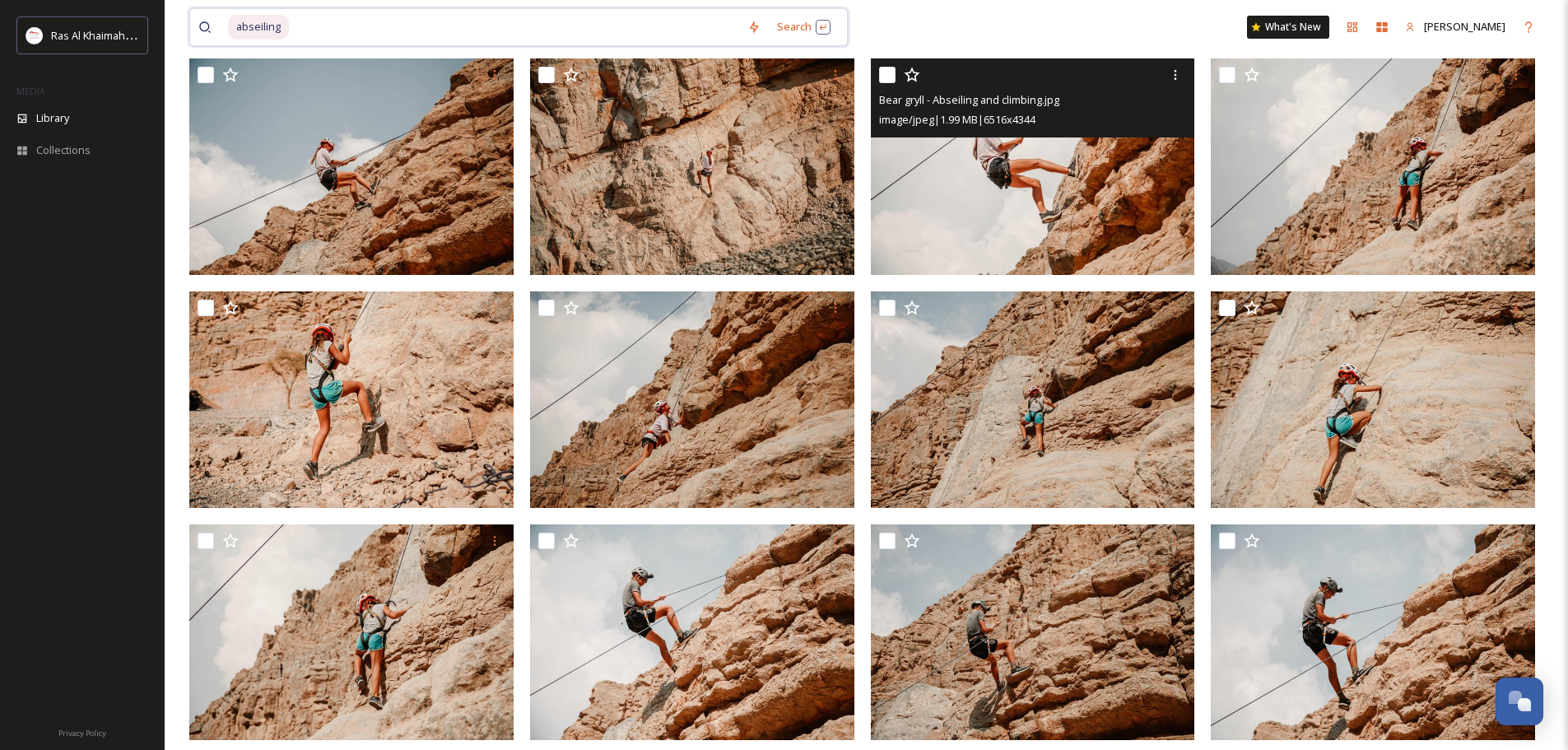
scroll to position [411, 0]
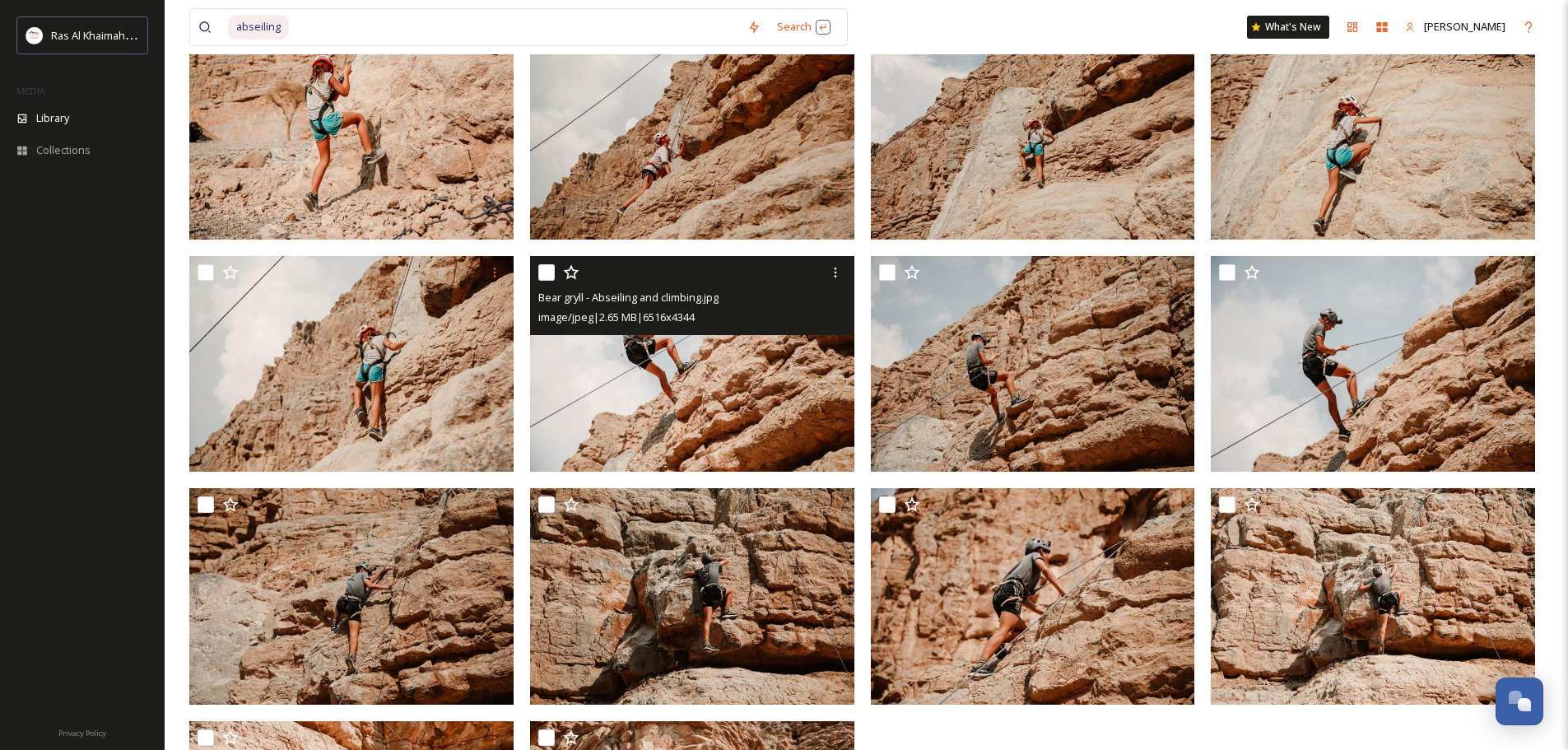
click at [740, 414] on img at bounding box center [692, 363] width 325 height 216
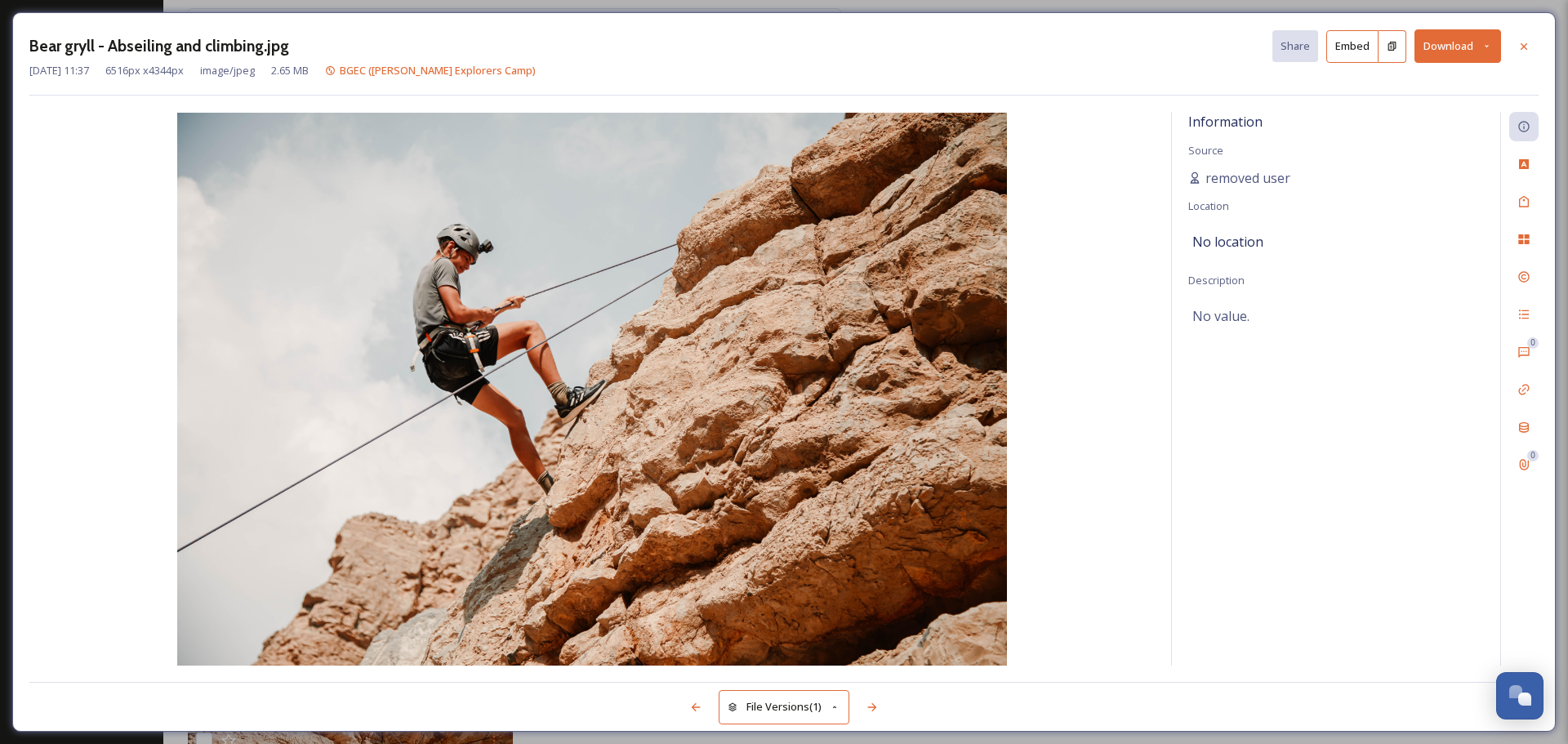
drag, startPoint x: 1518, startPoint y: 42, endPoint x: 1504, endPoint y: 55, distance: 19.1
click at [1254, 42] on icon at bounding box center [1524, 46] width 14 height 14
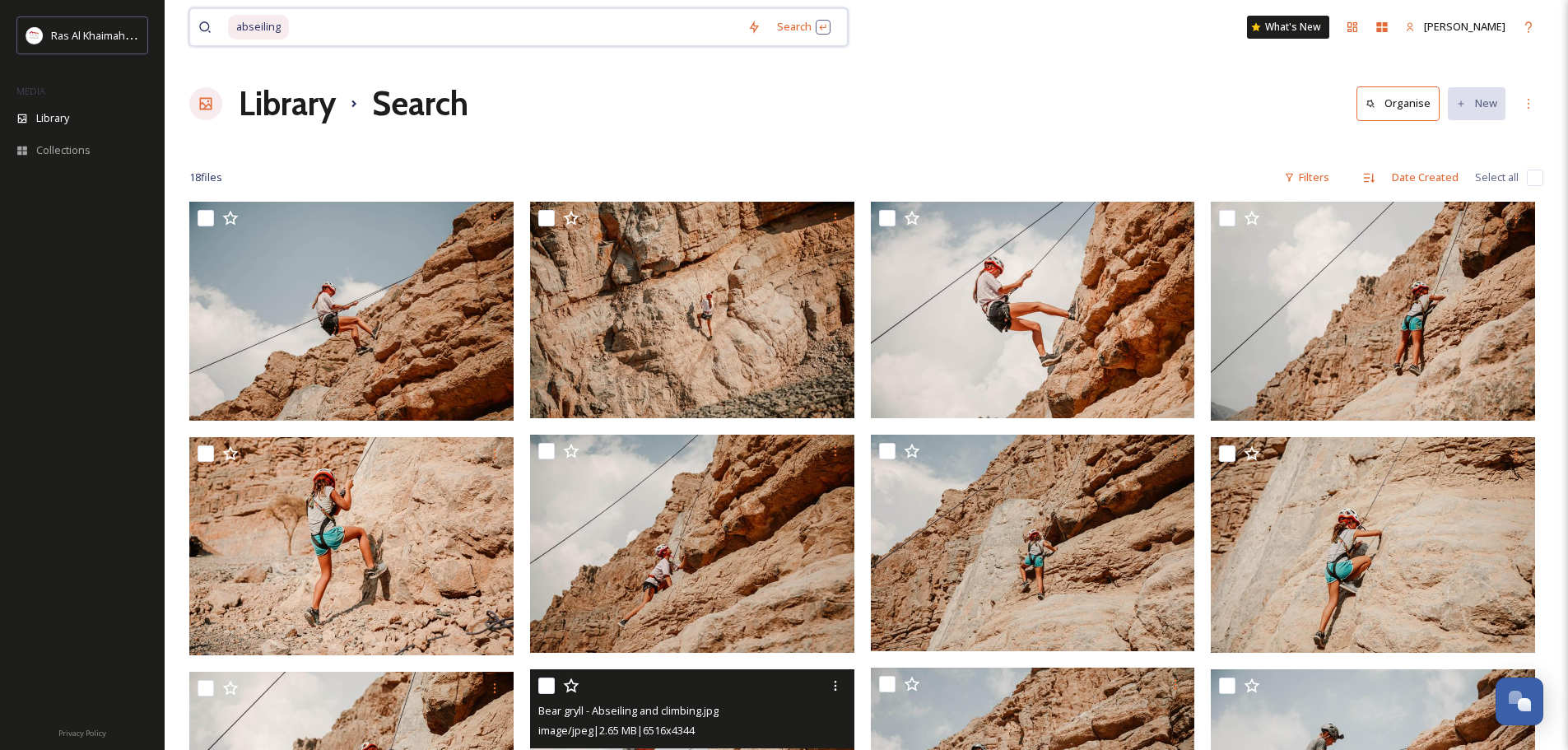
click at [334, 24] on input at bounding box center [515, 26] width 448 height 36
type input "a"
type input "climbing"
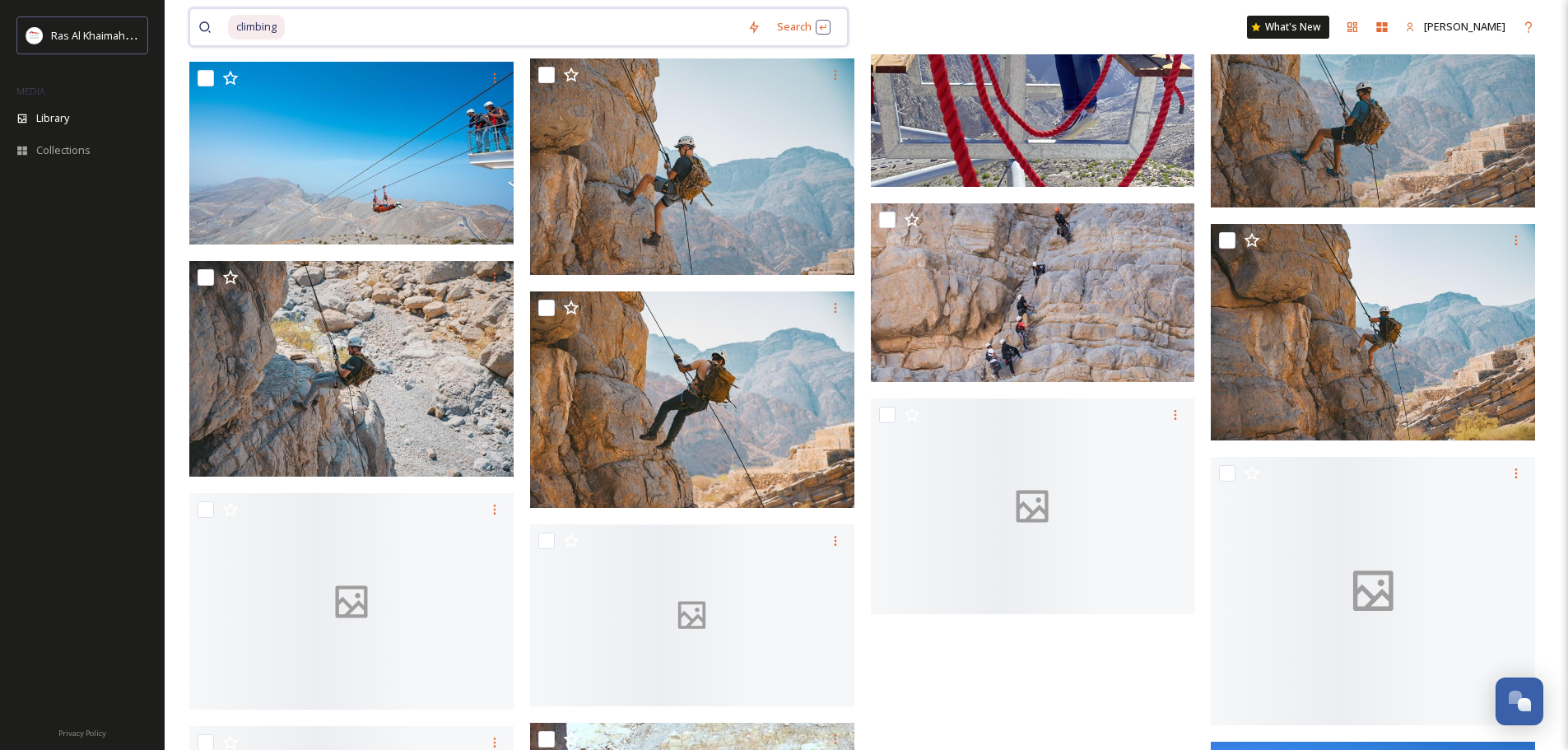
scroll to position [19643, 0]
